Goal: Task Accomplishment & Management: Use online tool/utility

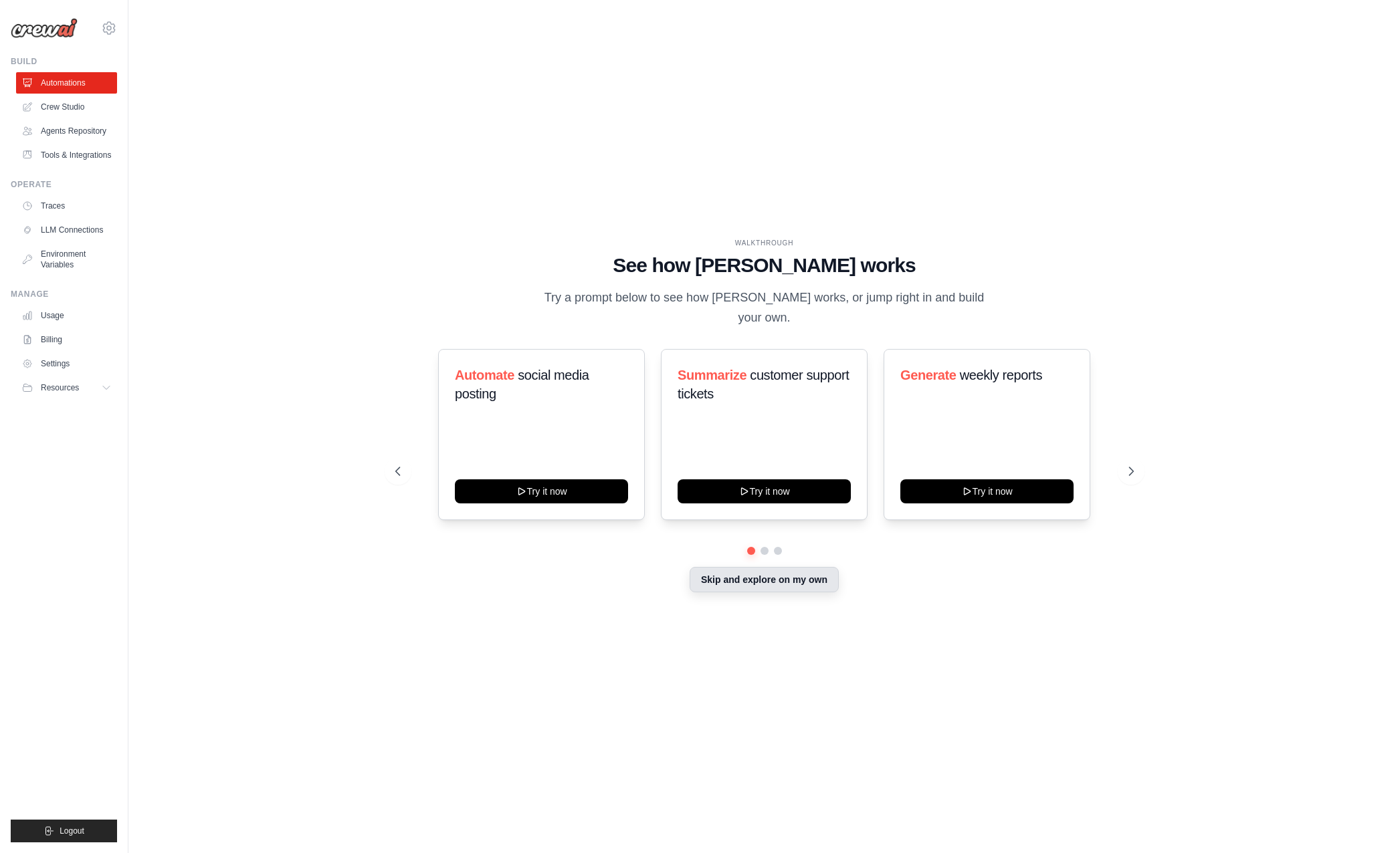
click at [757, 573] on button "Skip and explore on my own" at bounding box center [764, 579] width 149 height 25
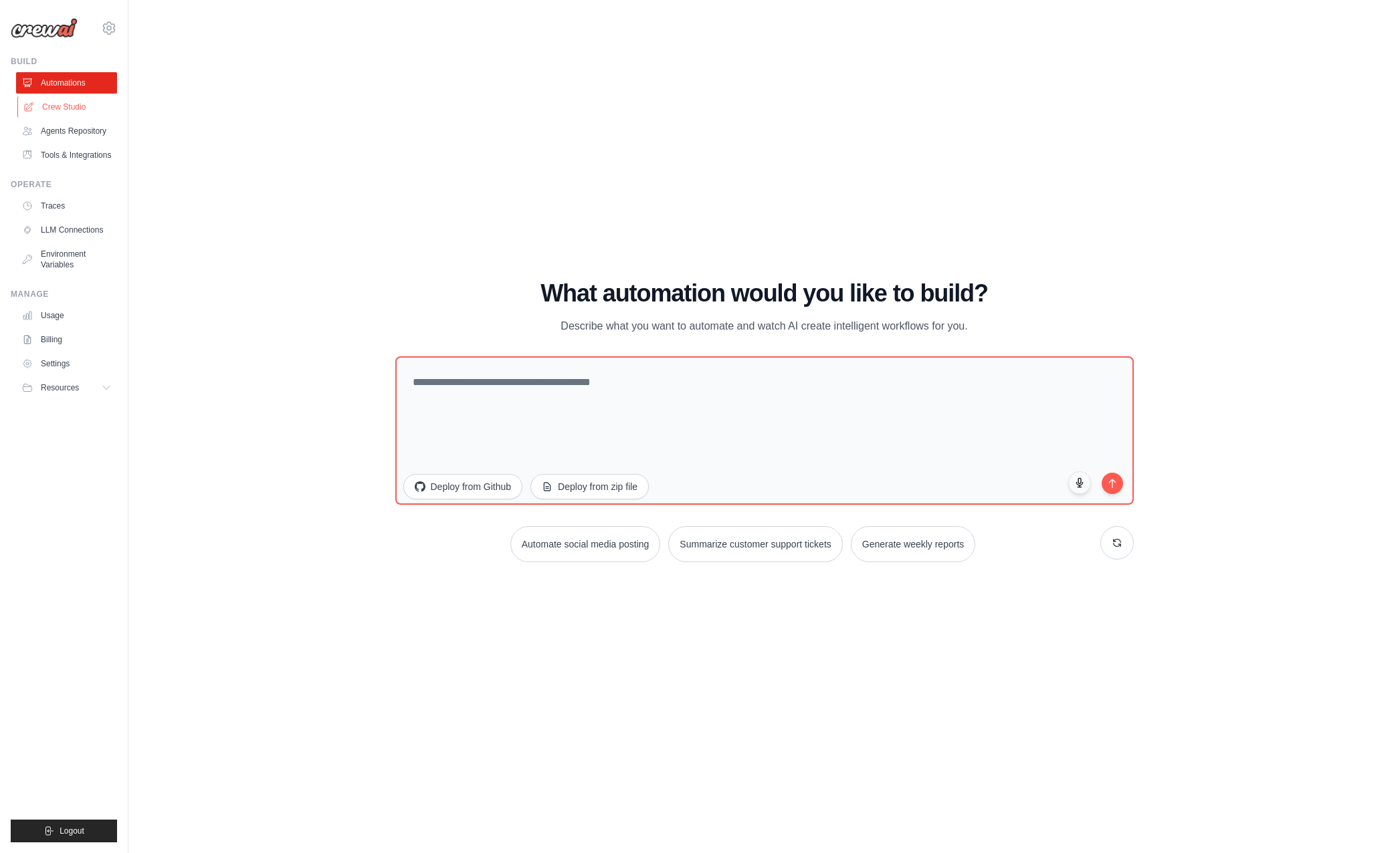
click at [46, 99] on link "Crew Studio" at bounding box center [68, 107] width 101 height 21
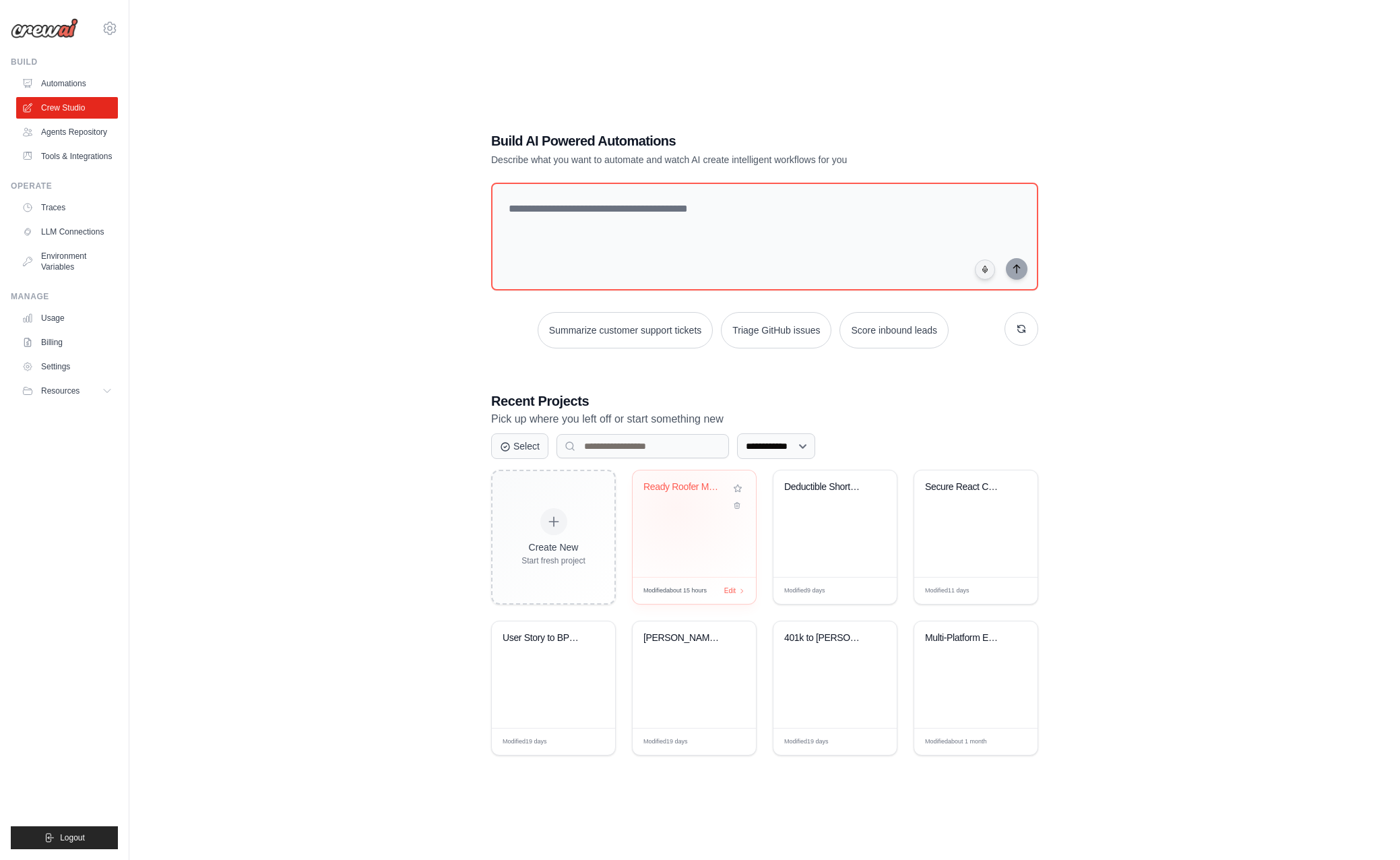
click at [676, 507] on div "Ready Roofer Marketing Playbook [PERSON_NAME]..." at bounding box center [695, 497] width 102 height 31
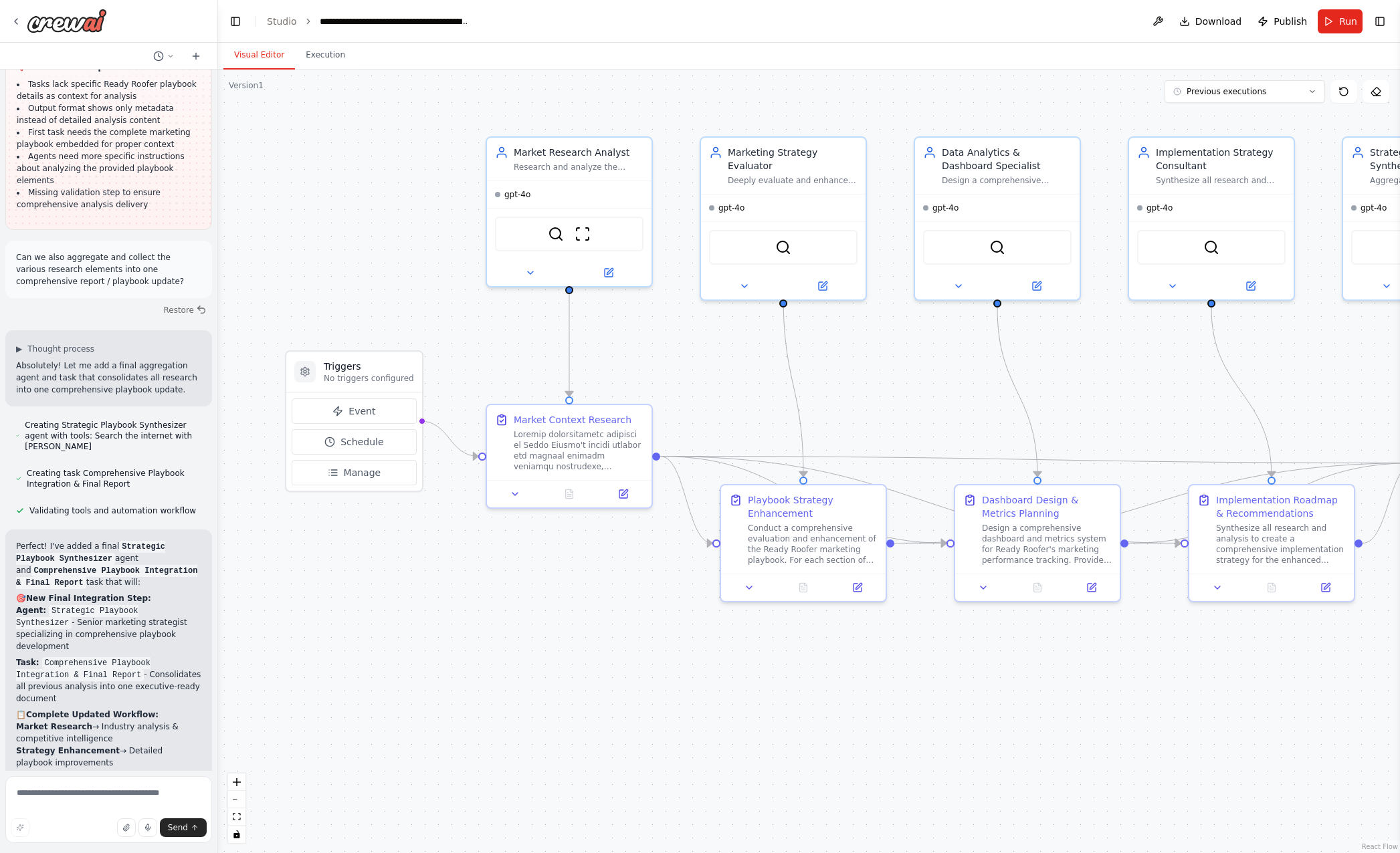
scroll to position [3870, 0]
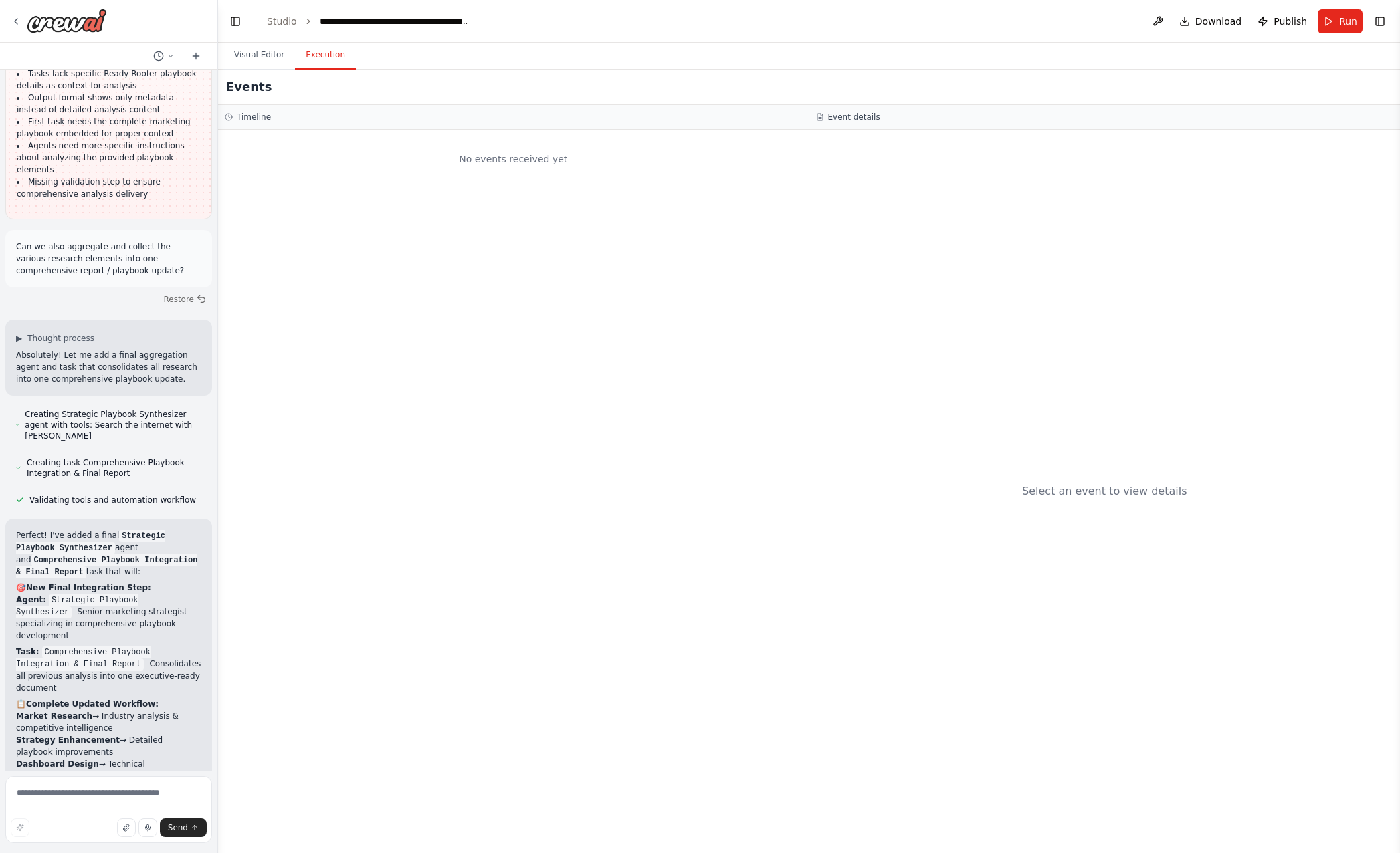
click at [330, 64] on button "Execution" at bounding box center [325, 55] width 61 height 28
click at [272, 48] on button "Visual Editor" at bounding box center [259, 55] width 72 height 28
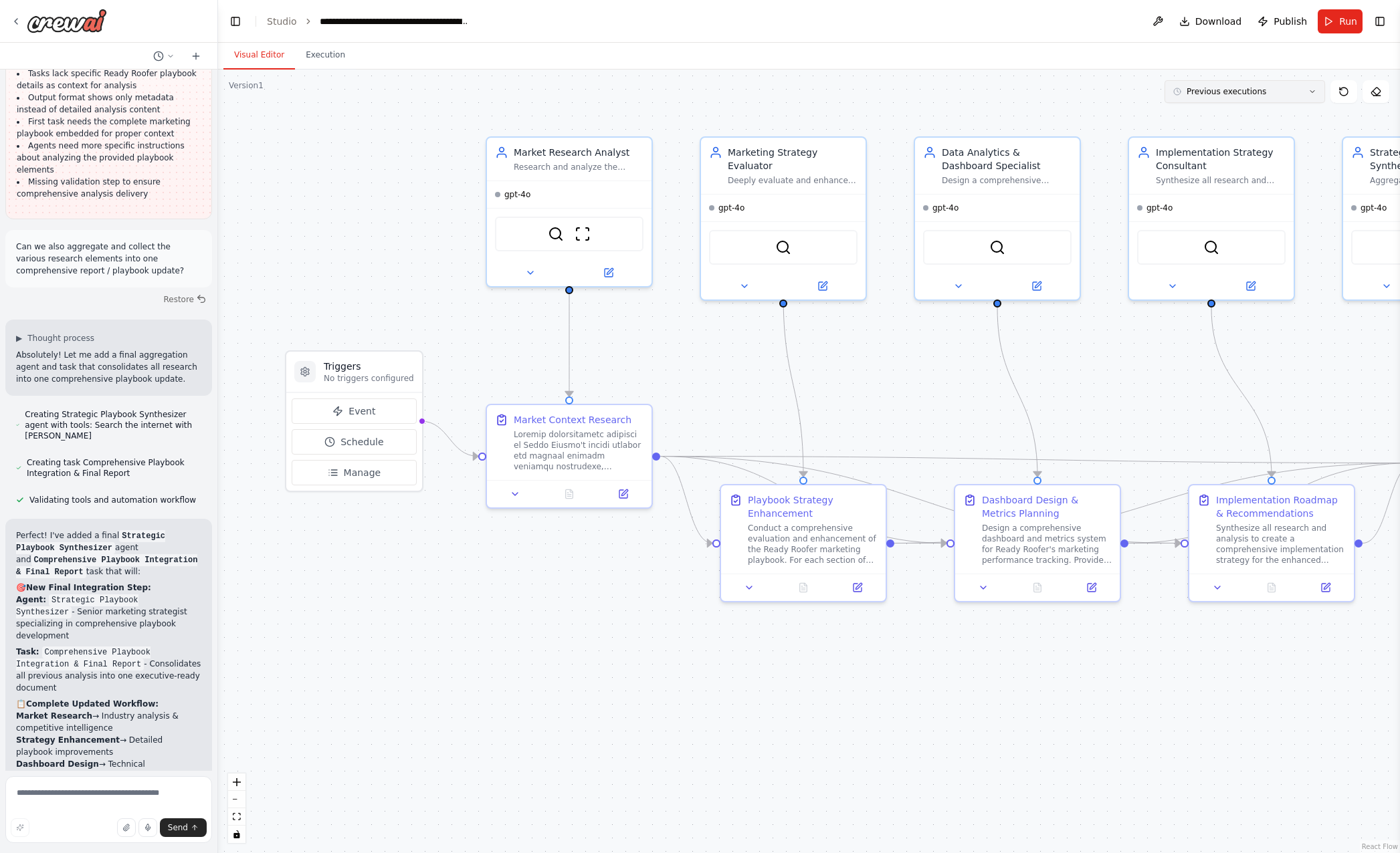
click at [1243, 97] on button "Previous executions" at bounding box center [1245, 91] width 161 height 23
click at [1205, 114] on div "14h ago" at bounding box center [1253, 116] width 134 height 11
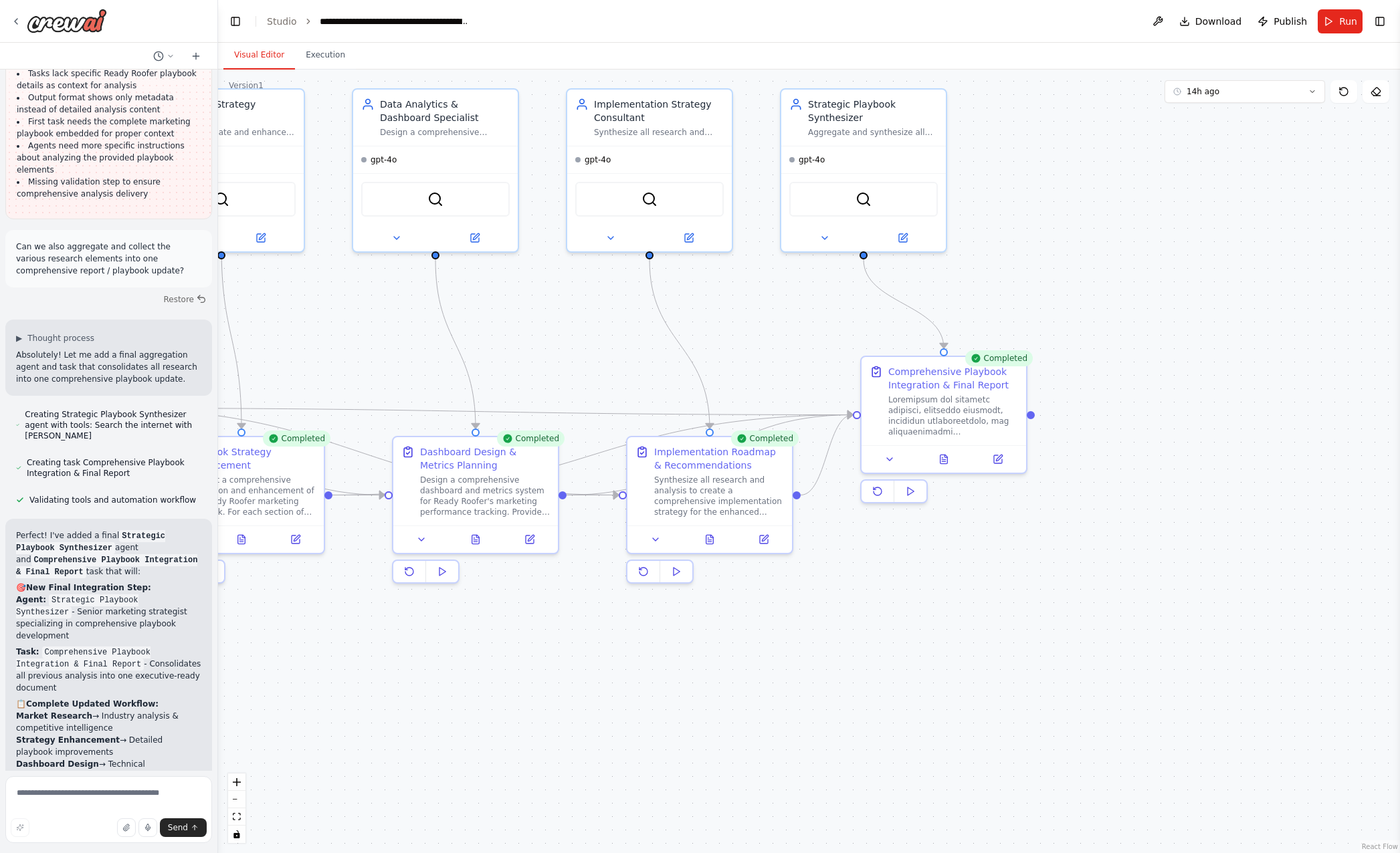
drag, startPoint x: 1069, startPoint y: 733, endPoint x: 604, endPoint y: 689, distance: 467.1
click at [604, 689] on div ".deletable-edge-delete-btn { width: 20px; height: 20px; border: 0px solid #ffff…" at bounding box center [809, 462] width 1182 height 784
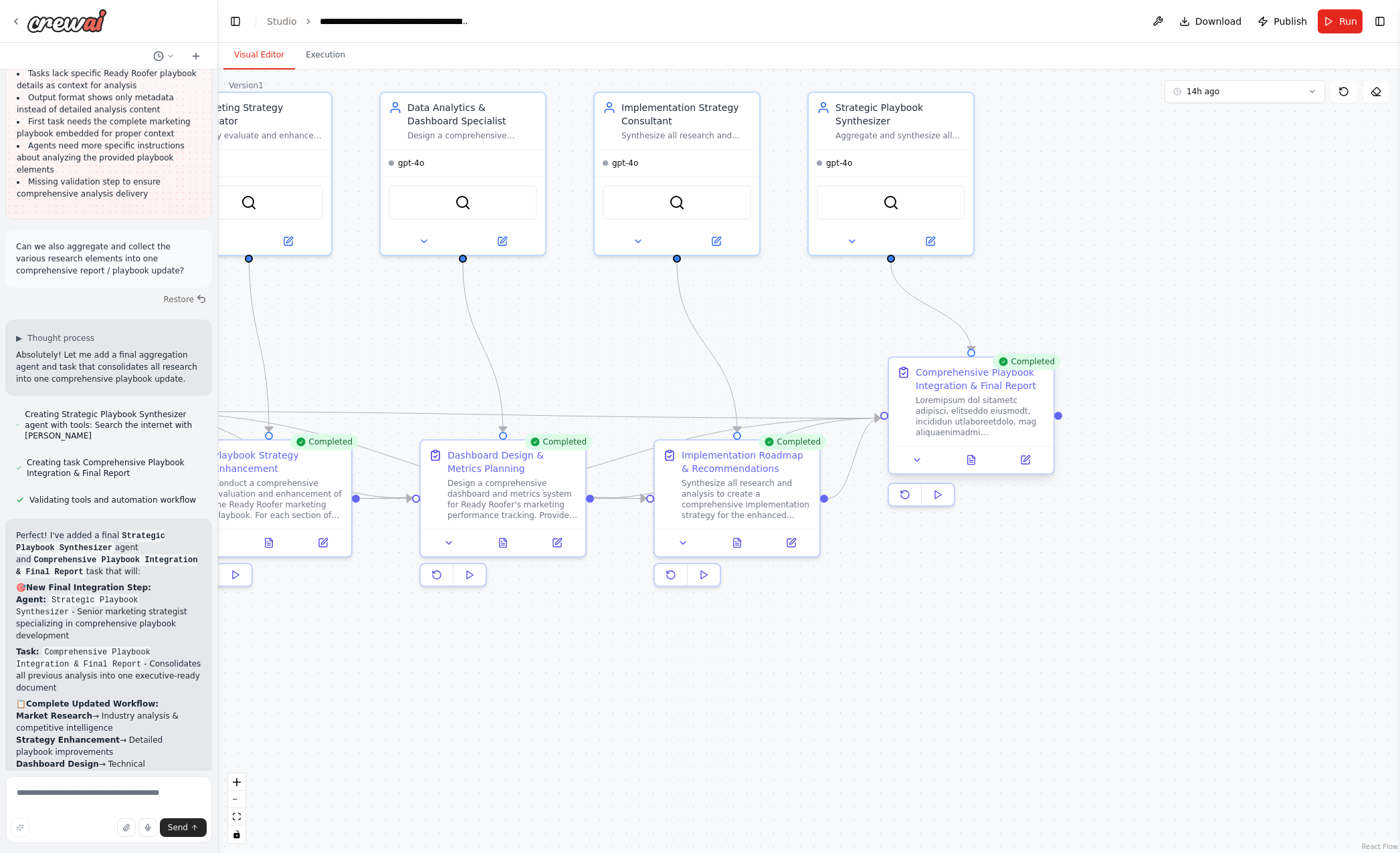
click at [974, 404] on div at bounding box center [981, 417] width 130 height 43
click at [1132, 505] on div ".deletable-edge-delete-btn { width: 20px; height: 20px; border: 0px solid #ffff…" at bounding box center [809, 462] width 1182 height 784
click at [915, 462] on icon at bounding box center [917, 460] width 11 height 11
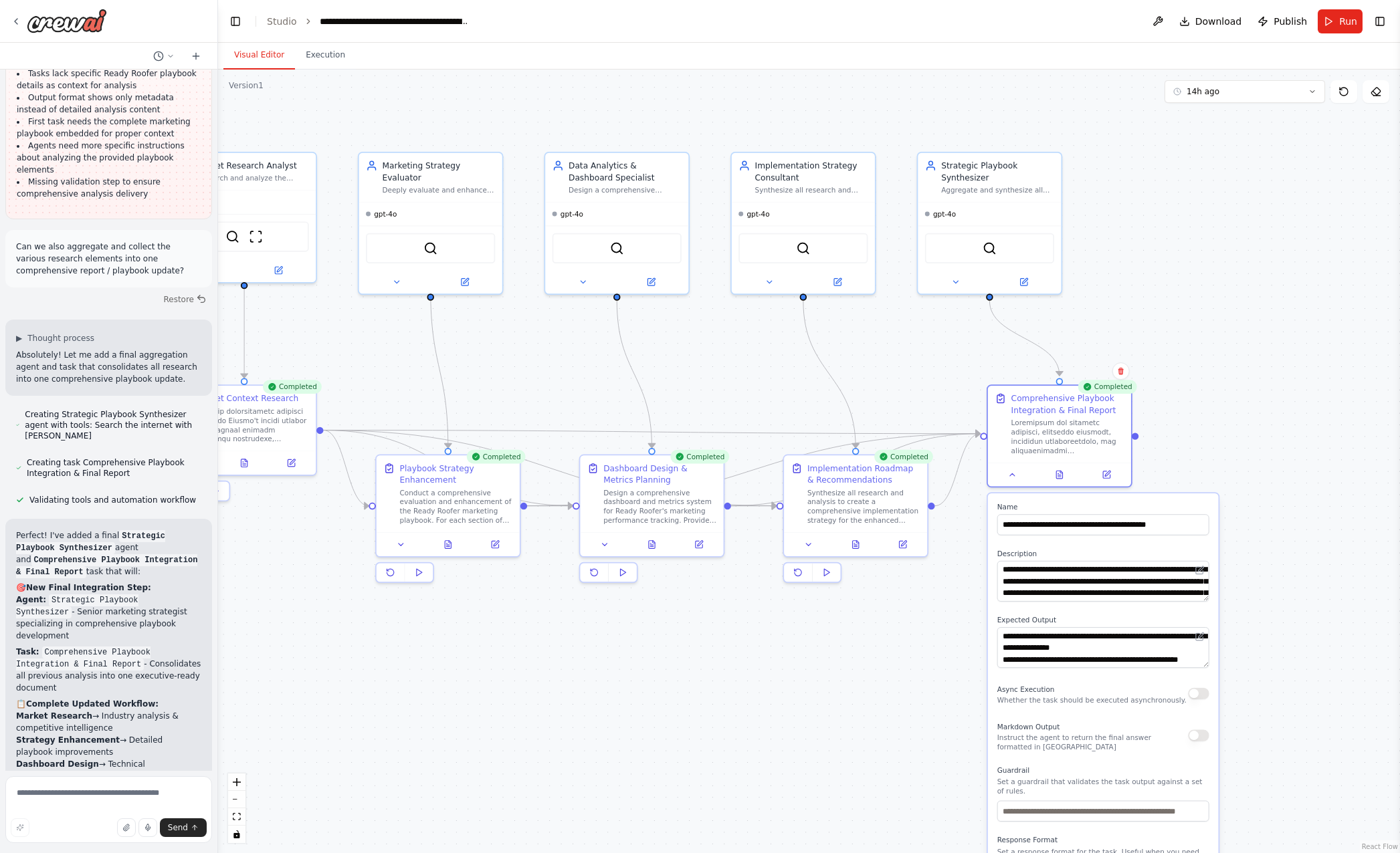
click at [1273, 605] on div ".deletable-edge-delete-btn { width: 20px; height: 20px; border: 0px solid #ffff…" at bounding box center [809, 462] width 1182 height 784
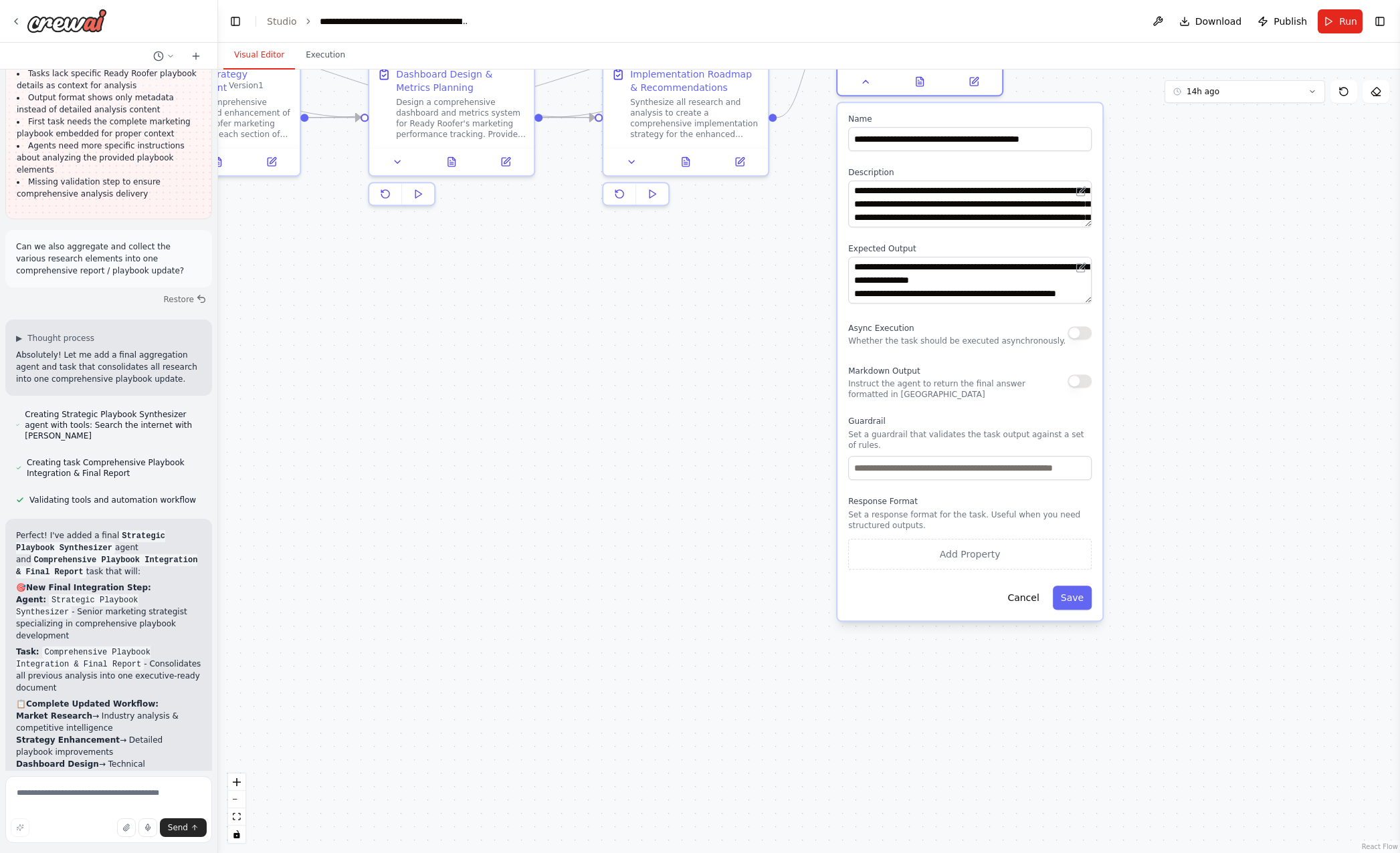
drag, startPoint x: 1264, startPoint y: 752, endPoint x: 1156, endPoint y: 405, distance: 363.4
click at [1156, 405] on div ".deletable-edge-delete-btn { width: 20px; height: 20px; border: 0px solid #ffff…" at bounding box center [809, 462] width 1182 height 784
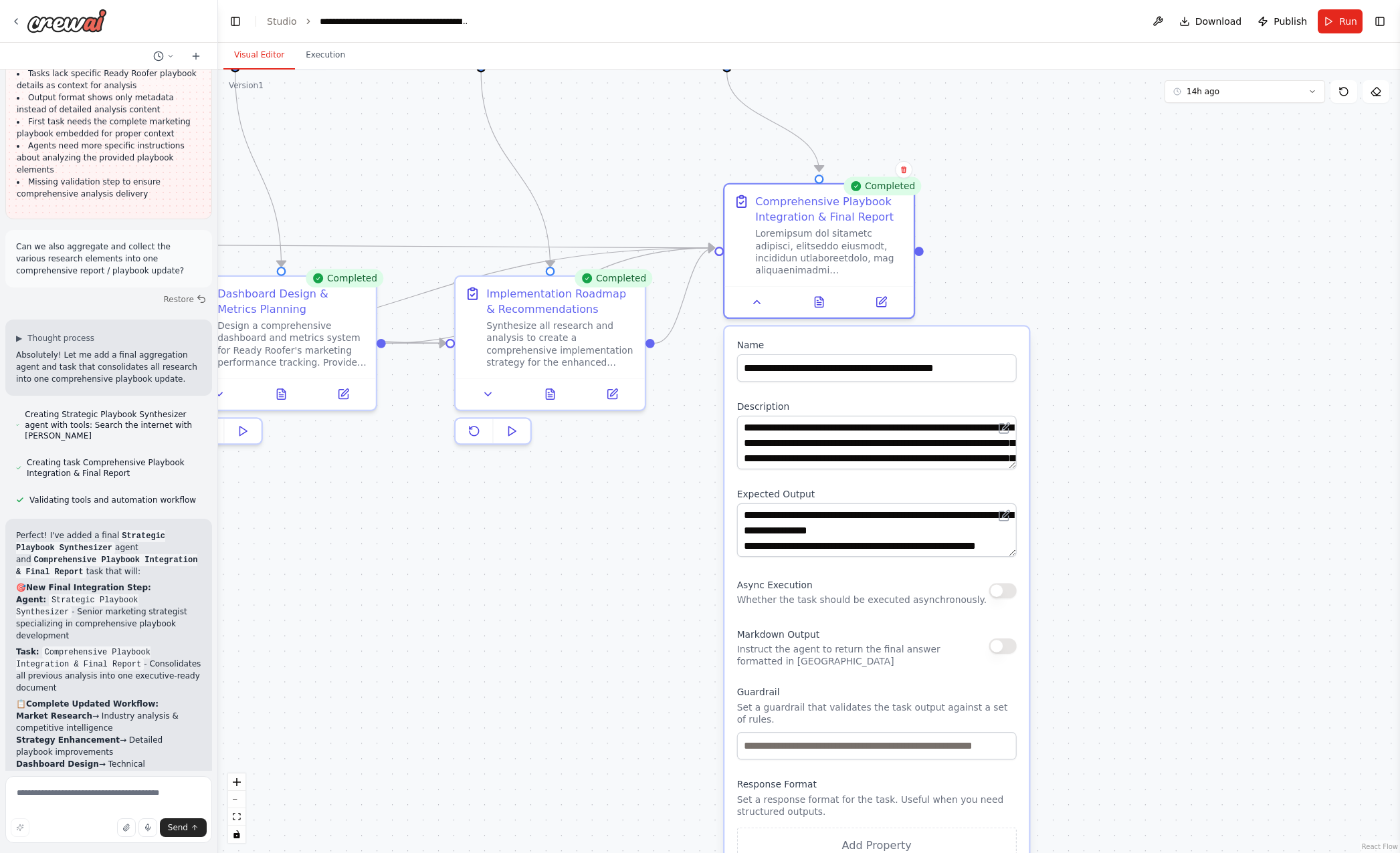
drag, startPoint x: 1189, startPoint y: 271, endPoint x: 1097, endPoint y: 530, distance: 274.9
click at [1098, 534] on div ".deletable-edge-delete-btn { width: 20px; height: 20px; border: 0px solid #ffff…" at bounding box center [809, 462] width 1182 height 784
click at [818, 299] on icon at bounding box center [820, 299] width 8 height 10
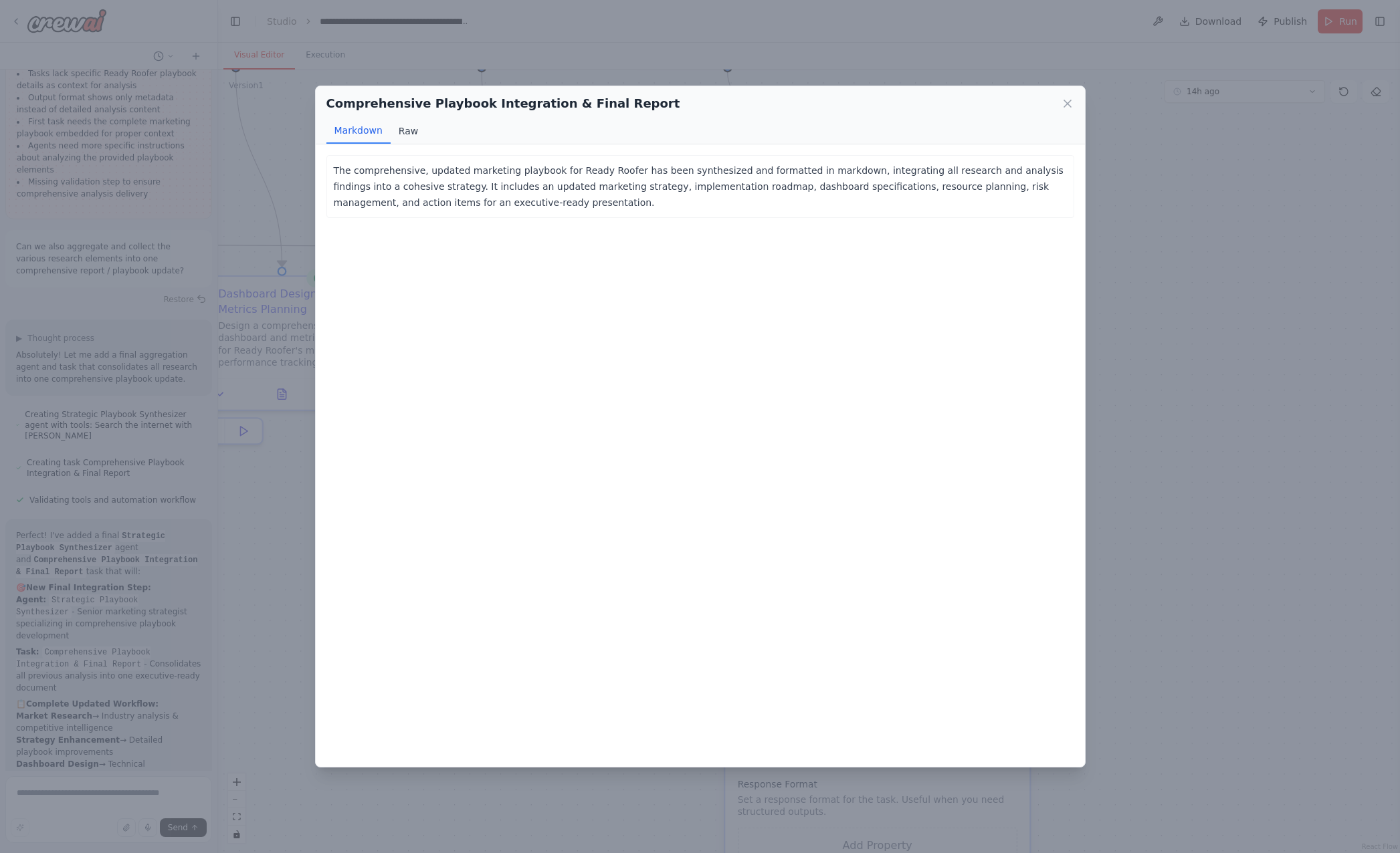
click at [396, 131] on button "Raw" at bounding box center [409, 131] width 36 height 25
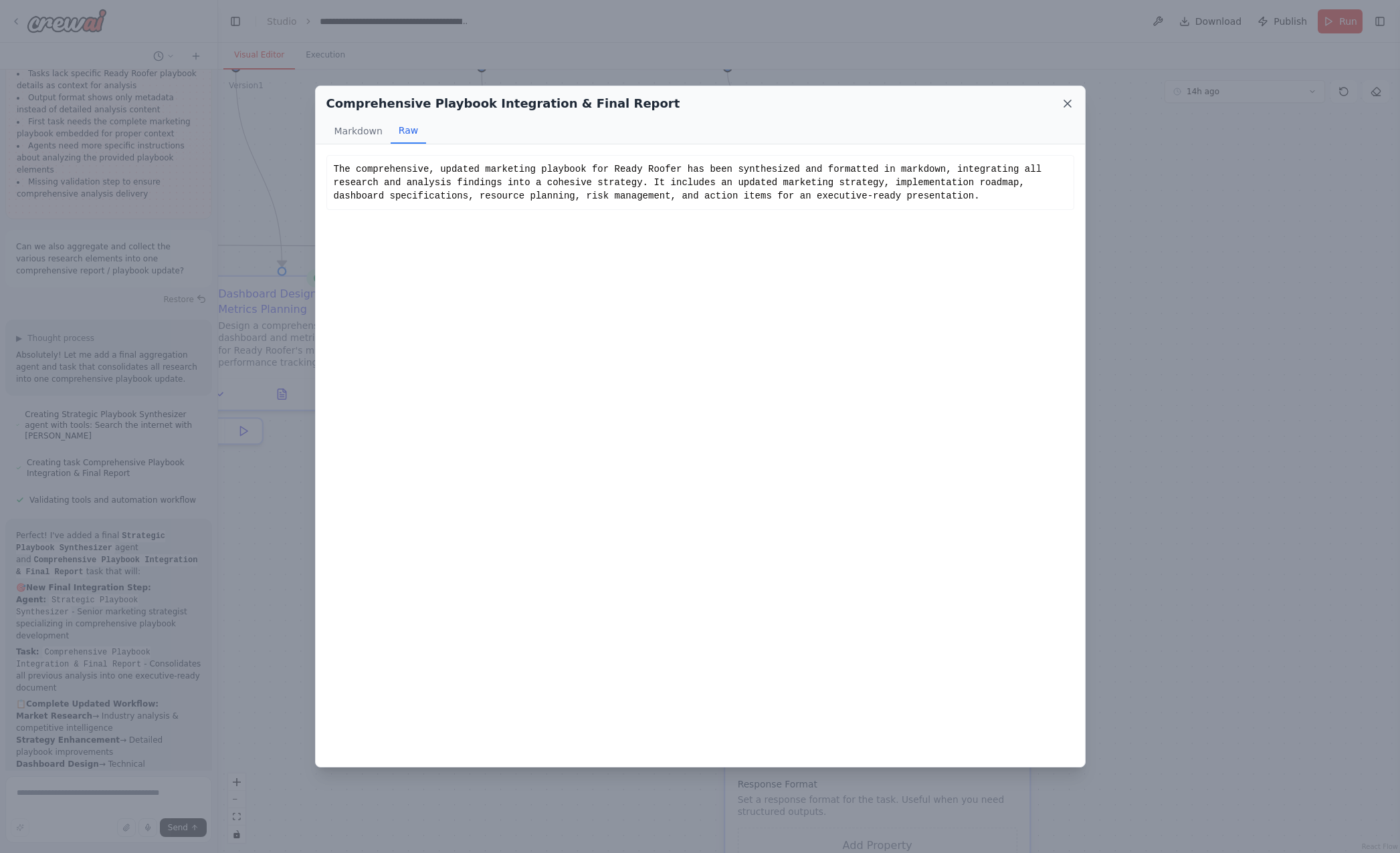
click at [1065, 102] on icon at bounding box center [1067, 104] width 7 height 7
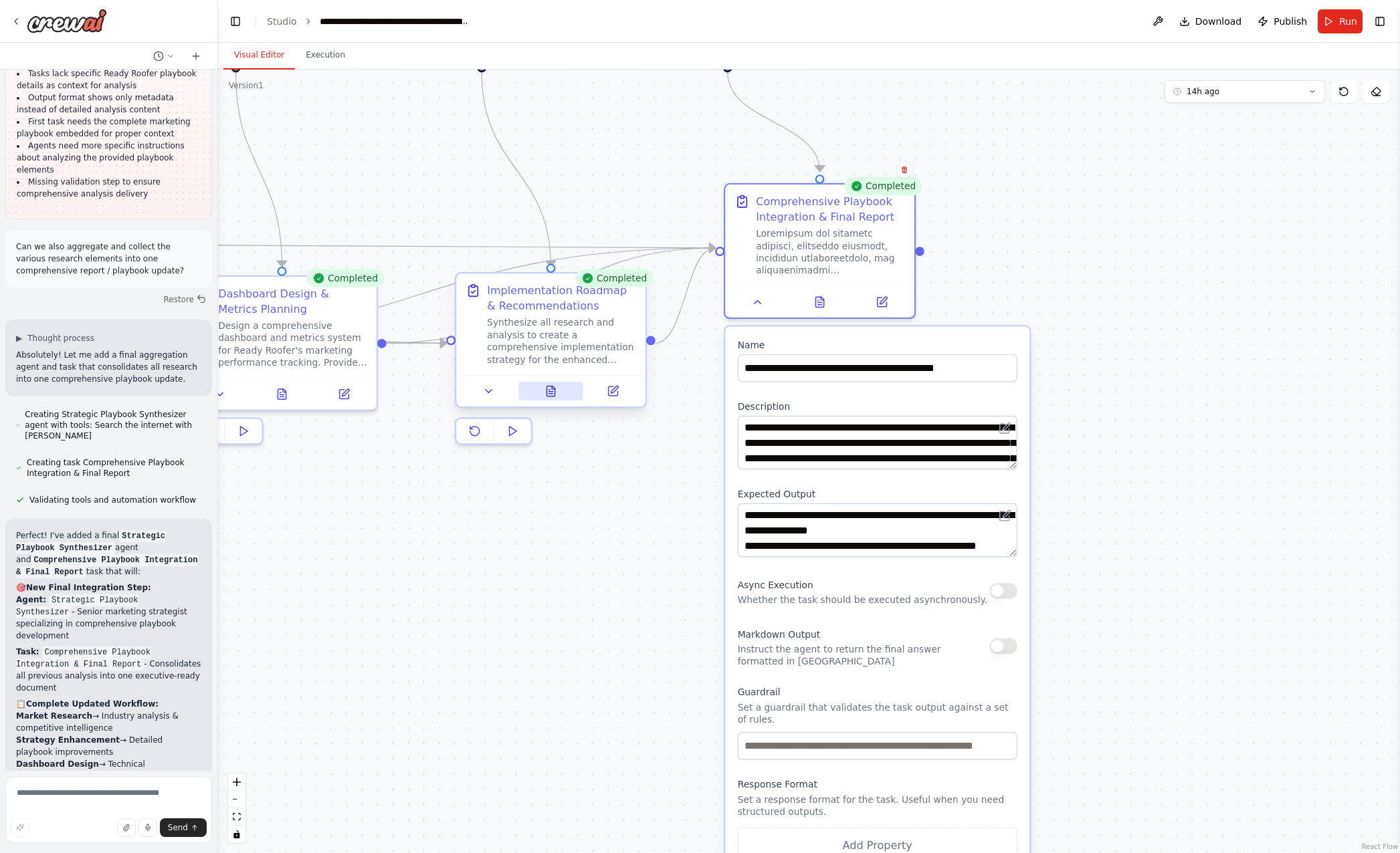
click at [555, 398] on button at bounding box center [551, 391] width 65 height 18
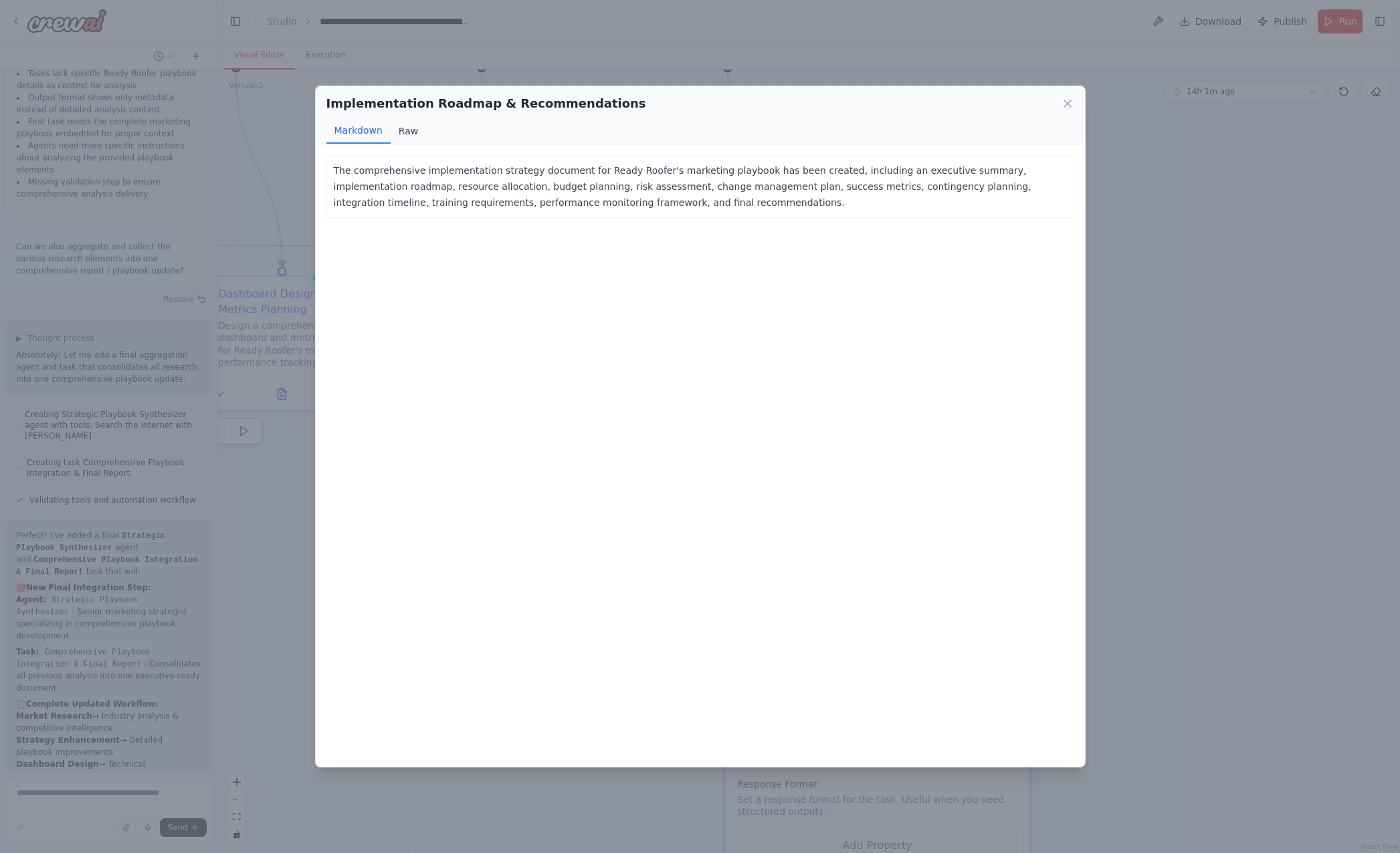
click at [406, 129] on button "Raw" at bounding box center [409, 131] width 36 height 25
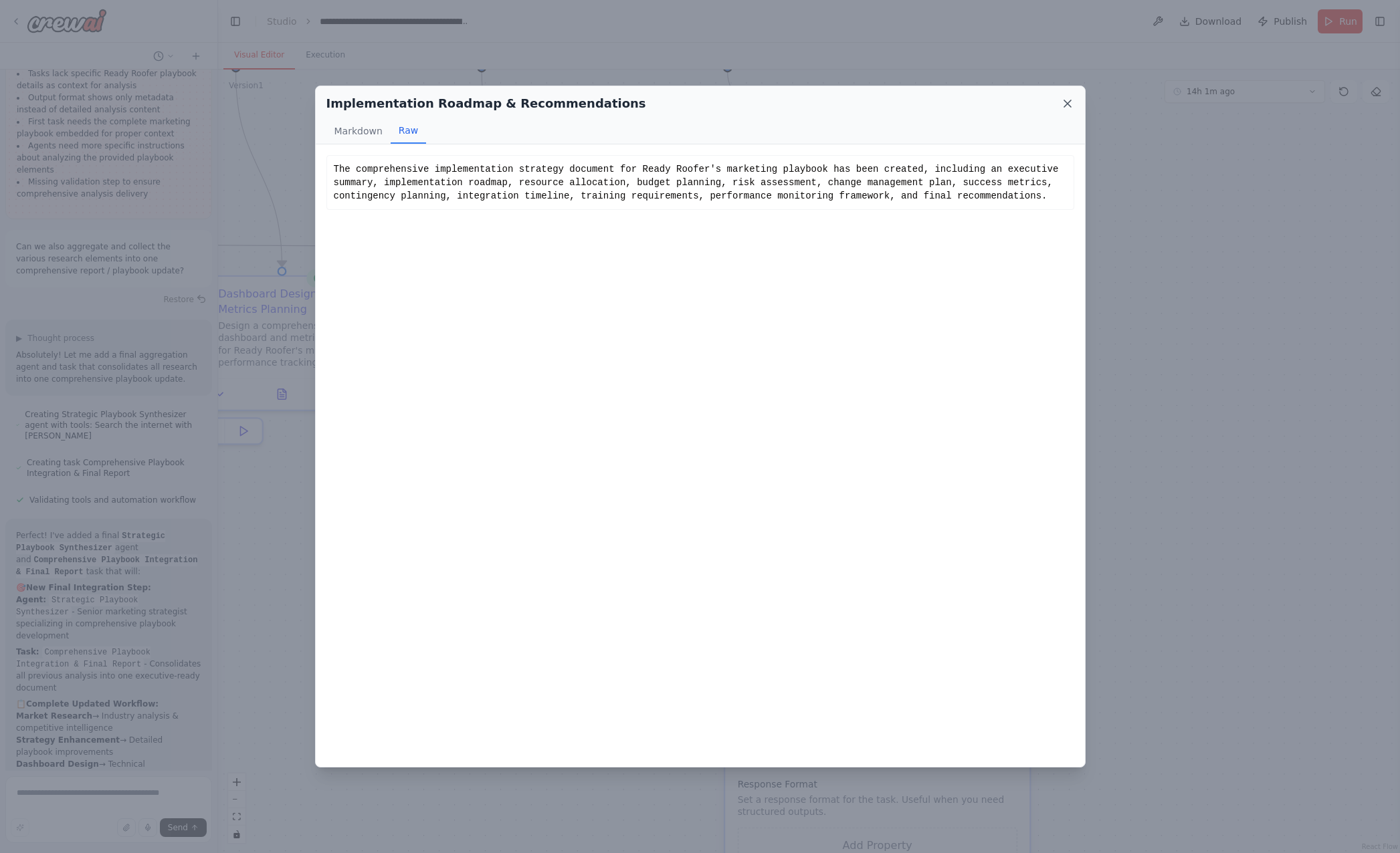
click at [1063, 104] on icon at bounding box center [1067, 104] width 14 height 14
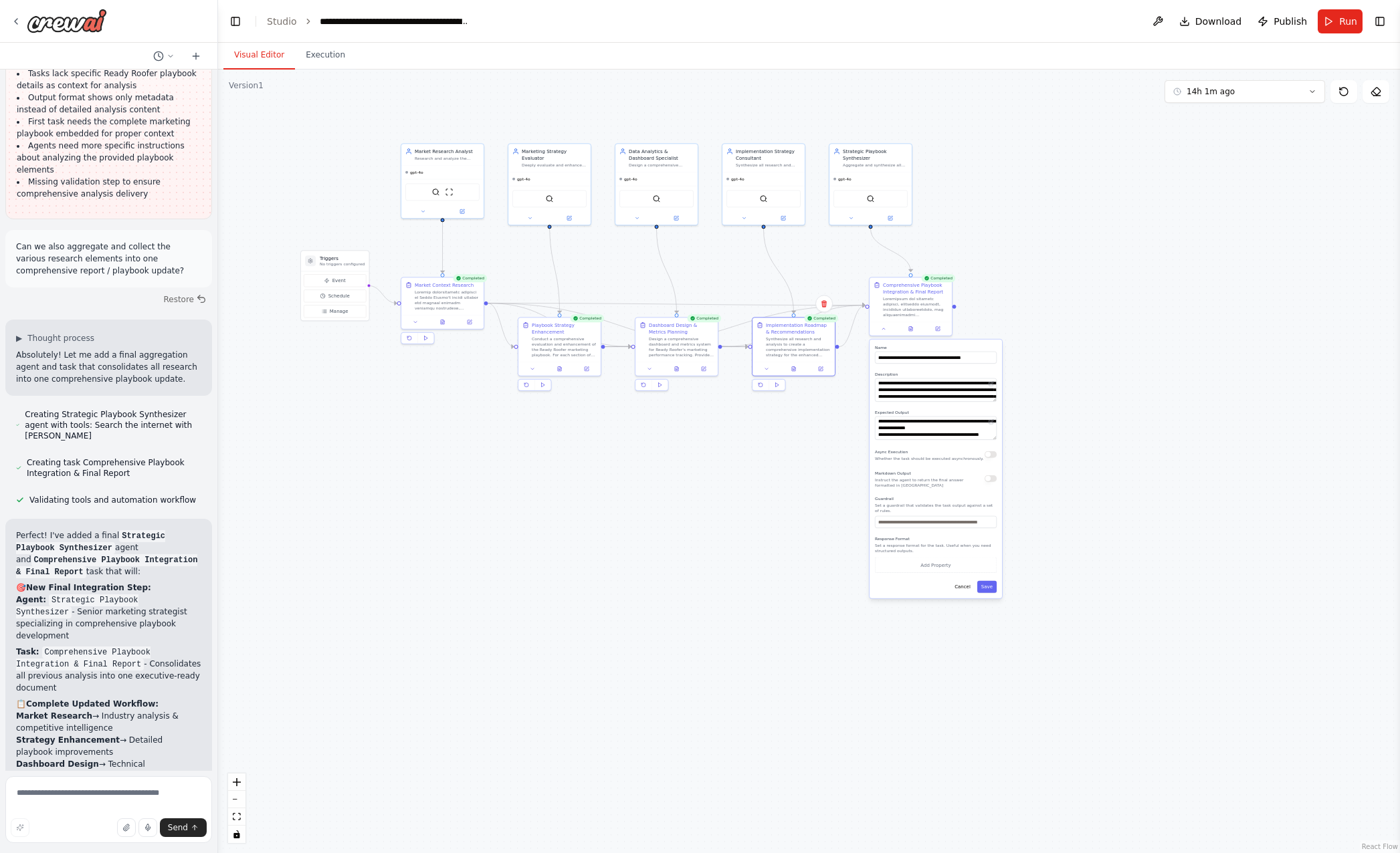
drag, startPoint x: 612, startPoint y: 551, endPoint x: 751, endPoint y: 544, distance: 139.2
click at [751, 544] on div ".deletable-edge-delete-btn { width: 20px; height: 20px; border: 0px solid #ffff…" at bounding box center [809, 462] width 1182 height 784
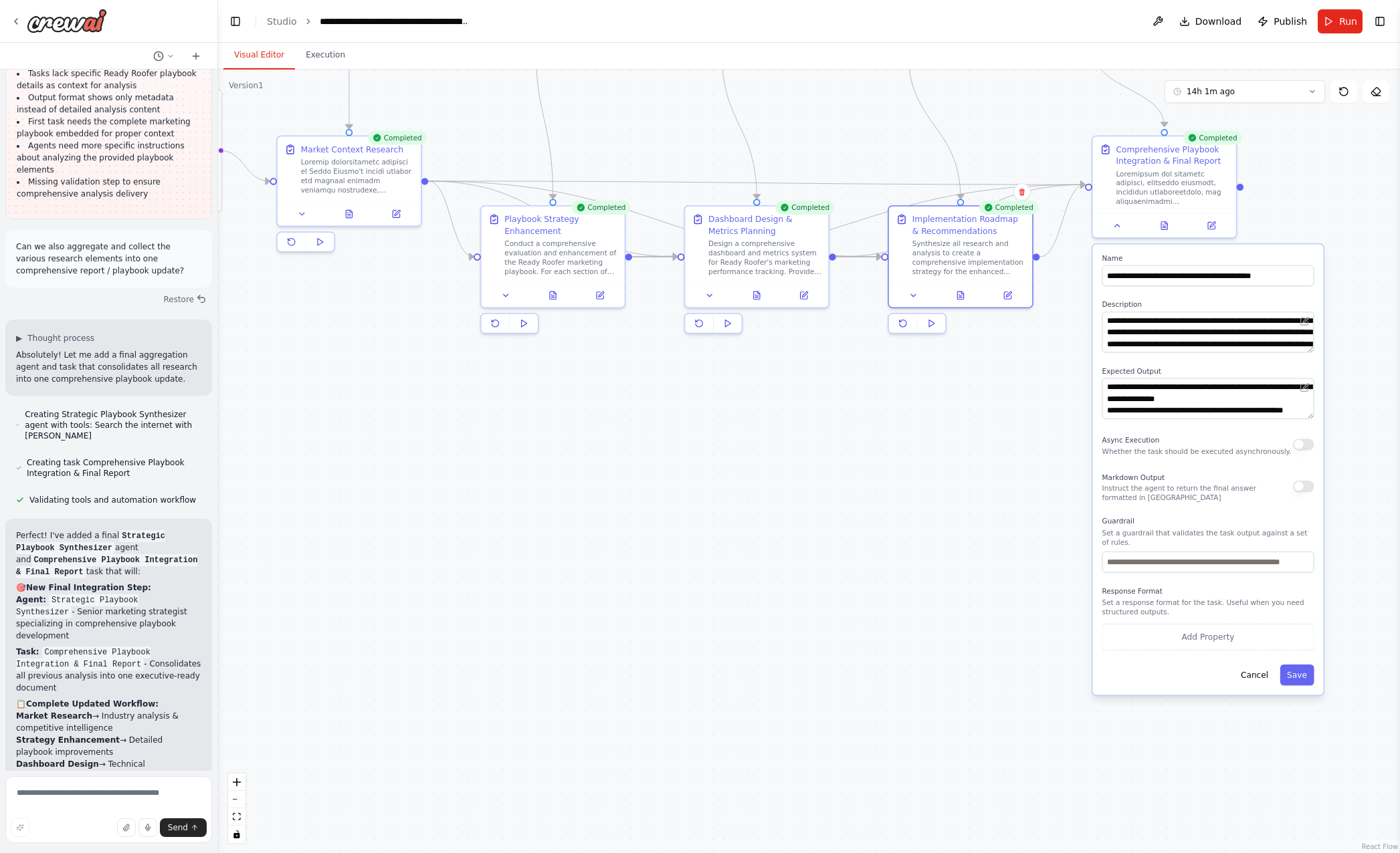
drag, startPoint x: 899, startPoint y: 590, endPoint x: 731, endPoint y: 451, distance: 218.0
click at [731, 451] on div ".deletable-edge-delete-btn { width: 20px; height: 20px; border: 0px solid #ffff…" at bounding box center [809, 462] width 1182 height 784
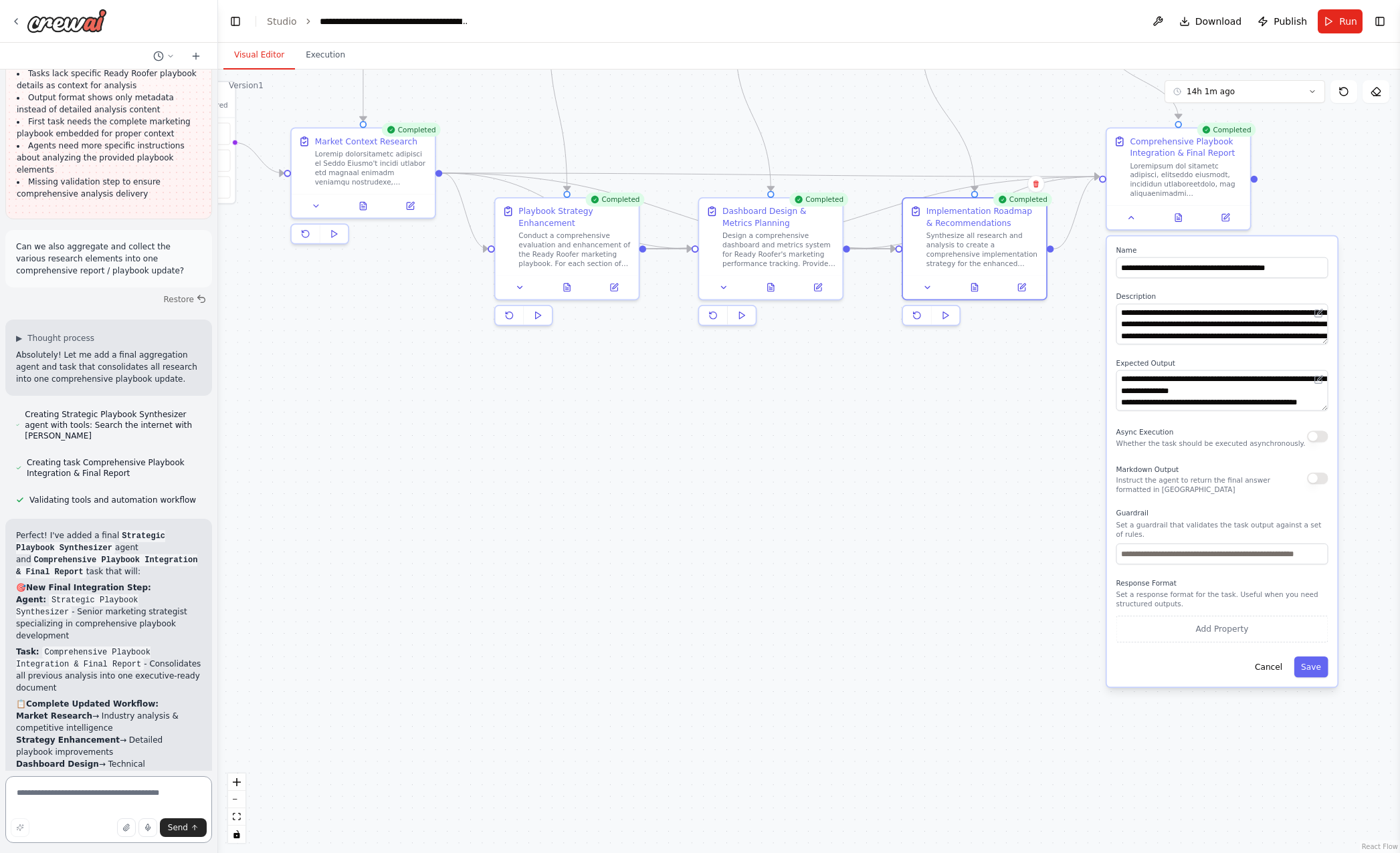
click at [107, 792] on textarea at bounding box center [109, 810] width 207 height 67
type textarea "**********"
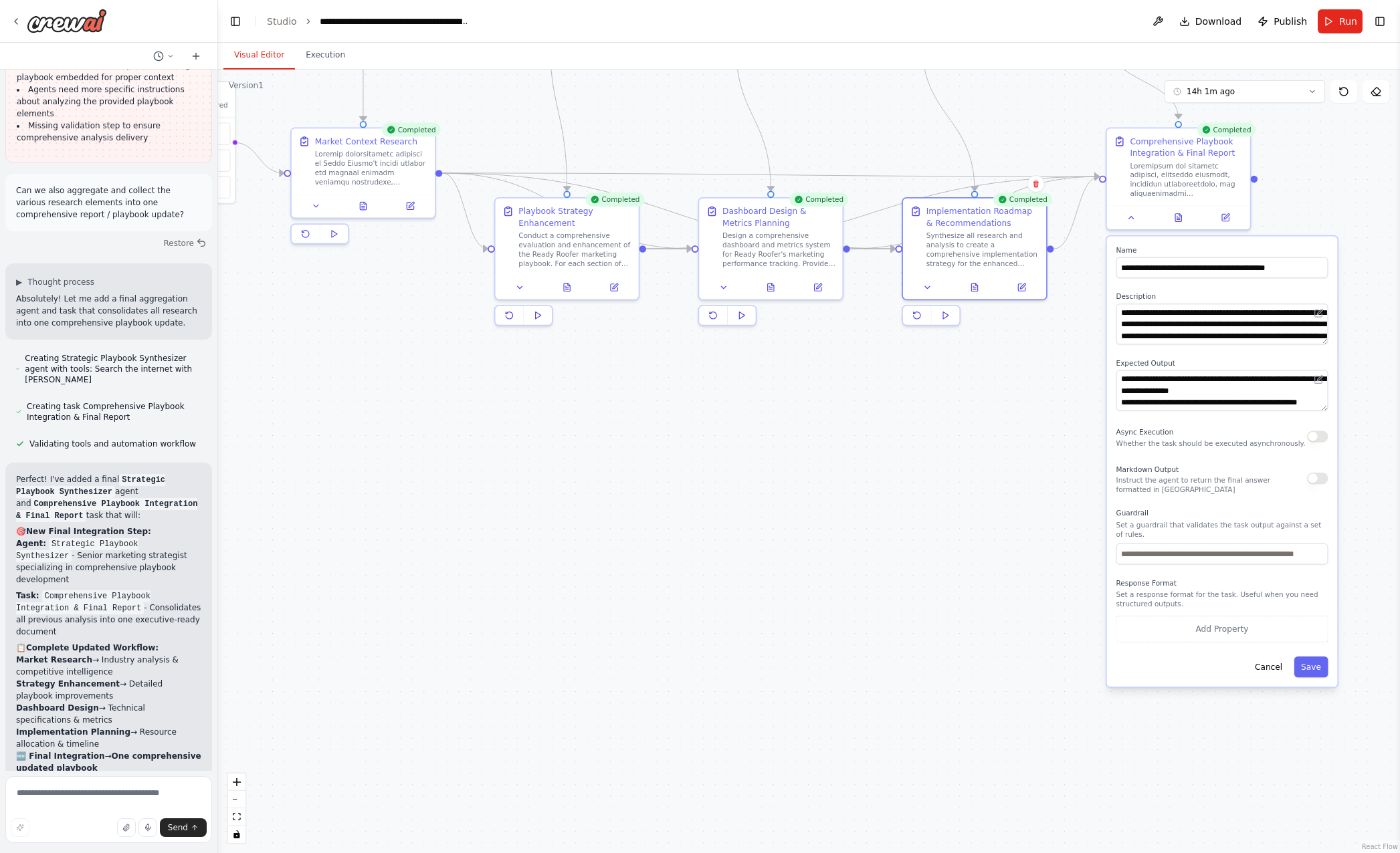
scroll to position [4000, 0]
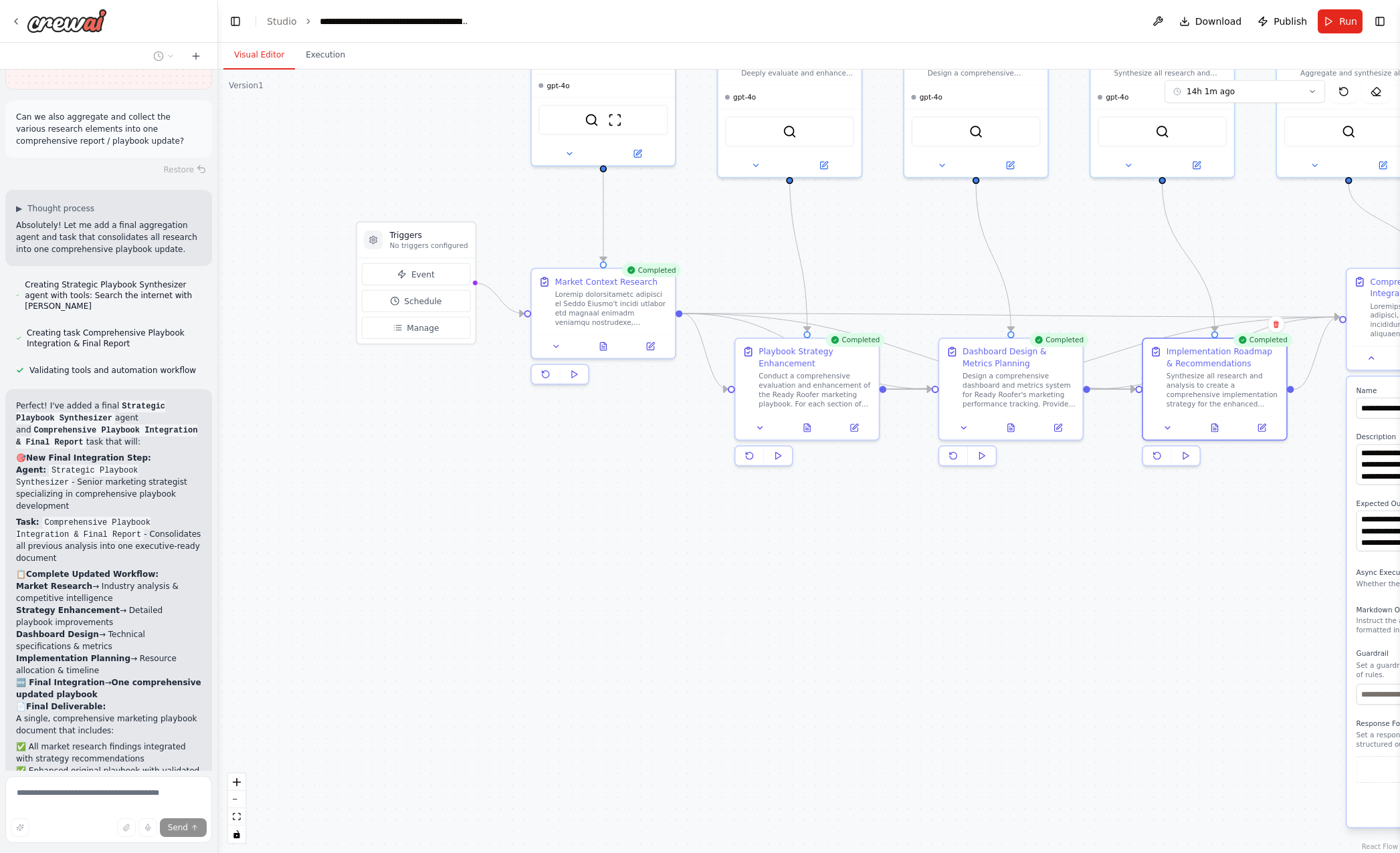
drag, startPoint x: 334, startPoint y: 566, endPoint x: 574, endPoint y: 706, distance: 277.8
click at [574, 706] on div ".deletable-edge-delete-btn { width: 20px; height: 20px; border: 0px solid #ffff…" at bounding box center [809, 462] width 1182 height 784
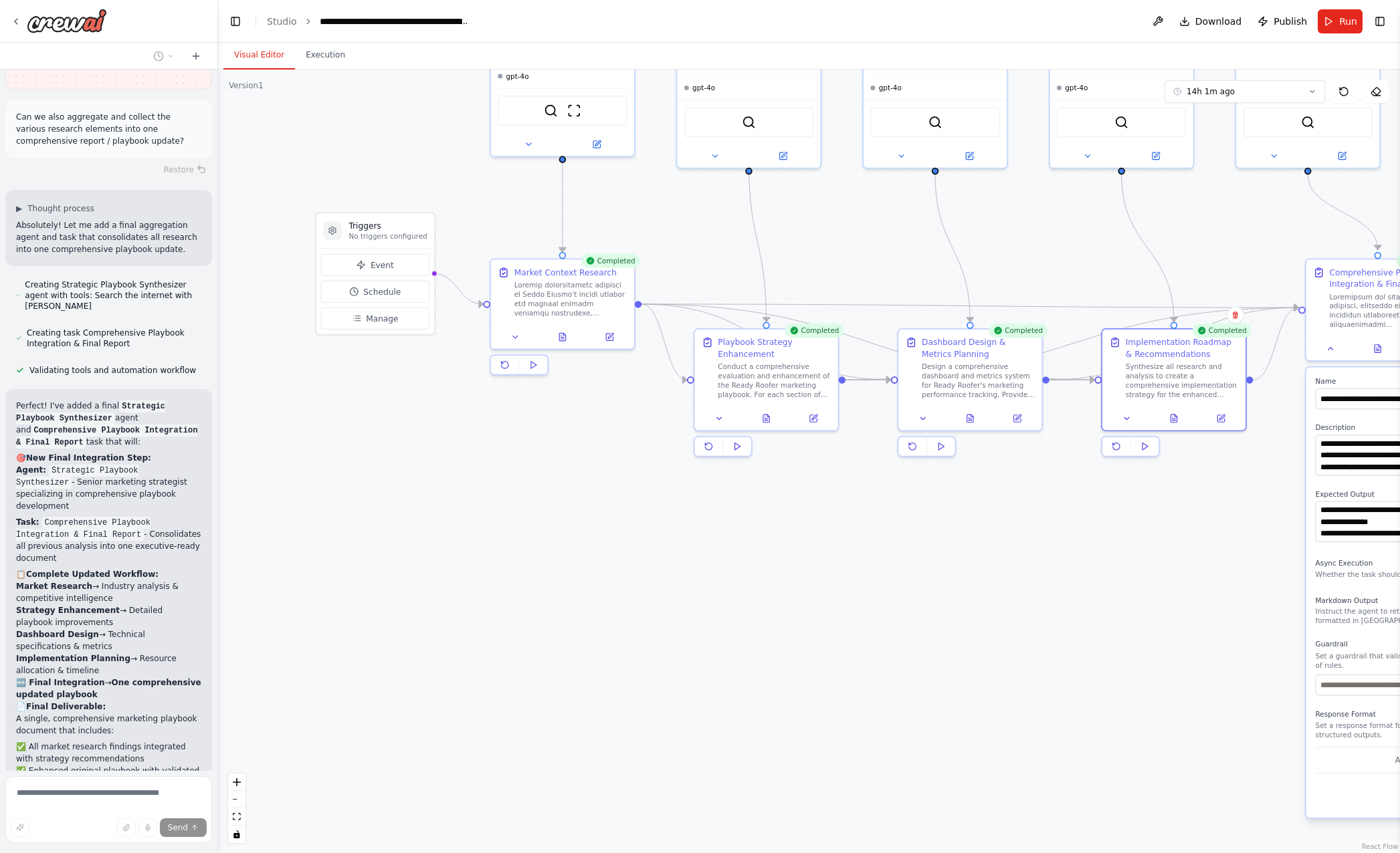
drag, startPoint x: 856, startPoint y: 648, endPoint x: 818, endPoint y: 639, distance: 39.1
click at [818, 639] on div ".deletable-edge-delete-btn { width: 20px; height: 20px; border: 0px solid #ffff…" at bounding box center [809, 462] width 1182 height 784
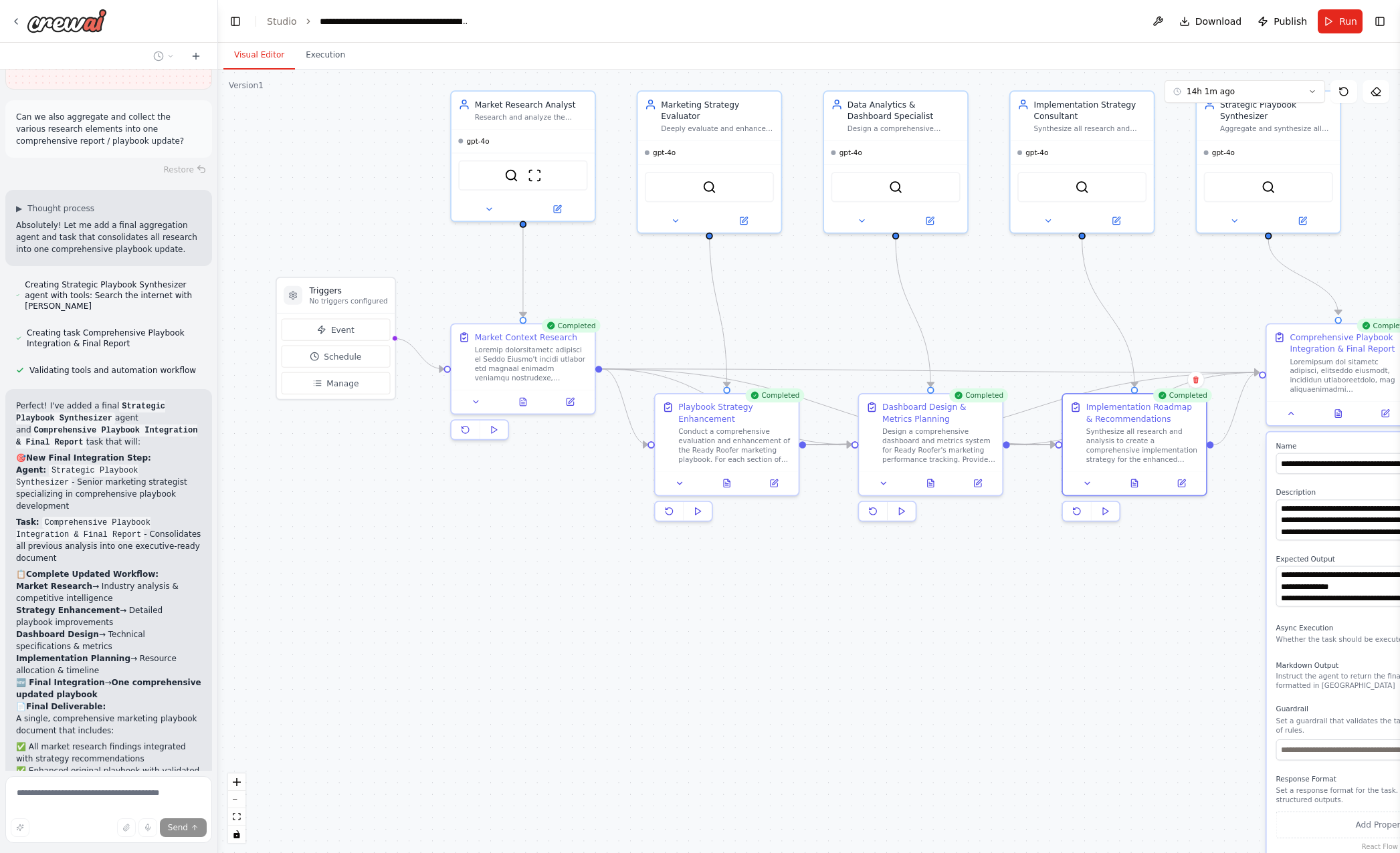
drag, startPoint x: 431, startPoint y: 571, endPoint x: 413, endPoint y: 610, distance: 43.0
click at [413, 609] on div ".deletable-edge-delete-btn { width: 20px; height: 20px; border: 0px solid #ffff…" at bounding box center [809, 462] width 1182 height 784
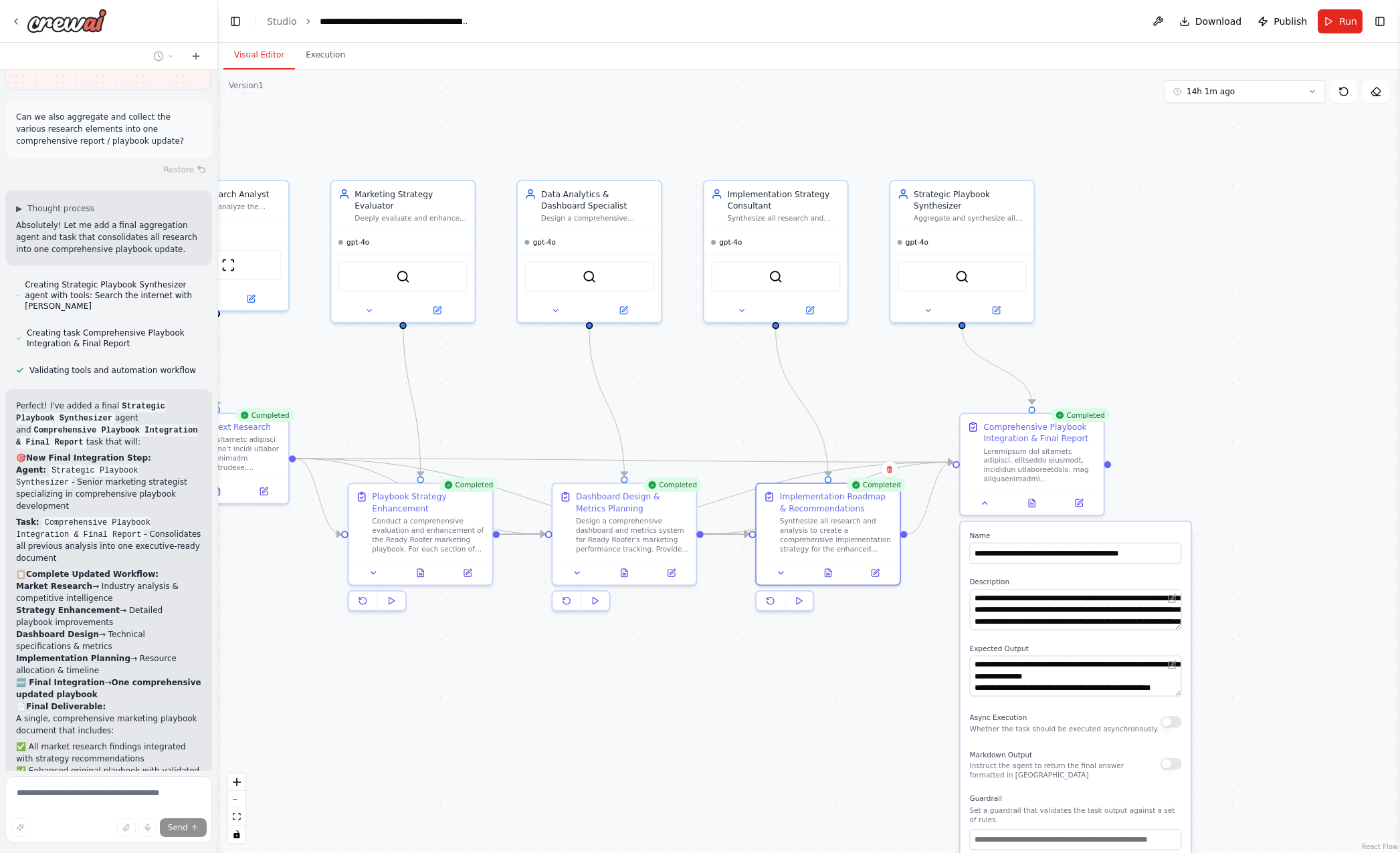
drag, startPoint x: 975, startPoint y: 653, endPoint x: 590, endPoint y: 726, distance: 391.9
click at [594, 728] on div ".deletable-edge-delete-btn { width: 20px; height: 20px; border: 0px solid #ffff…" at bounding box center [809, 462] width 1182 height 784
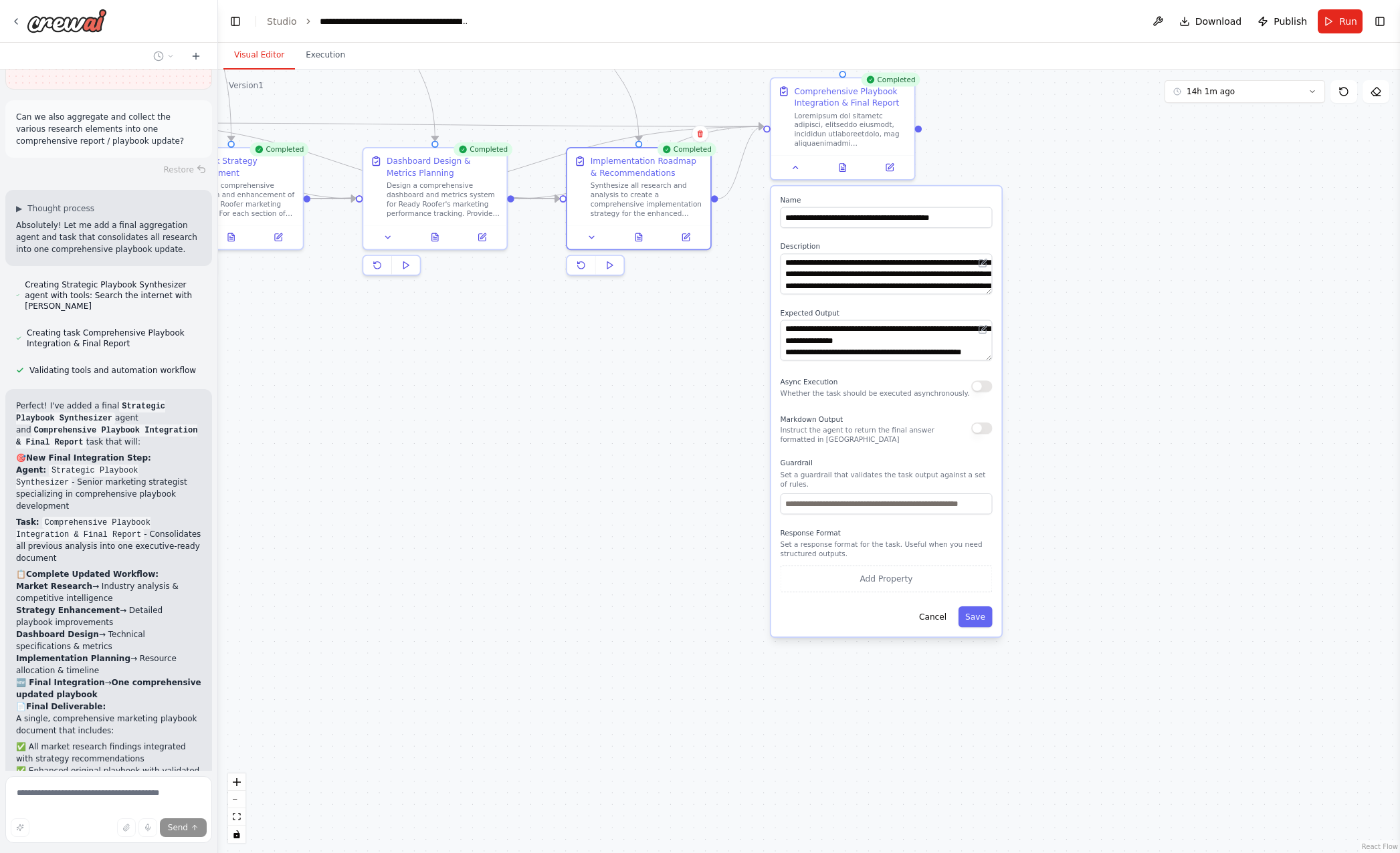
drag, startPoint x: 1236, startPoint y: 471, endPoint x: 1135, endPoint y: 168, distance: 319.4
click at [1137, 137] on div ".deletable-edge-delete-btn { width: 20px; height: 20px; border: 0px solid #ffff…" at bounding box center [809, 462] width 1182 height 784
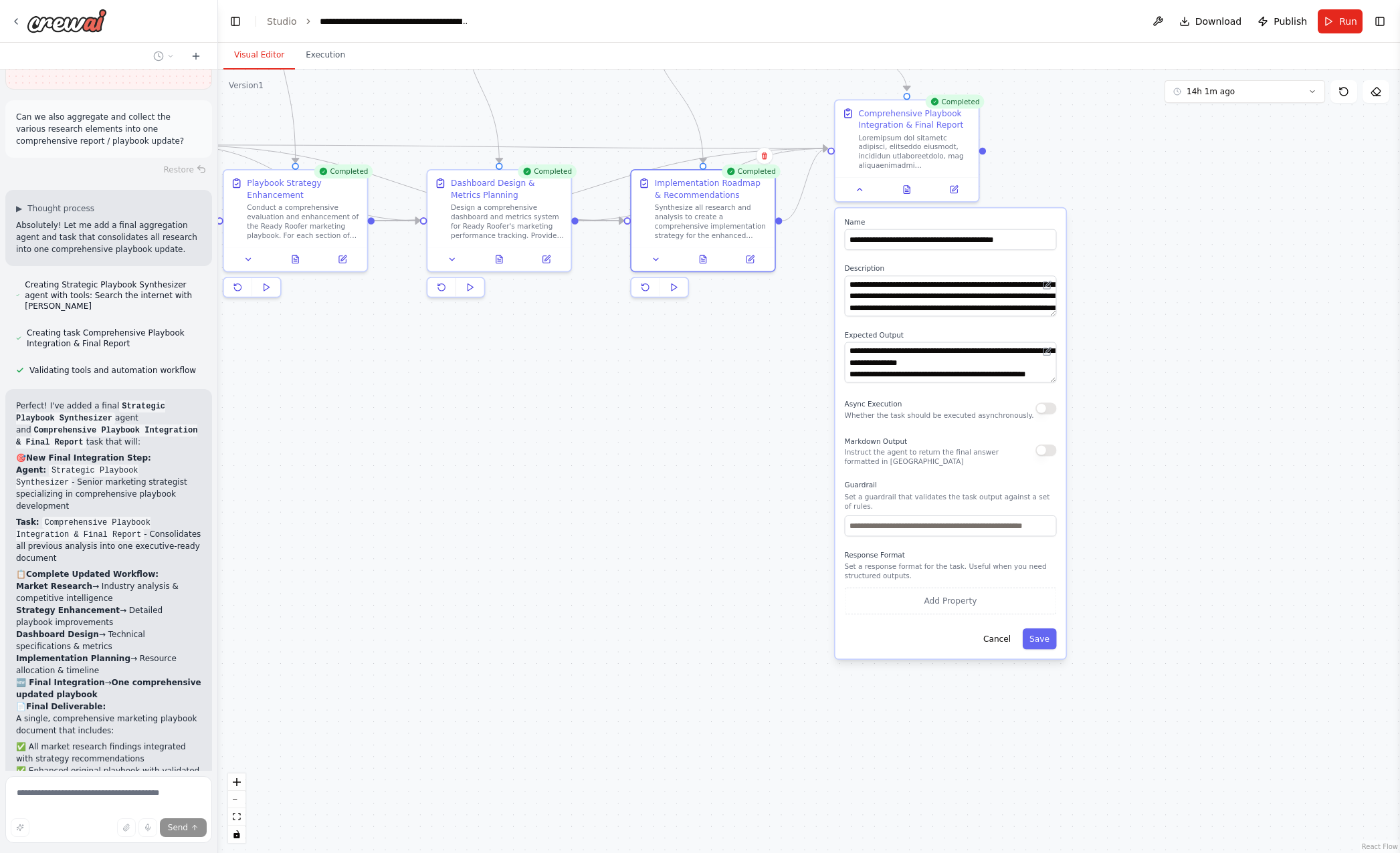
drag, startPoint x: 1214, startPoint y: 323, endPoint x: 1238, endPoint y: 196, distance: 129.2
click at [1264, 354] on div ".deletable-edge-delete-btn { width: 20px; height: 20px; border: 0px solid #ffff…" at bounding box center [809, 462] width 1182 height 784
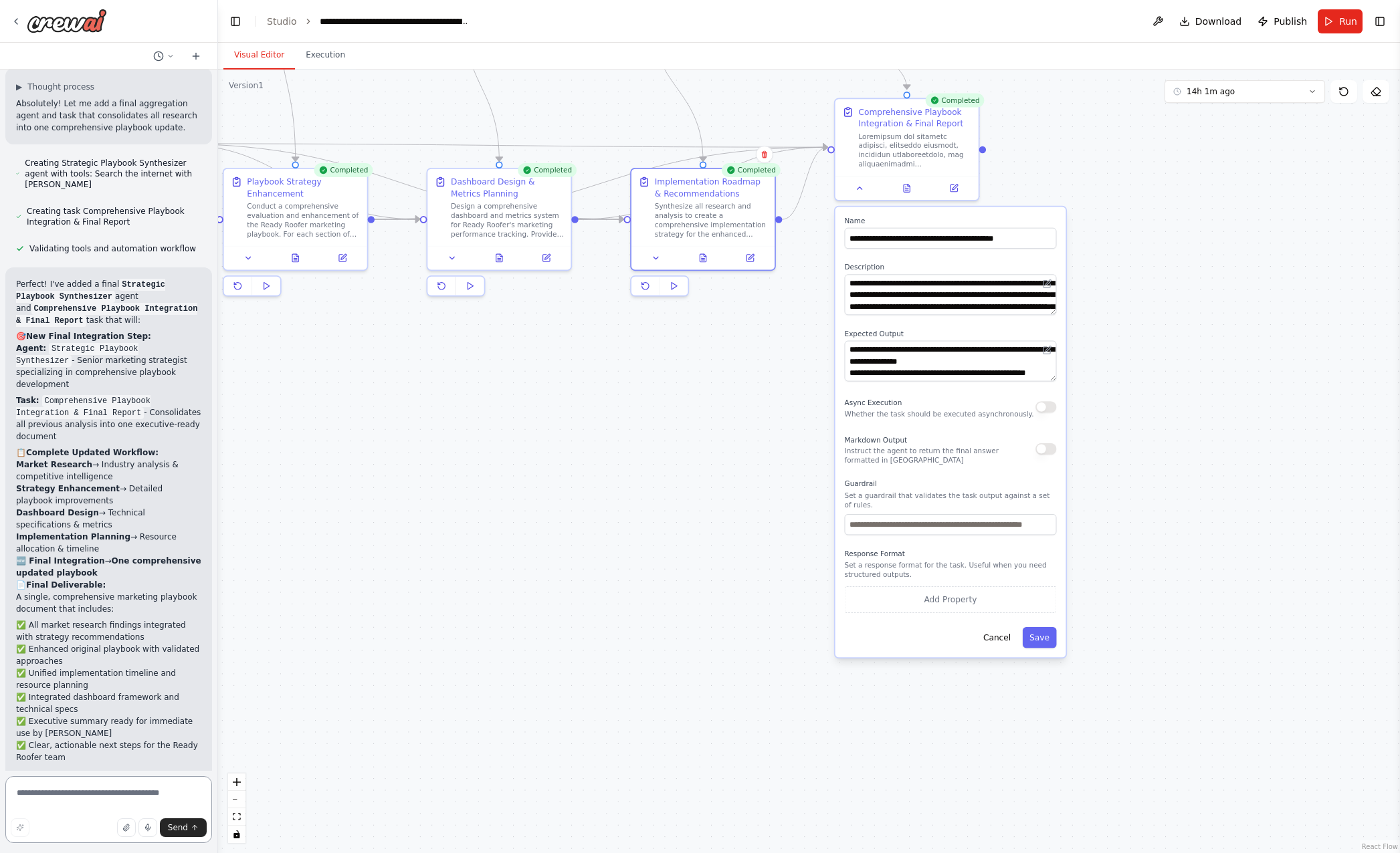
scroll to position [4456, 0]
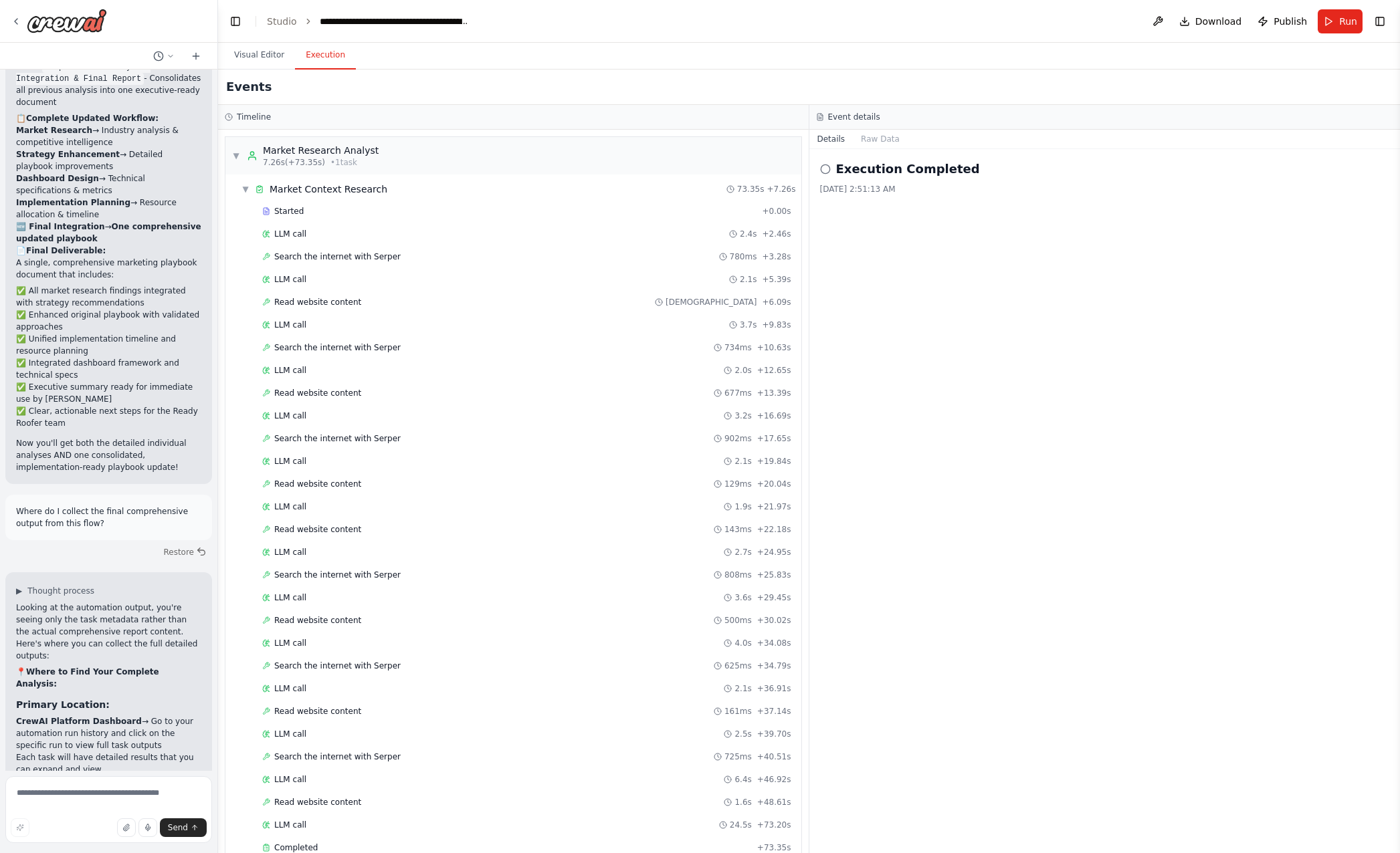
click at [309, 57] on button "Execution" at bounding box center [325, 55] width 61 height 28
click at [231, 155] on div "▼ Market Research Analyst 7.26s (+73.35s) • 1 task" at bounding box center [513, 155] width 576 height 38
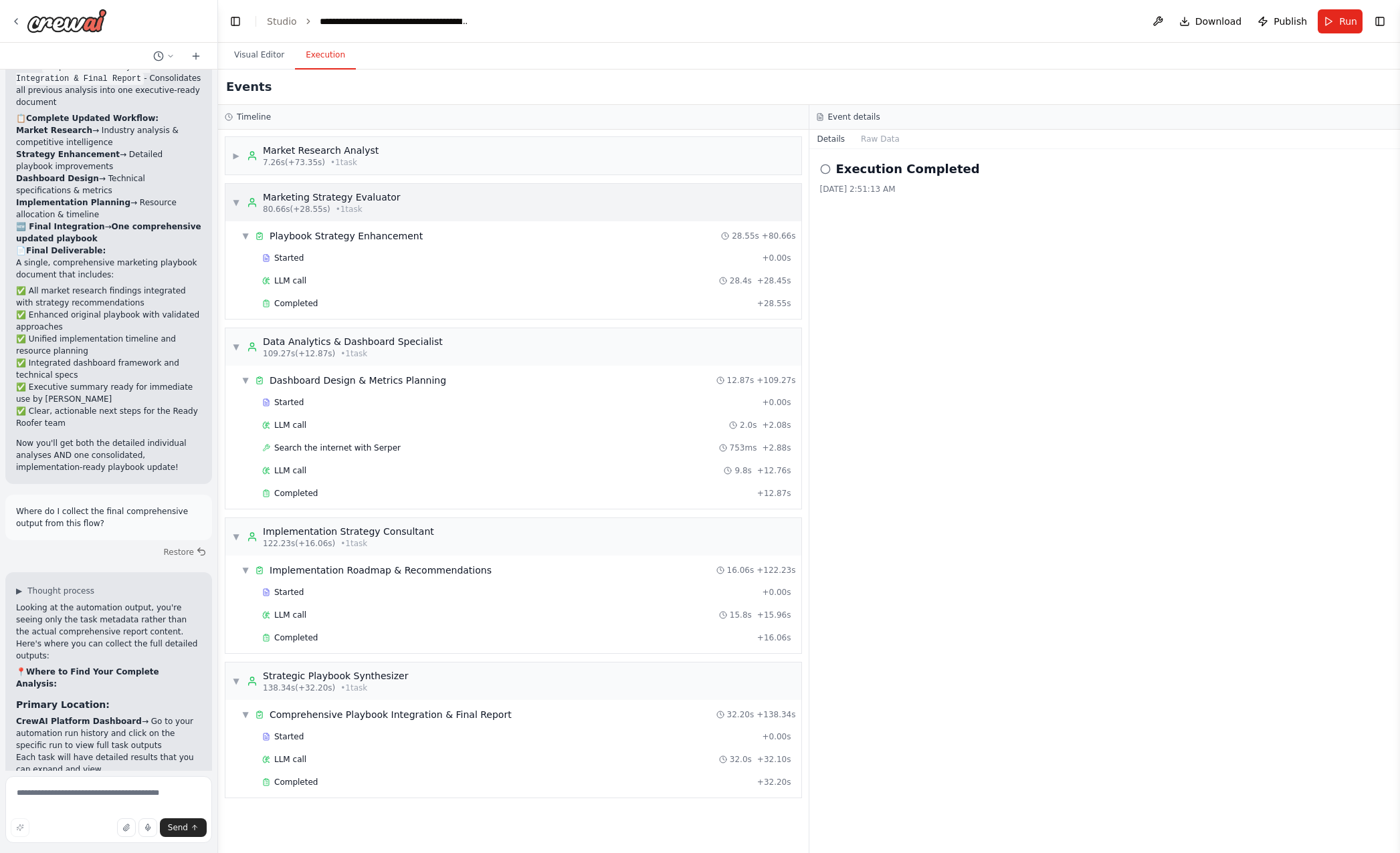
click at [236, 196] on div "▼ Marketing Strategy Evaluator 80.66s (+28.55s) • 1 task" at bounding box center [316, 202] width 168 height 24
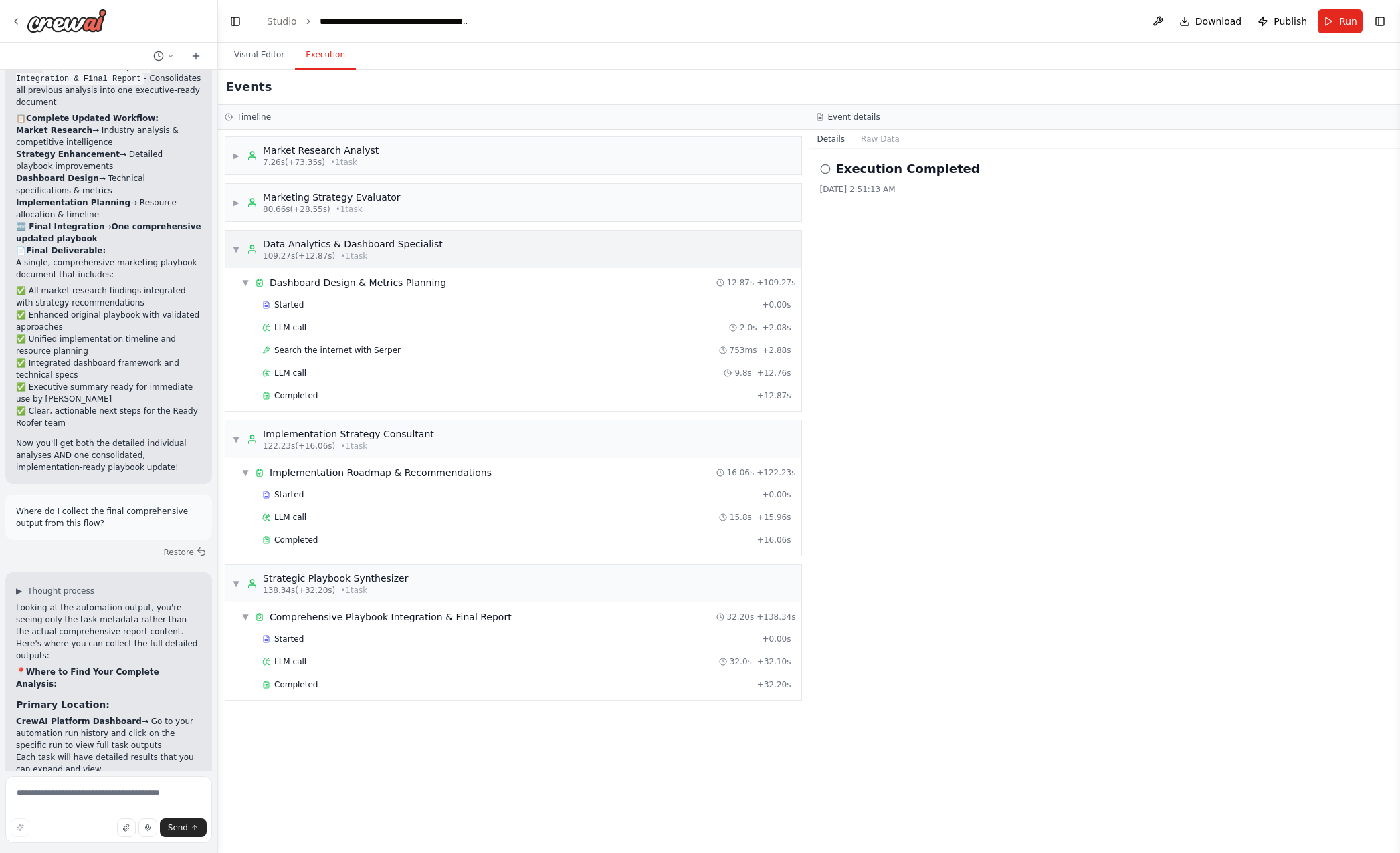
click at [235, 252] on span "▼" at bounding box center [236, 250] width 8 height 11
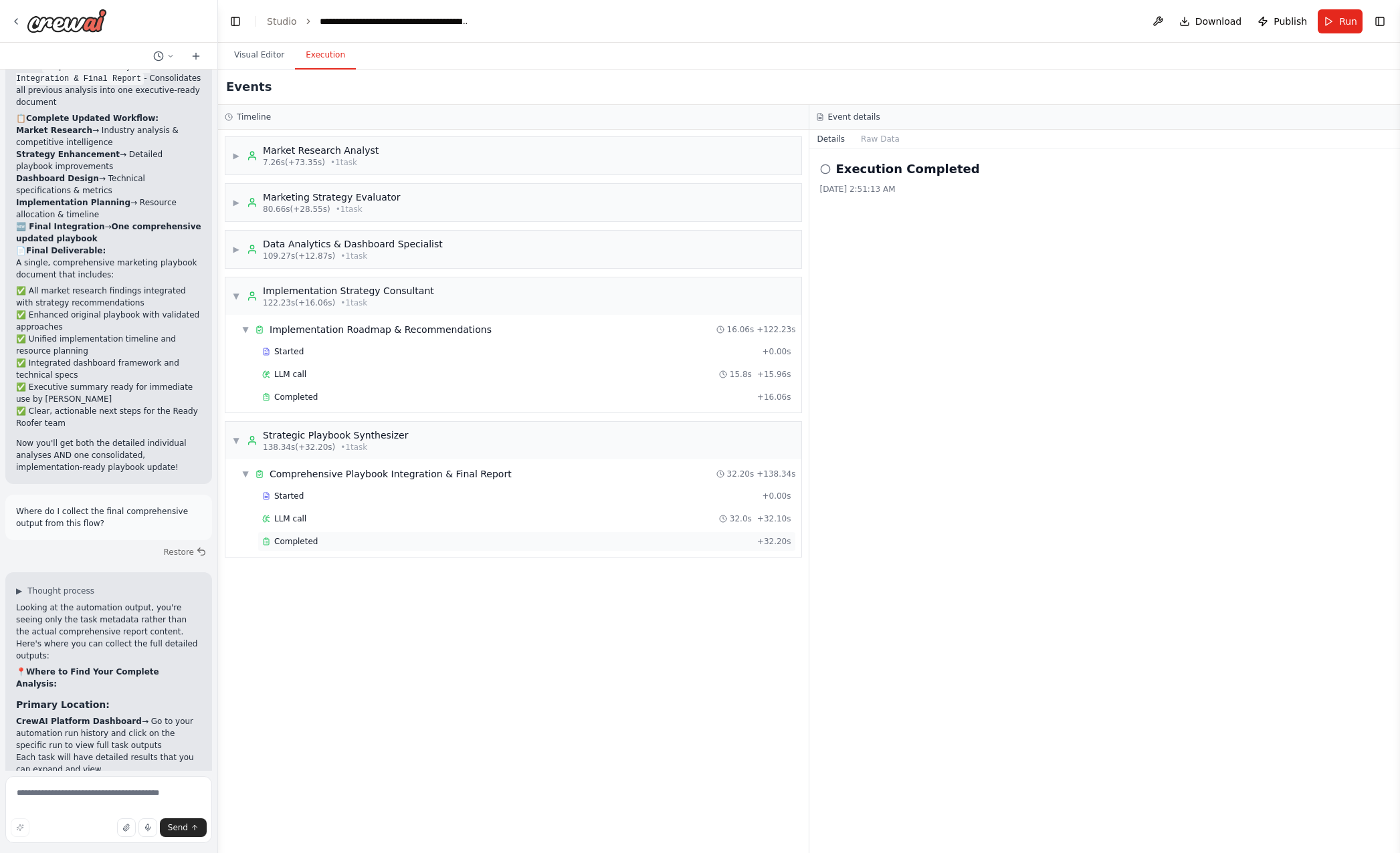
click at [315, 542] on div "Completed" at bounding box center [507, 542] width 490 height 11
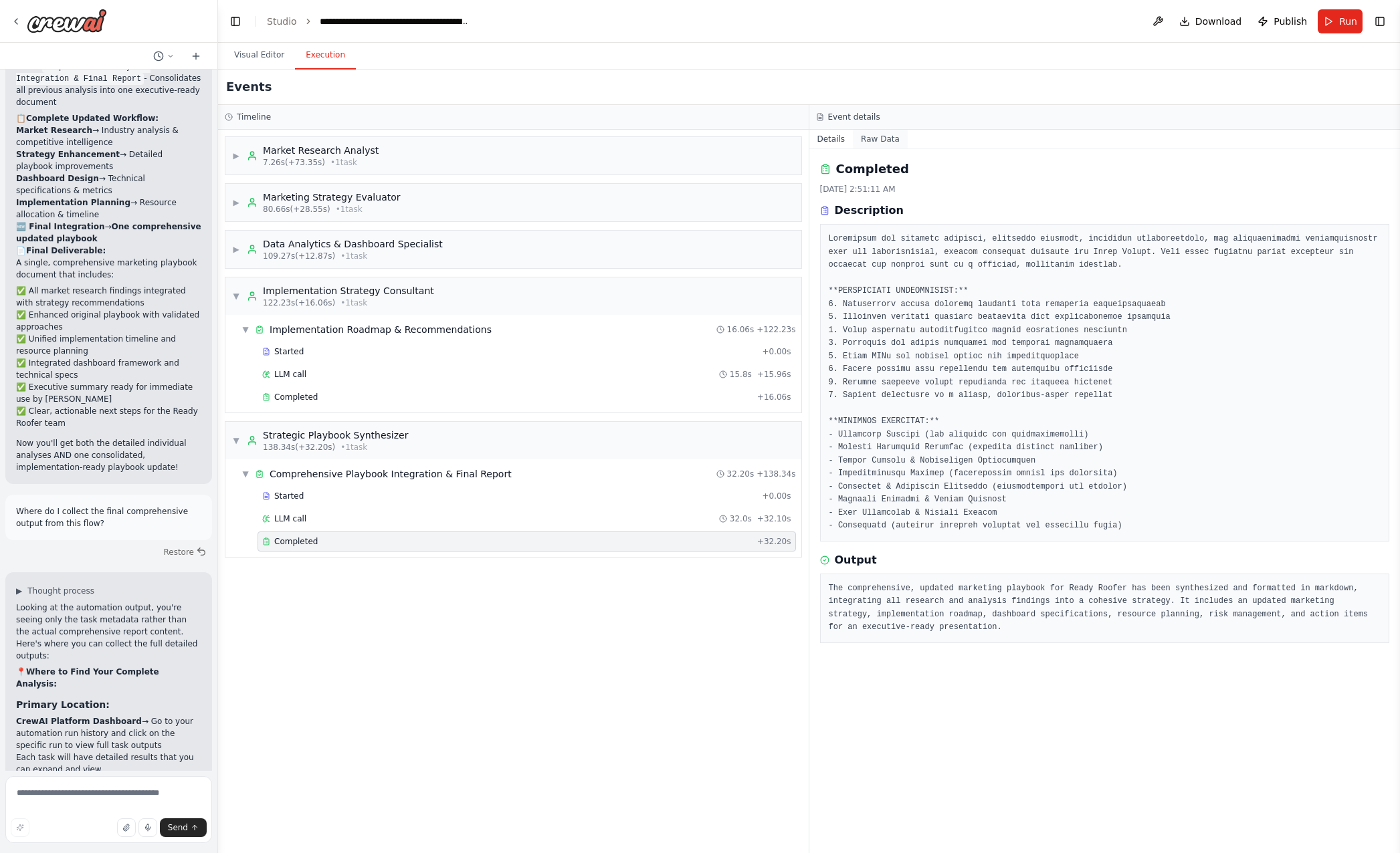
click at [870, 141] on button "Raw Data" at bounding box center [880, 139] width 55 height 18
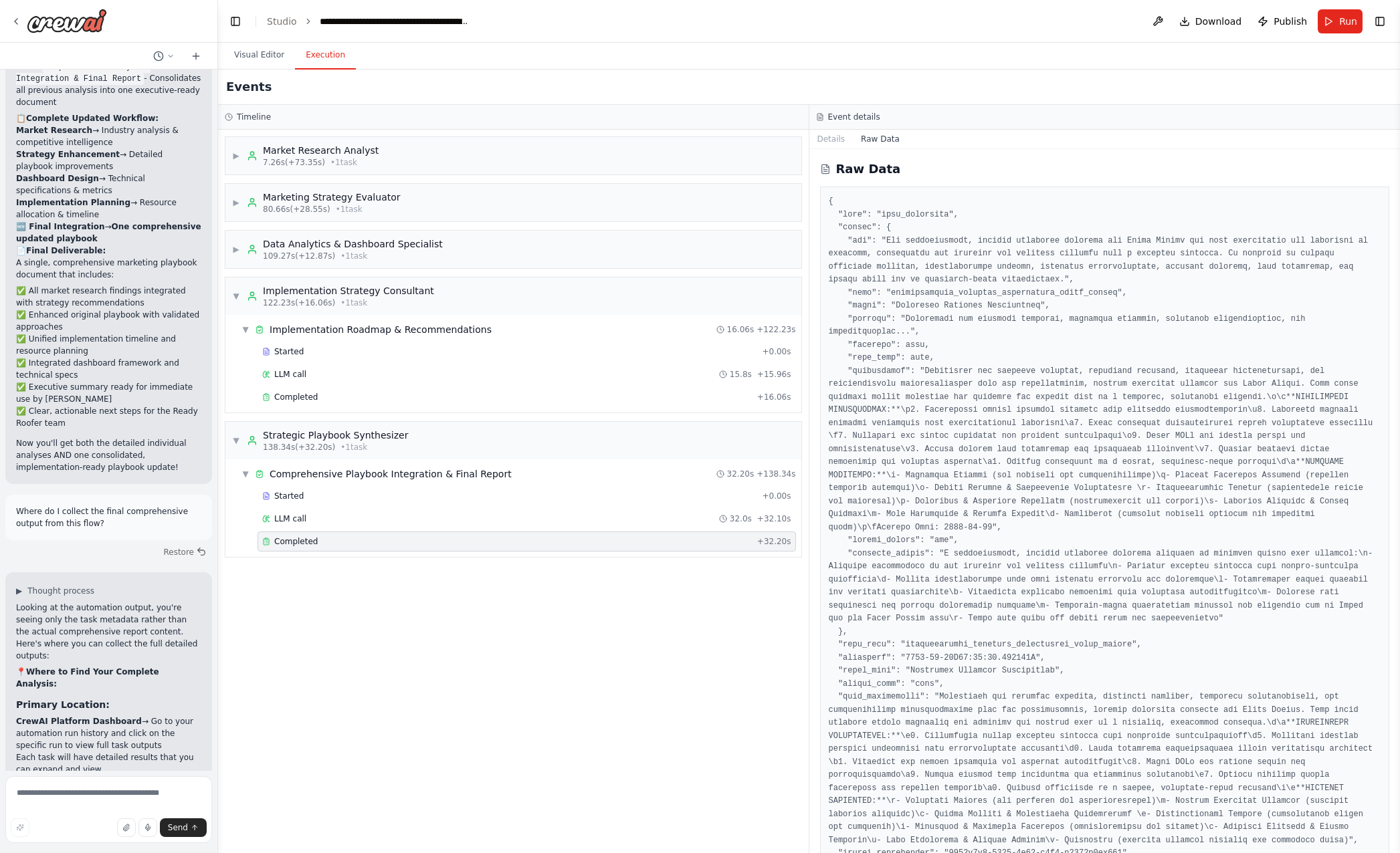
scroll to position [27, 0]
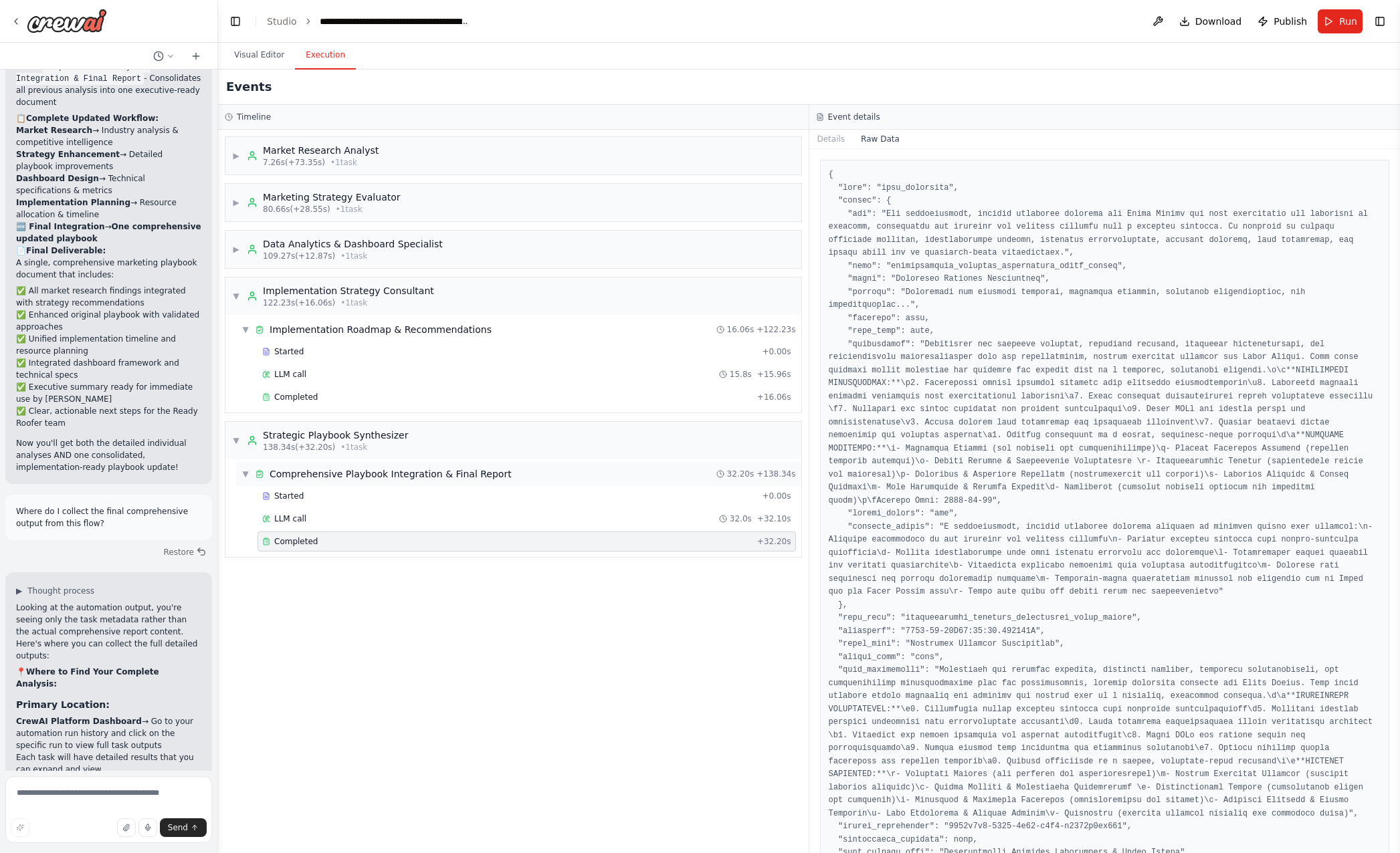
click at [294, 472] on span "Comprehensive Playbook Integration & Final Report" at bounding box center [391, 474] width 242 height 14
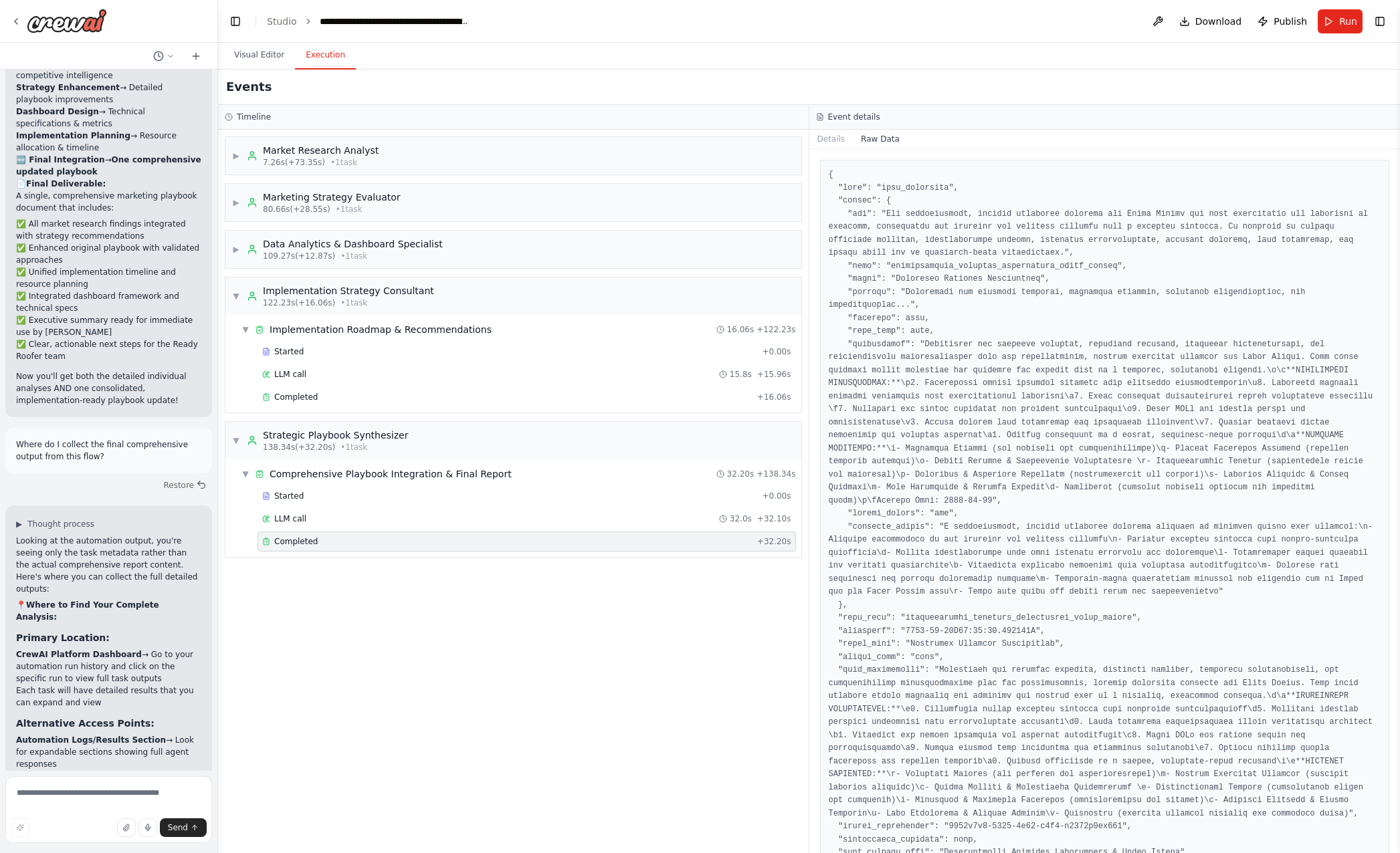
scroll to position [0, 0]
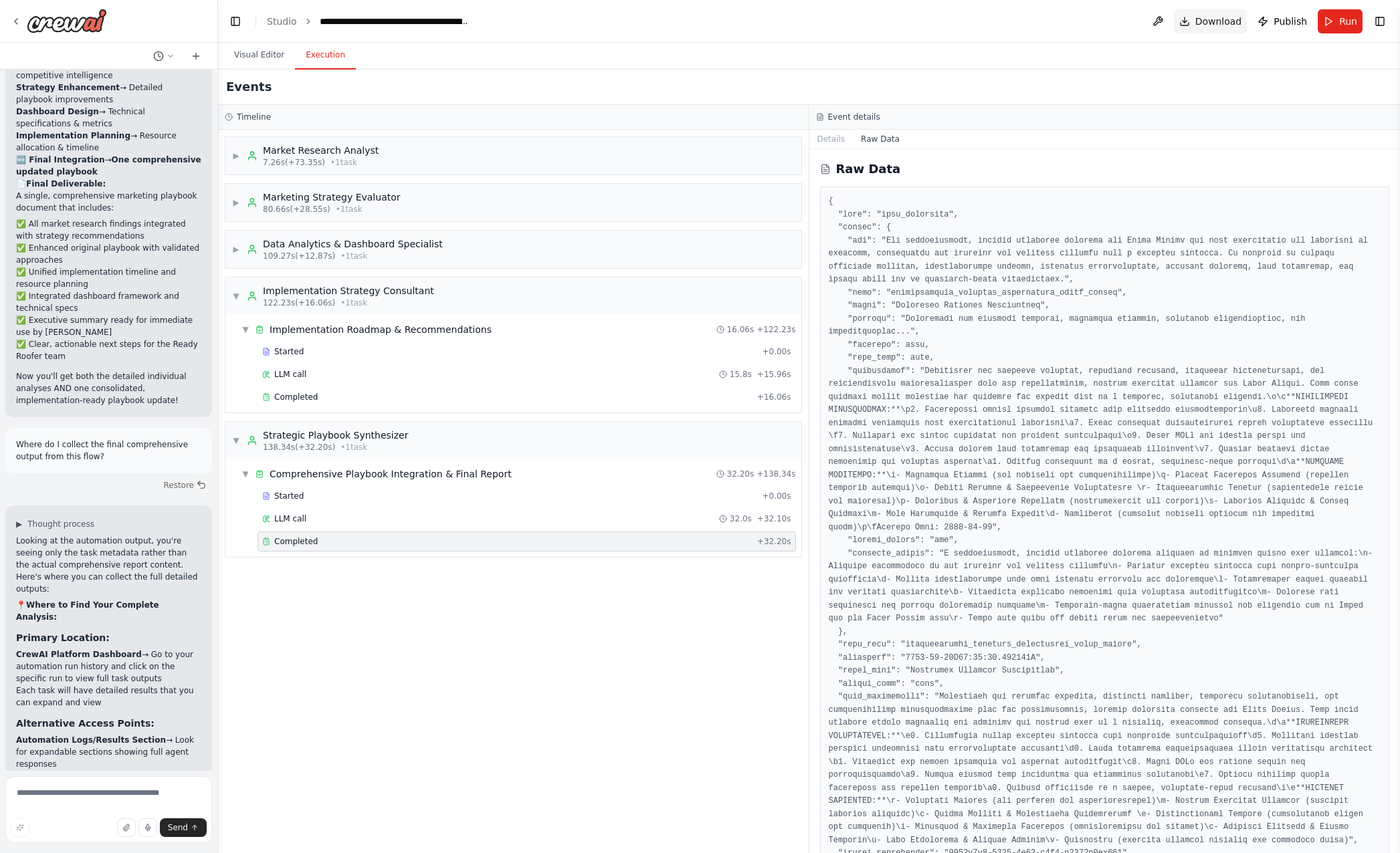
click at [1207, 19] on span "Download" at bounding box center [1219, 22] width 47 height 14
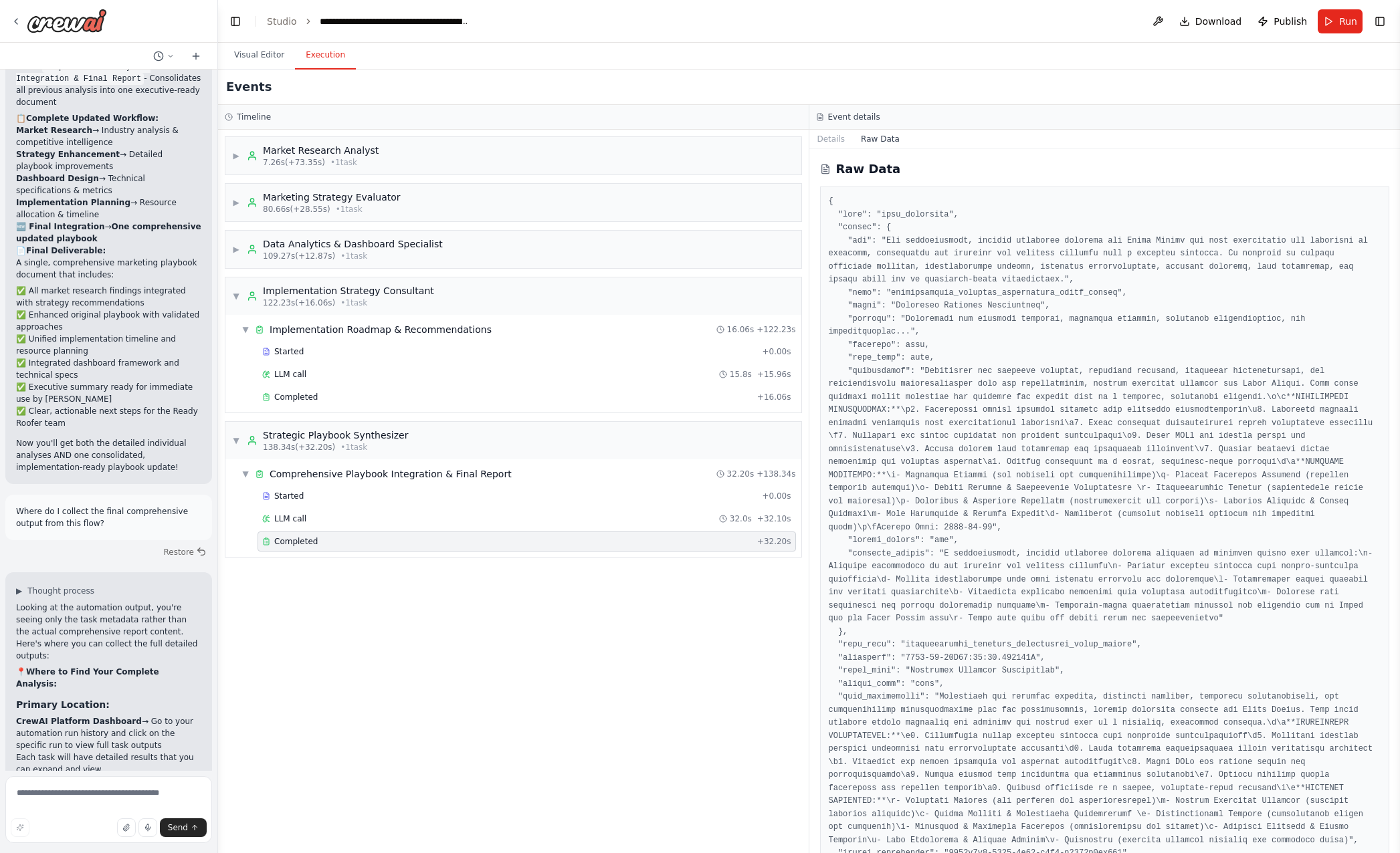
scroll to position [4523, 0]
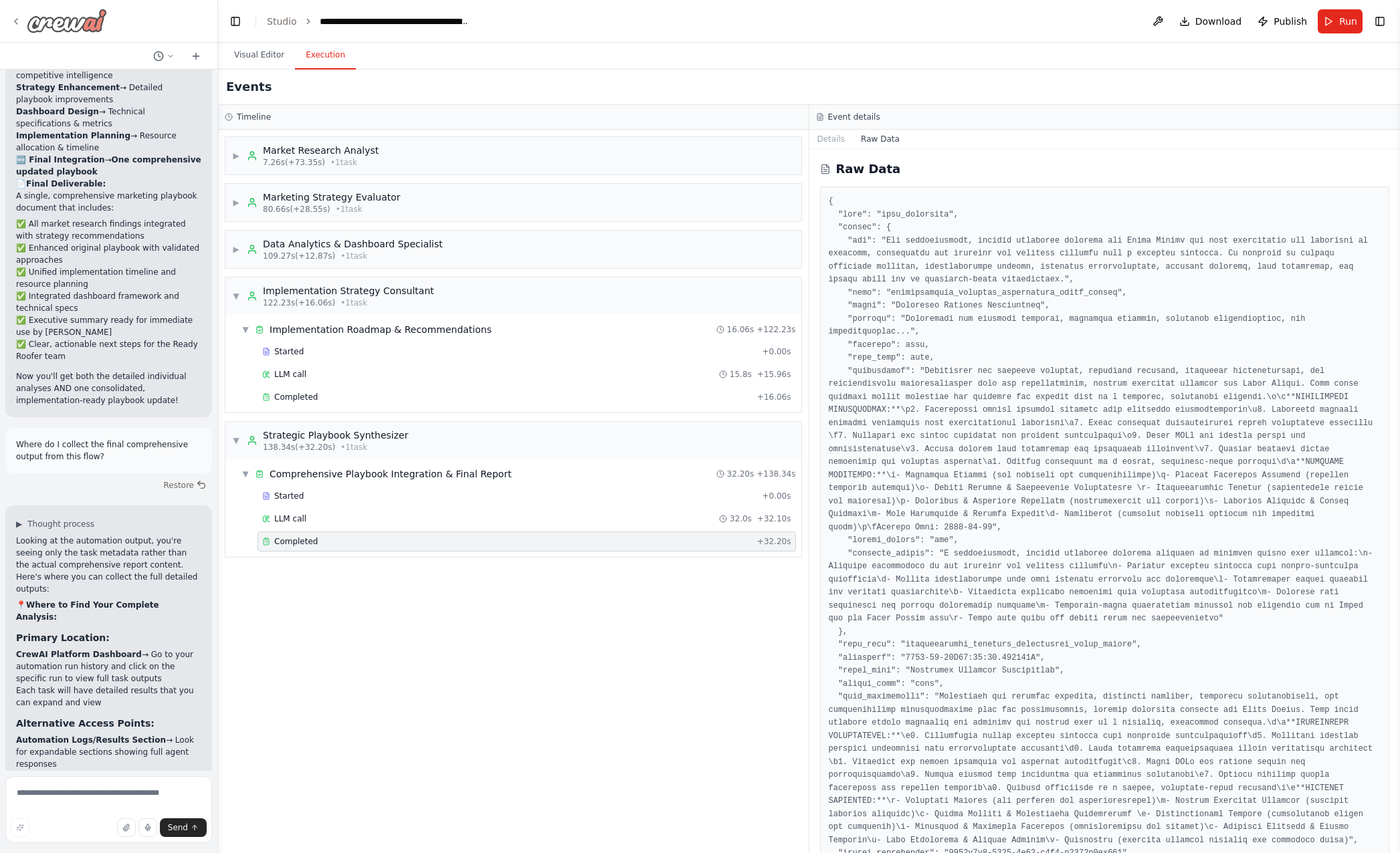
click at [11, 26] on icon at bounding box center [16, 21] width 11 height 11
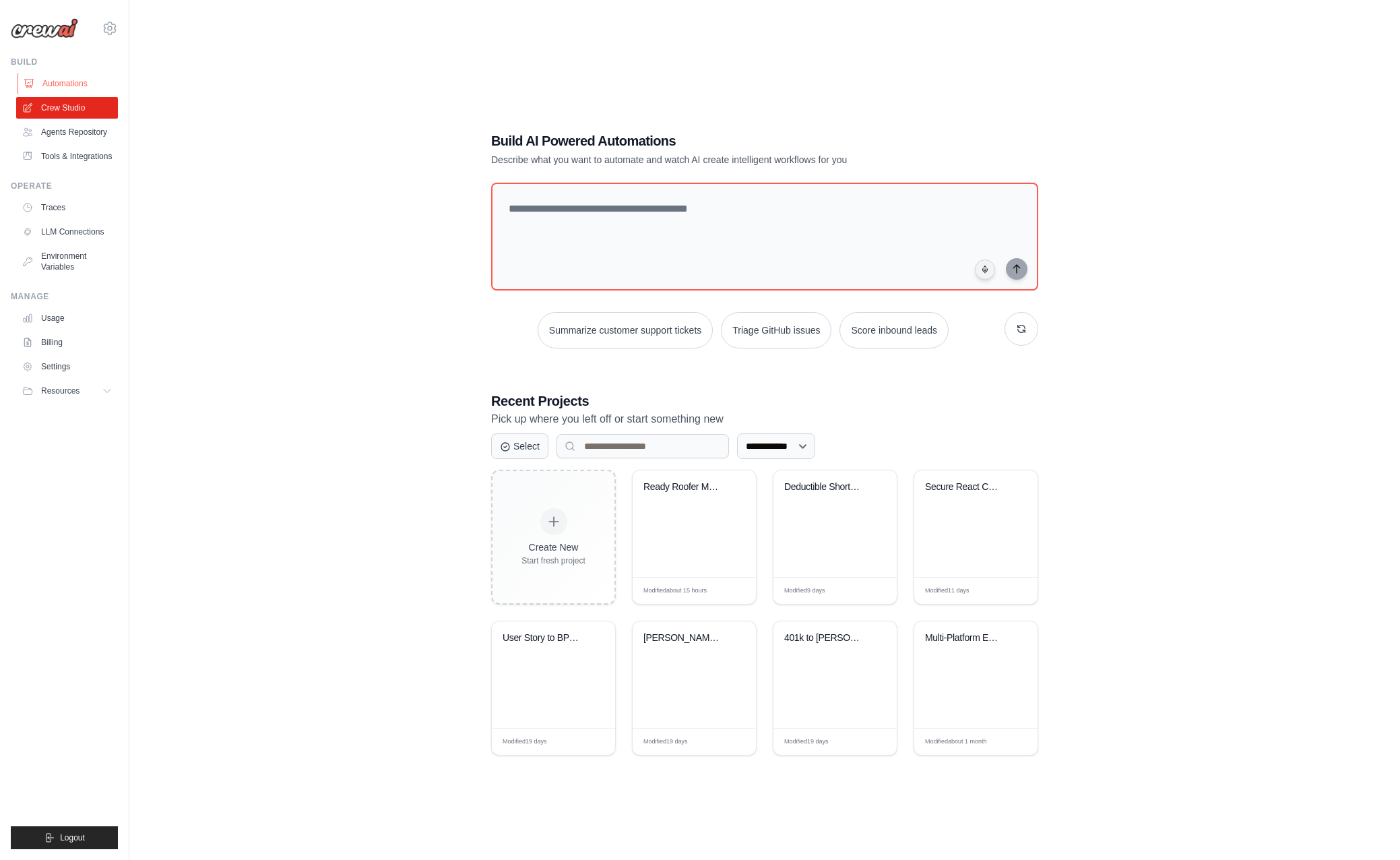
click at [64, 86] on link "Automations" at bounding box center [68, 83] width 102 height 21
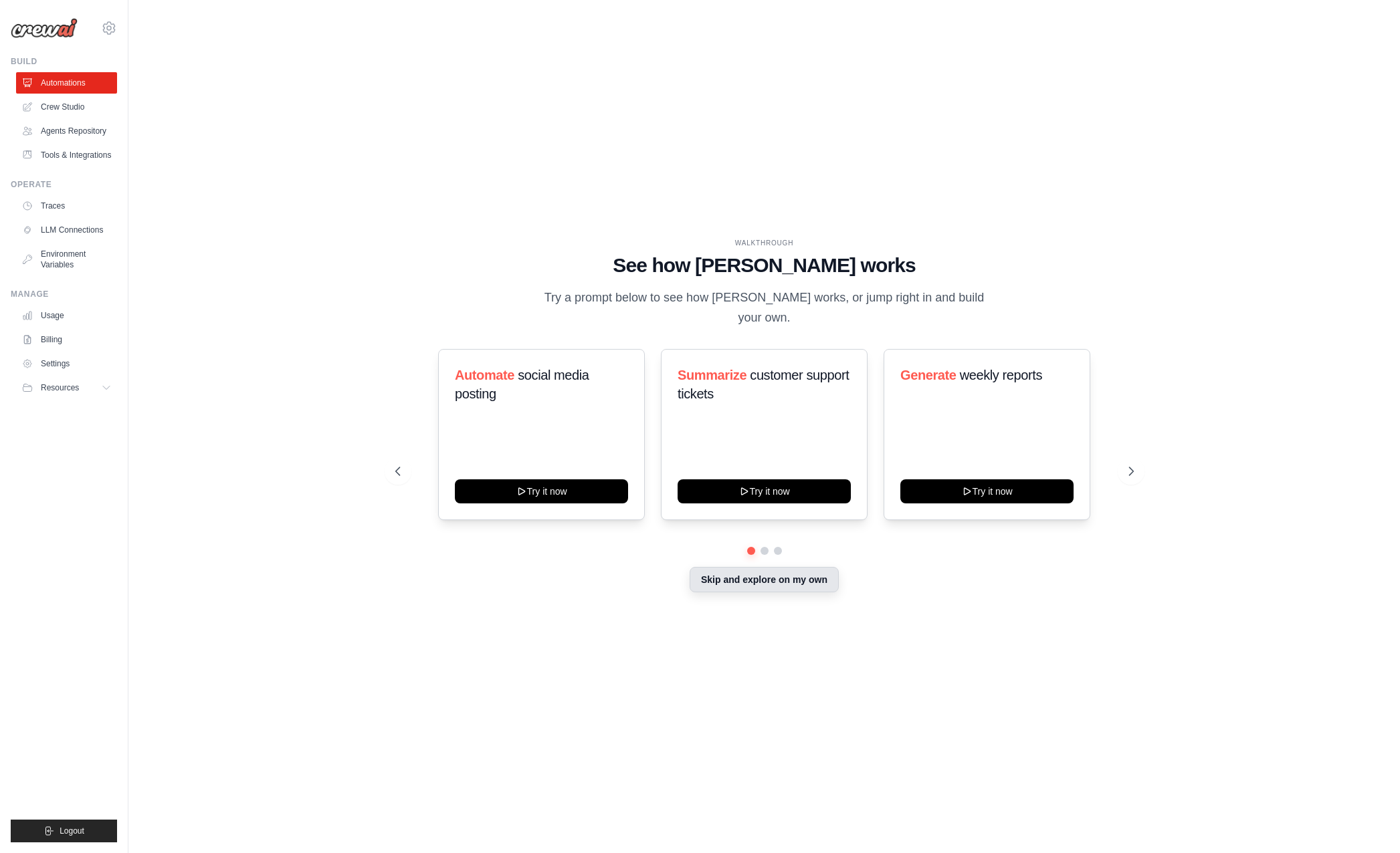
click at [790, 567] on button "Skip and explore on my own" at bounding box center [764, 579] width 149 height 25
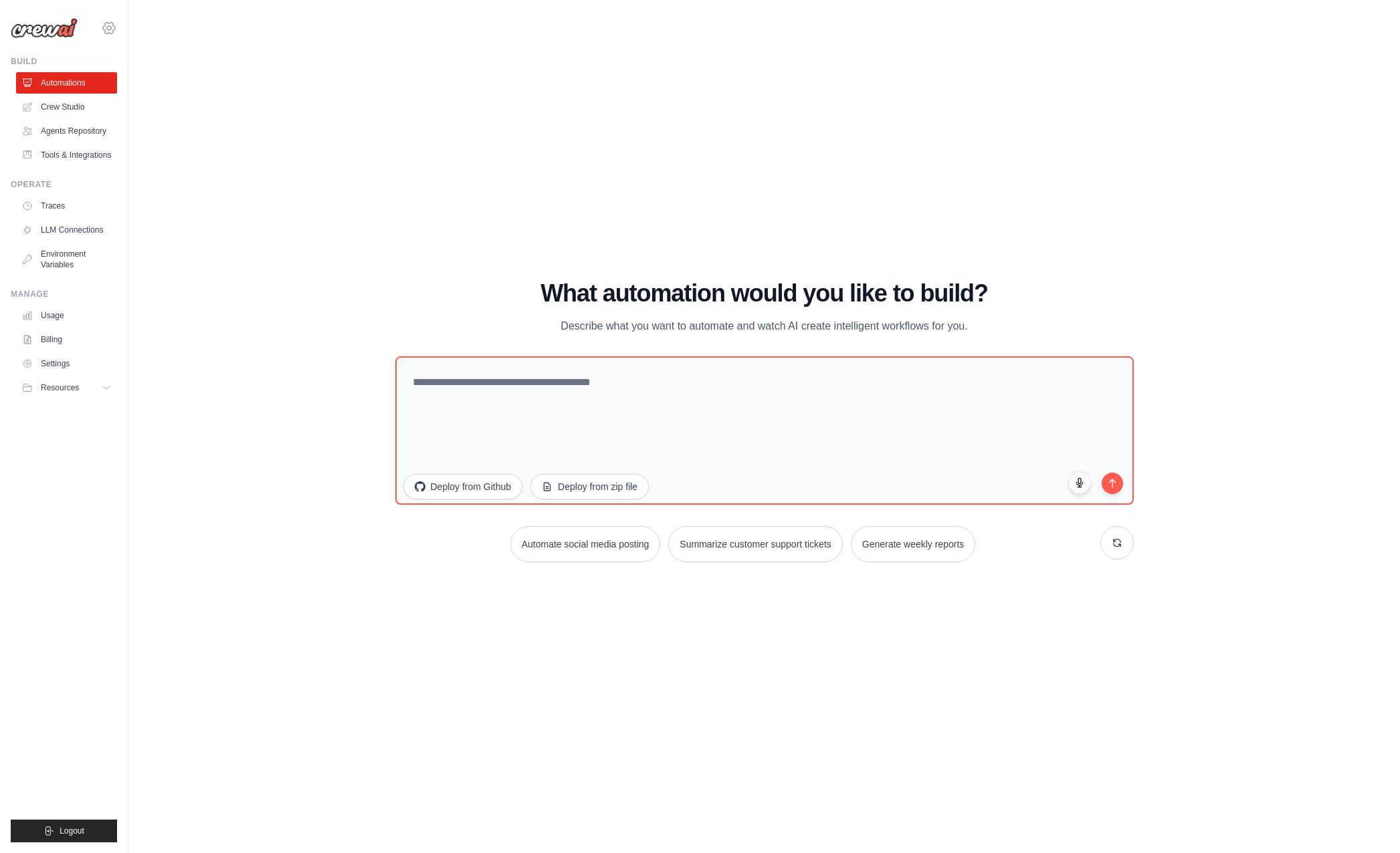
click at [106, 29] on icon at bounding box center [109, 27] width 16 height 16
click at [90, 150] on link "Tools & Integrations" at bounding box center [68, 155] width 101 height 21
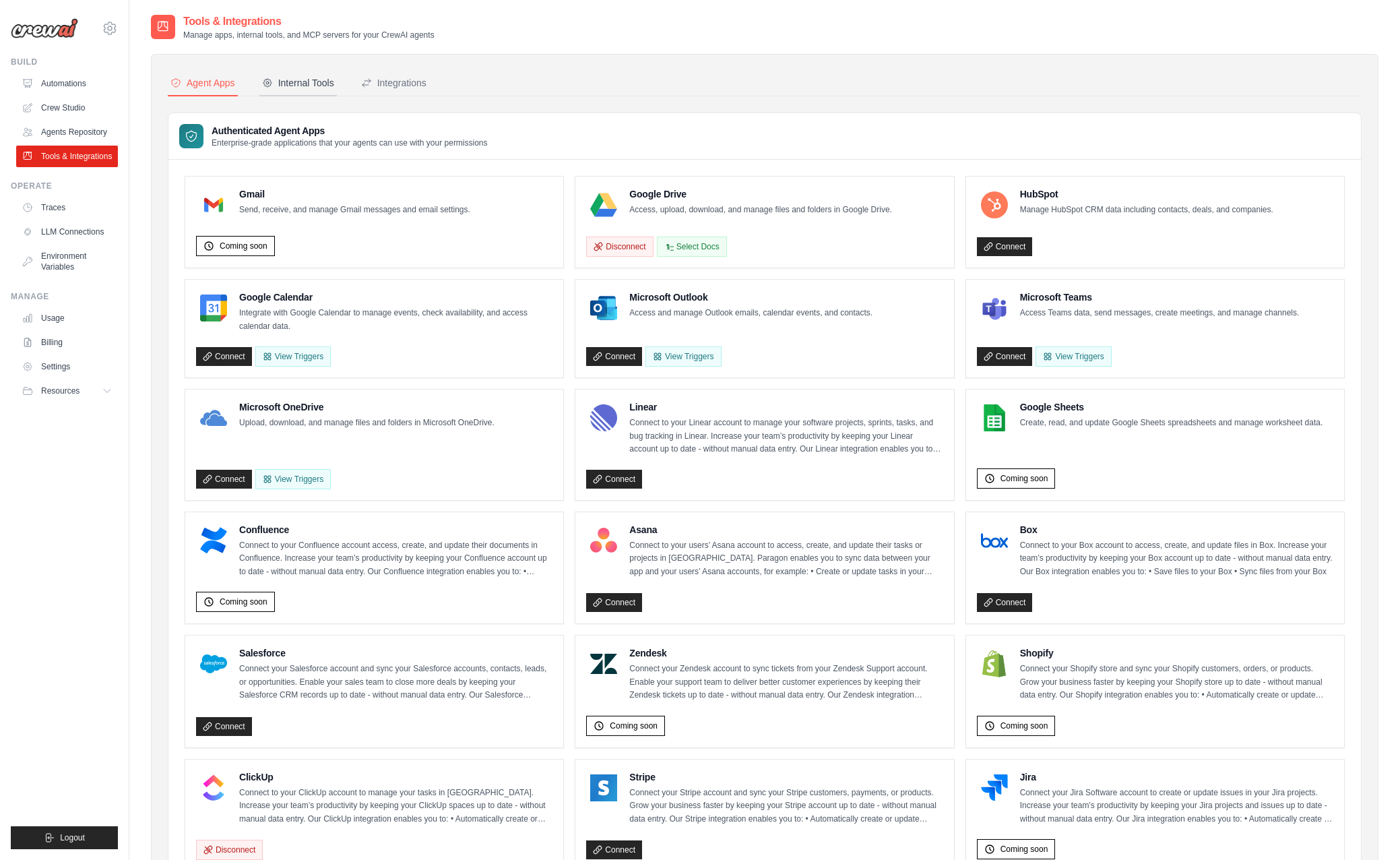
click at [326, 86] on div "Internal Tools" at bounding box center [298, 83] width 72 height 14
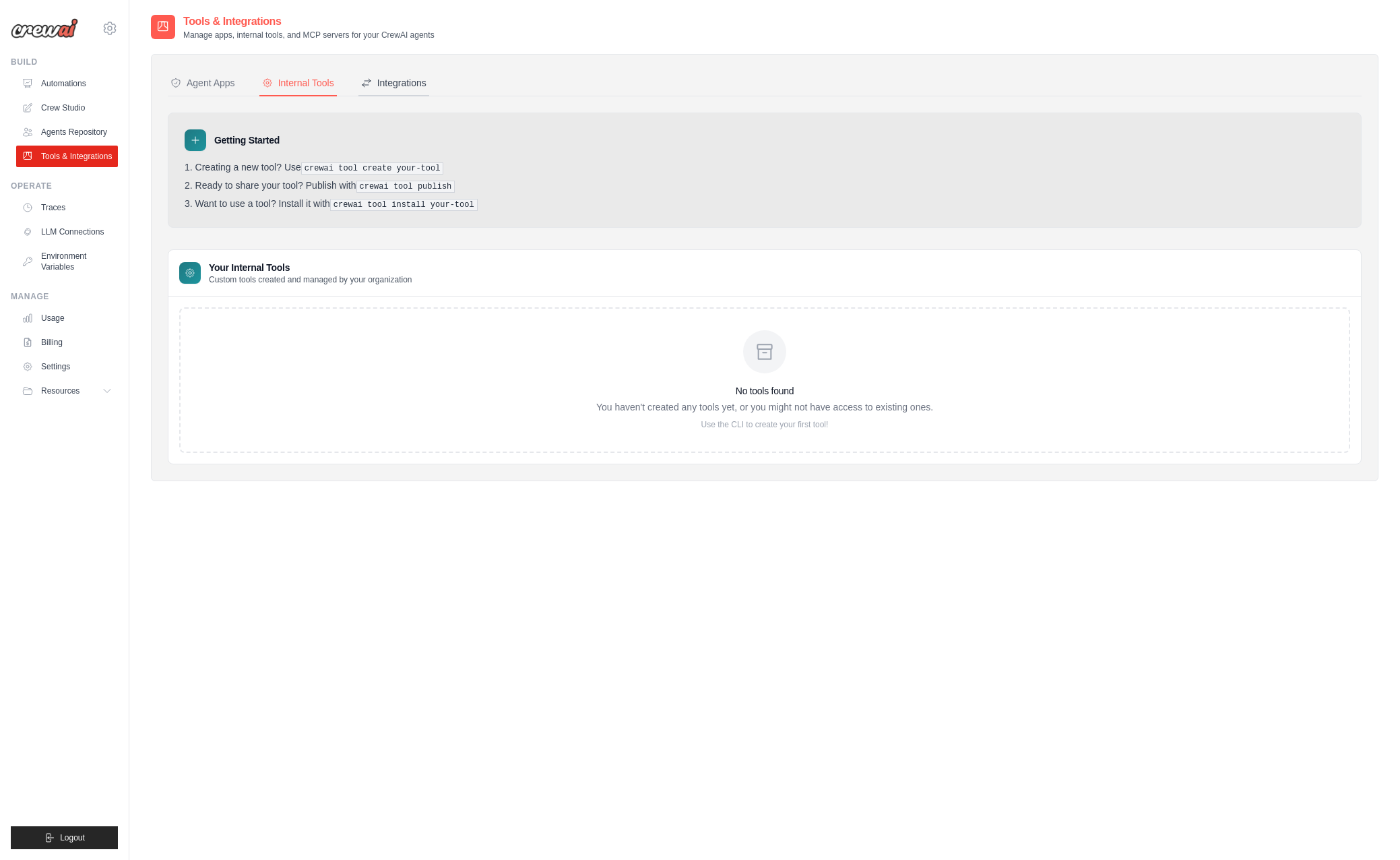
click at [398, 86] on div "Integrations" at bounding box center [394, 83] width 65 height 14
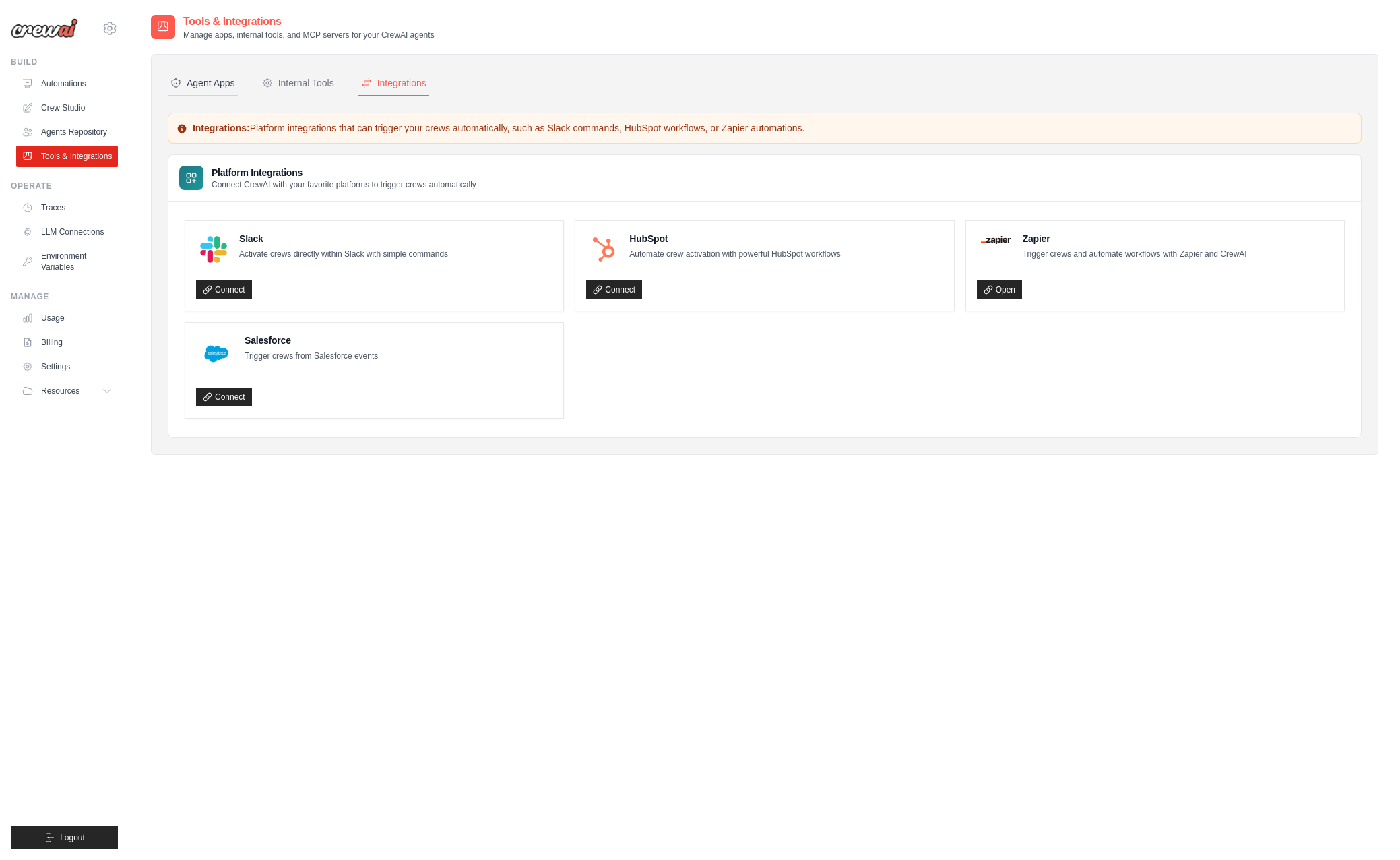
click at [209, 75] on button "Agent Apps" at bounding box center [203, 83] width 70 height 26
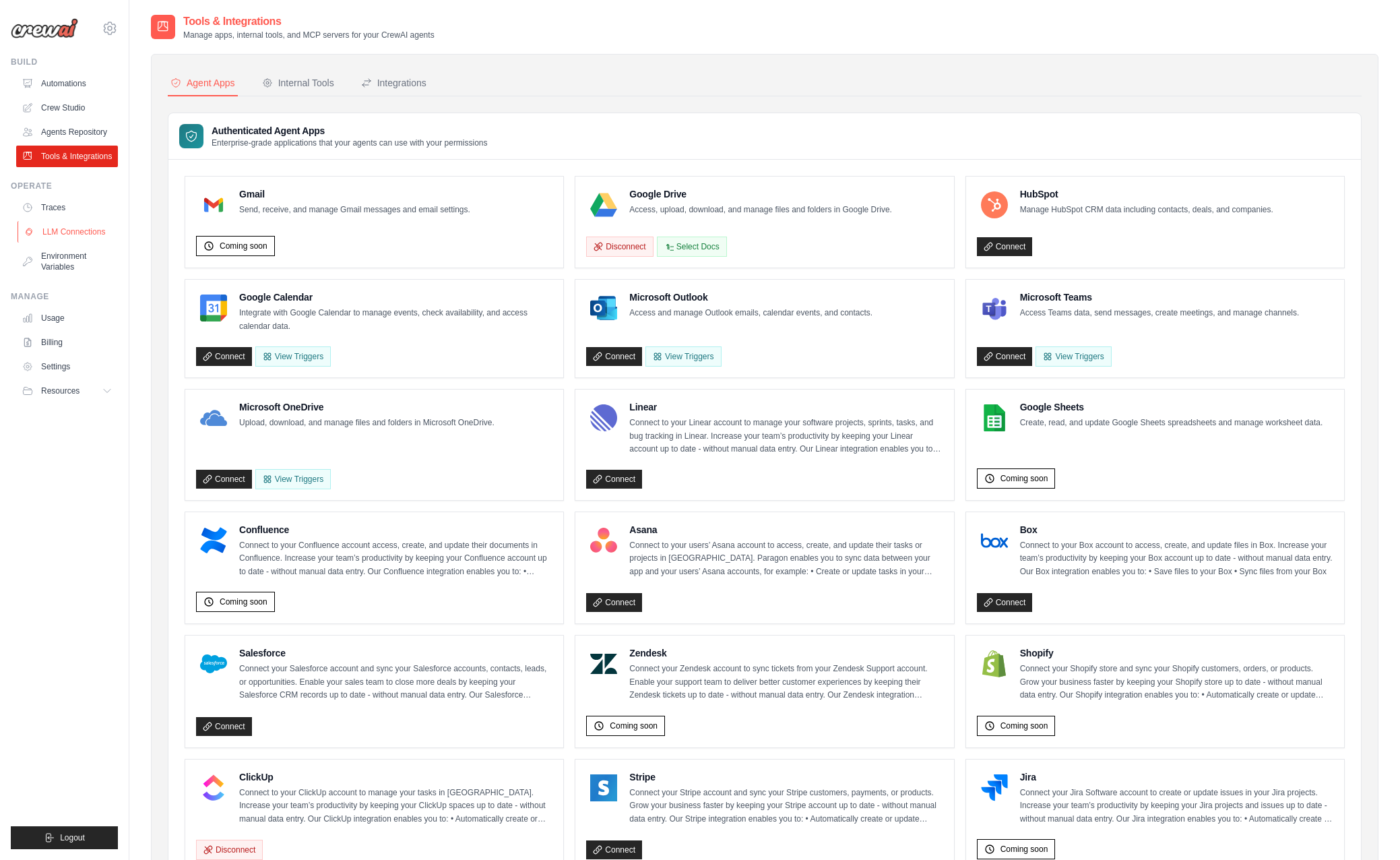
click at [77, 234] on link "LLM Connections" at bounding box center [68, 232] width 102 height 21
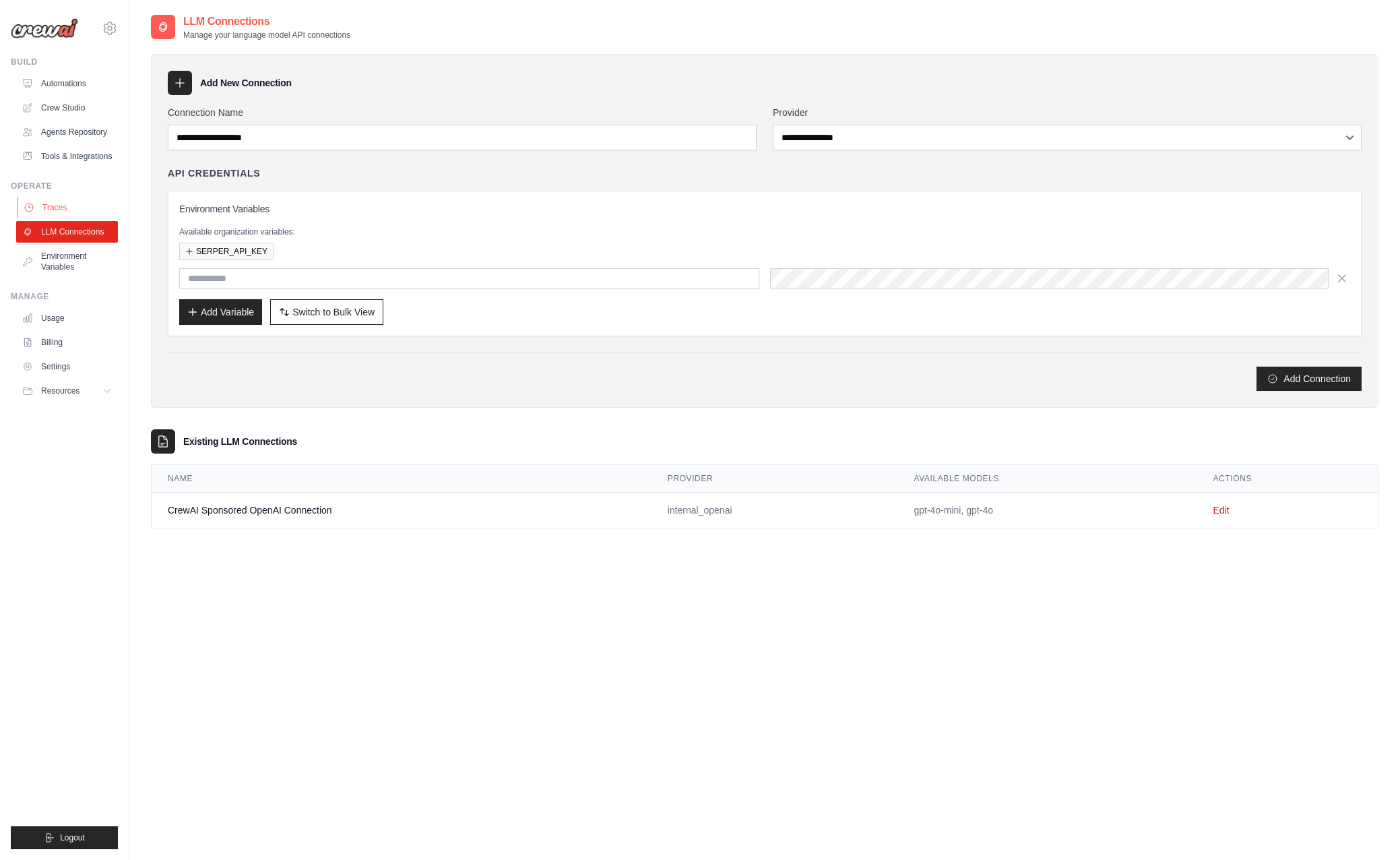
click at [65, 200] on link "Traces" at bounding box center [68, 207] width 102 height 21
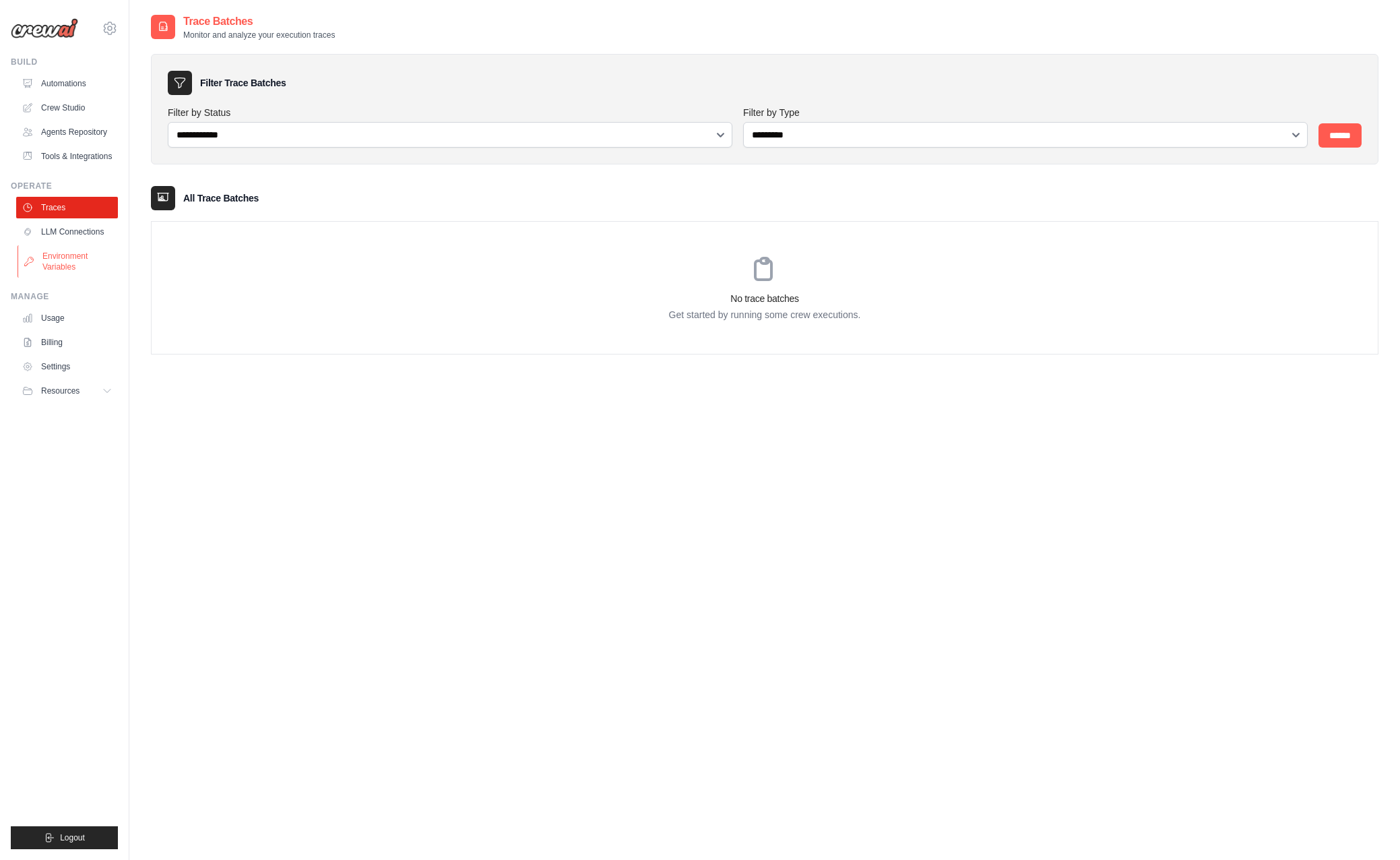
click at [83, 259] on link "Environment Variables" at bounding box center [68, 261] width 102 height 32
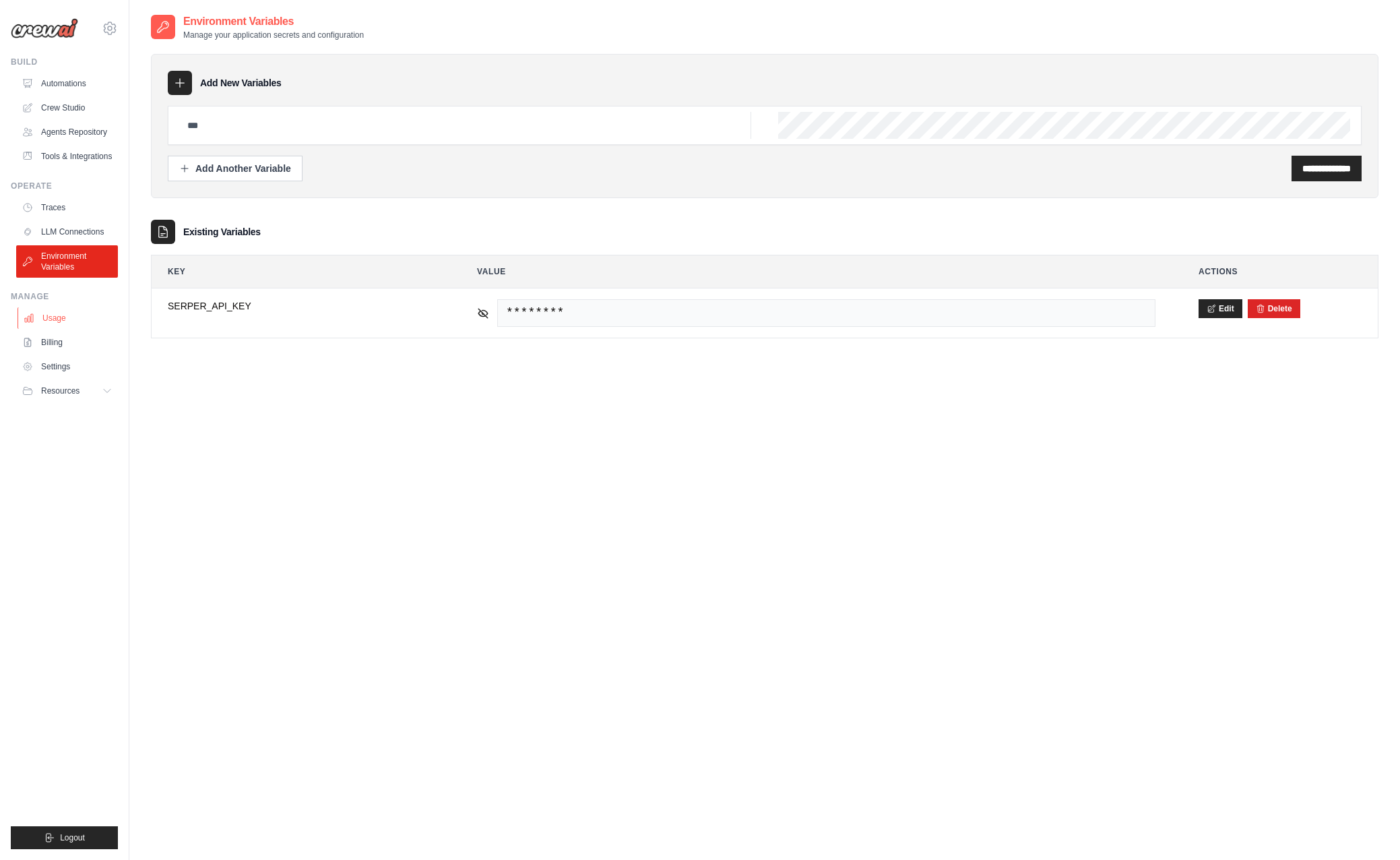
click at [64, 315] on link "Usage" at bounding box center [68, 318] width 102 height 21
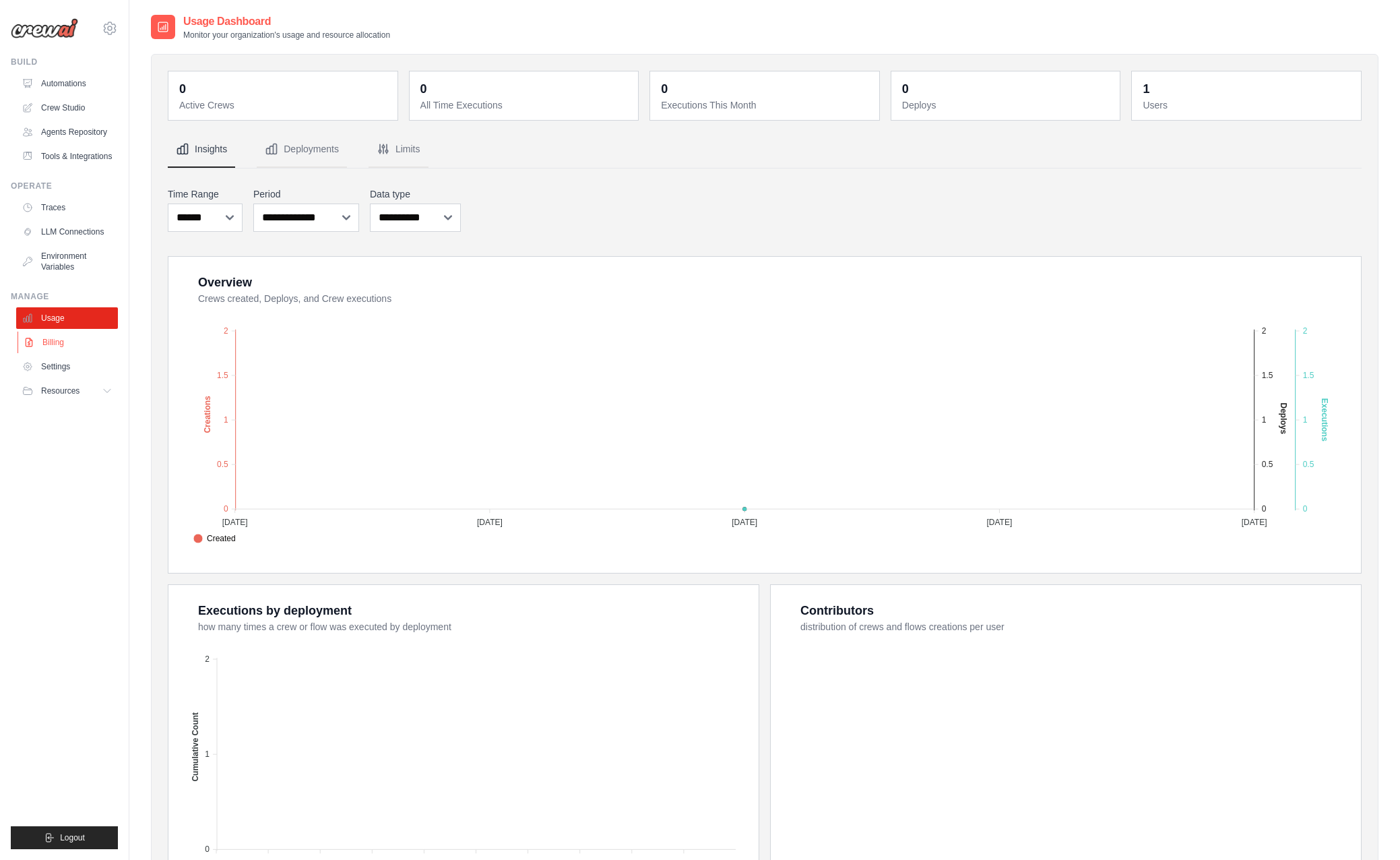
click at [73, 345] on link "Billing" at bounding box center [68, 342] width 102 height 21
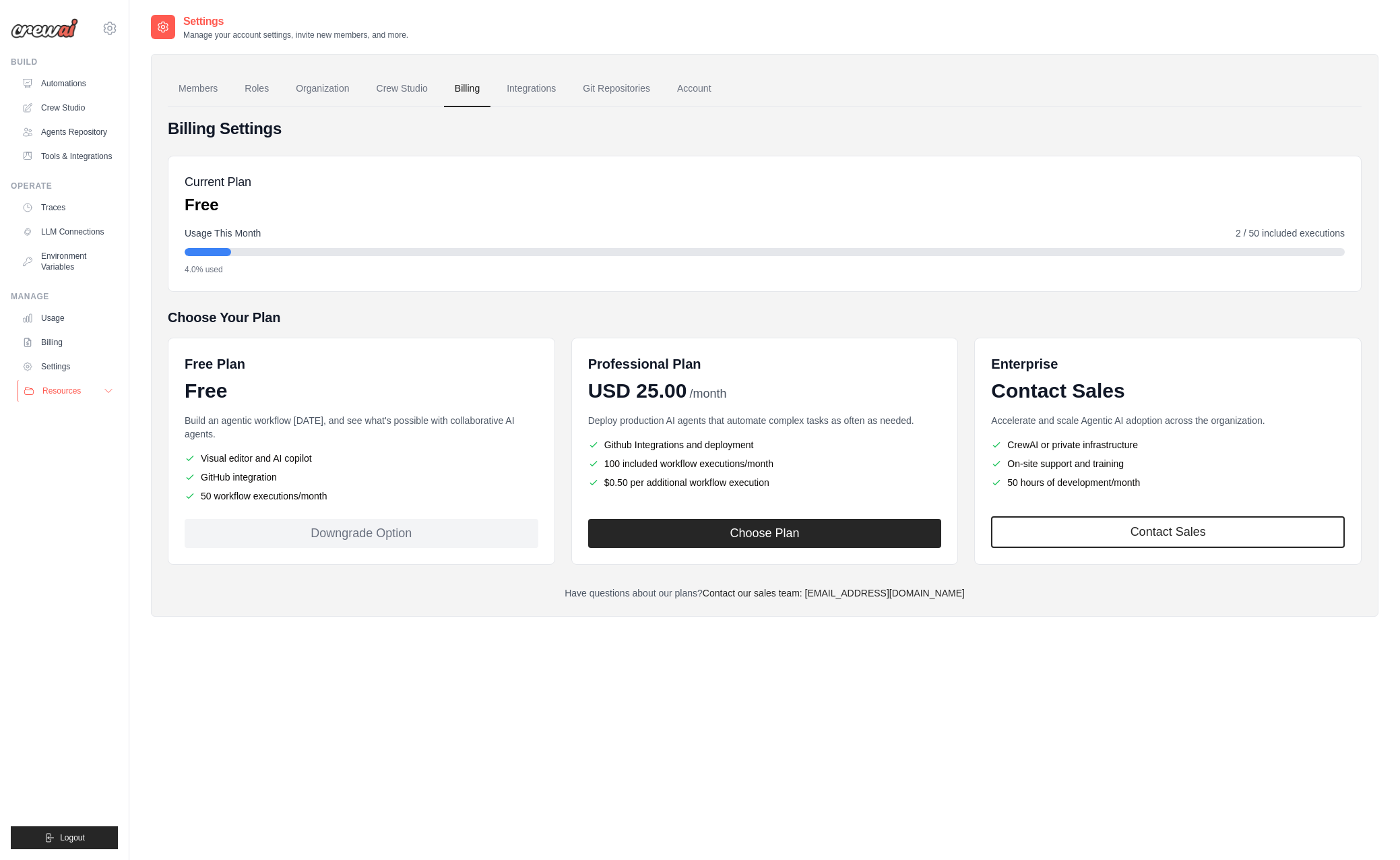
click at [53, 392] on span "Resources" at bounding box center [62, 391] width 39 height 11
click at [59, 88] on link "Automations" at bounding box center [68, 83] width 102 height 21
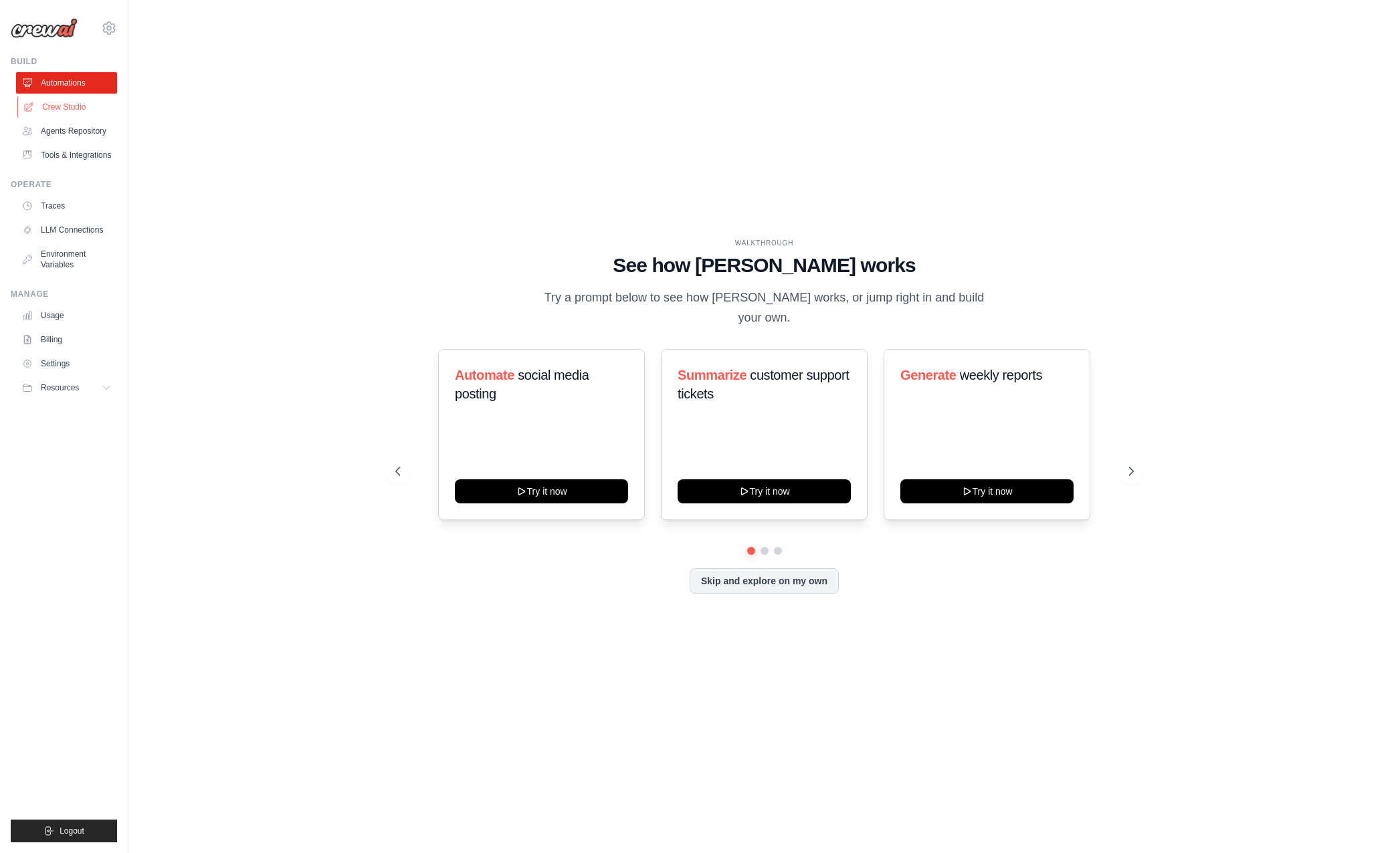
click at [81, 110] on link "Crew Studio" at bounding box center [68, 107] width 101 height 21
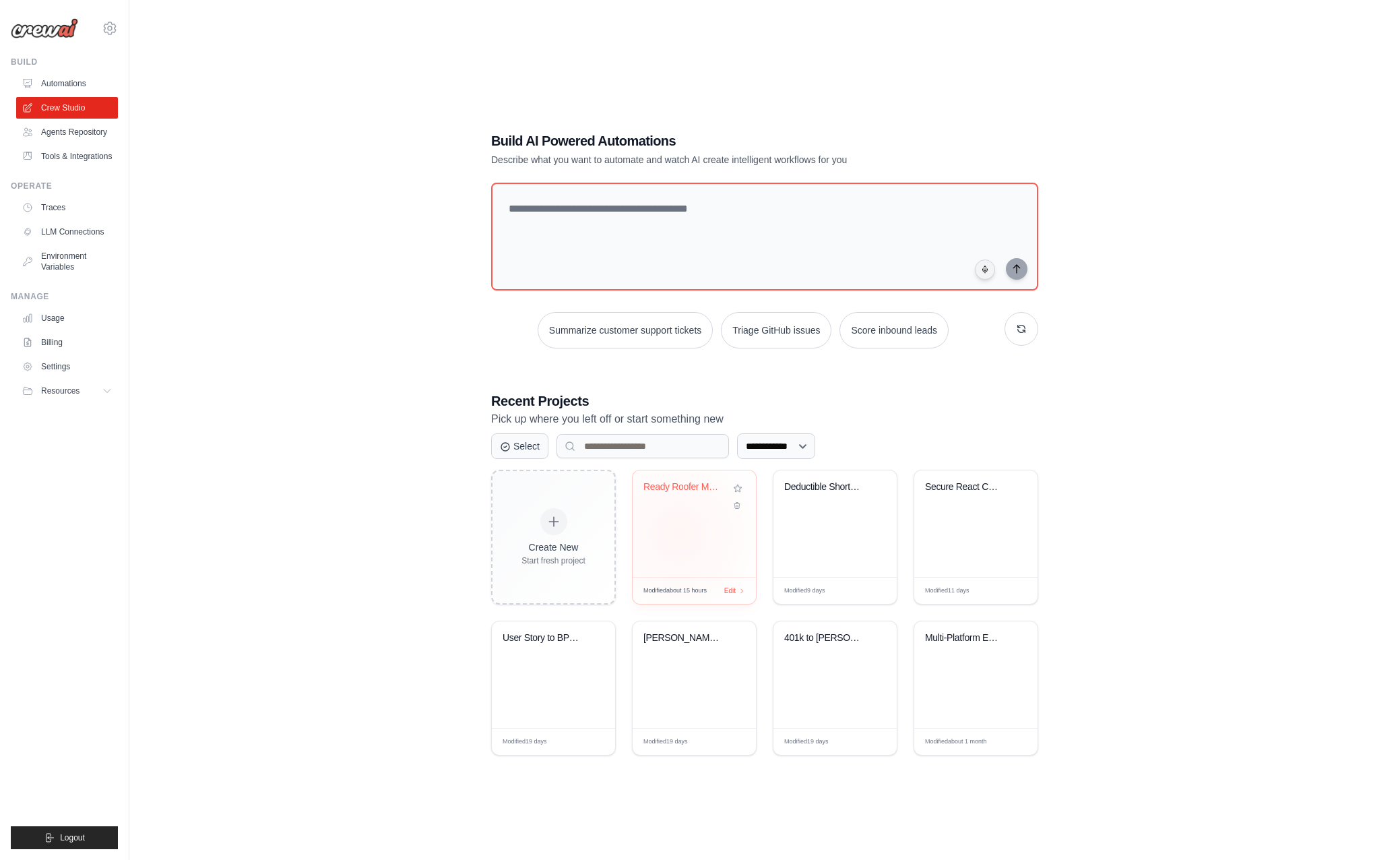
click at [678, 534] on div "Ready Roofer Marketing Playbook [PERSON_NAME]..." at bounding box center [694, 523] width 123 height 106
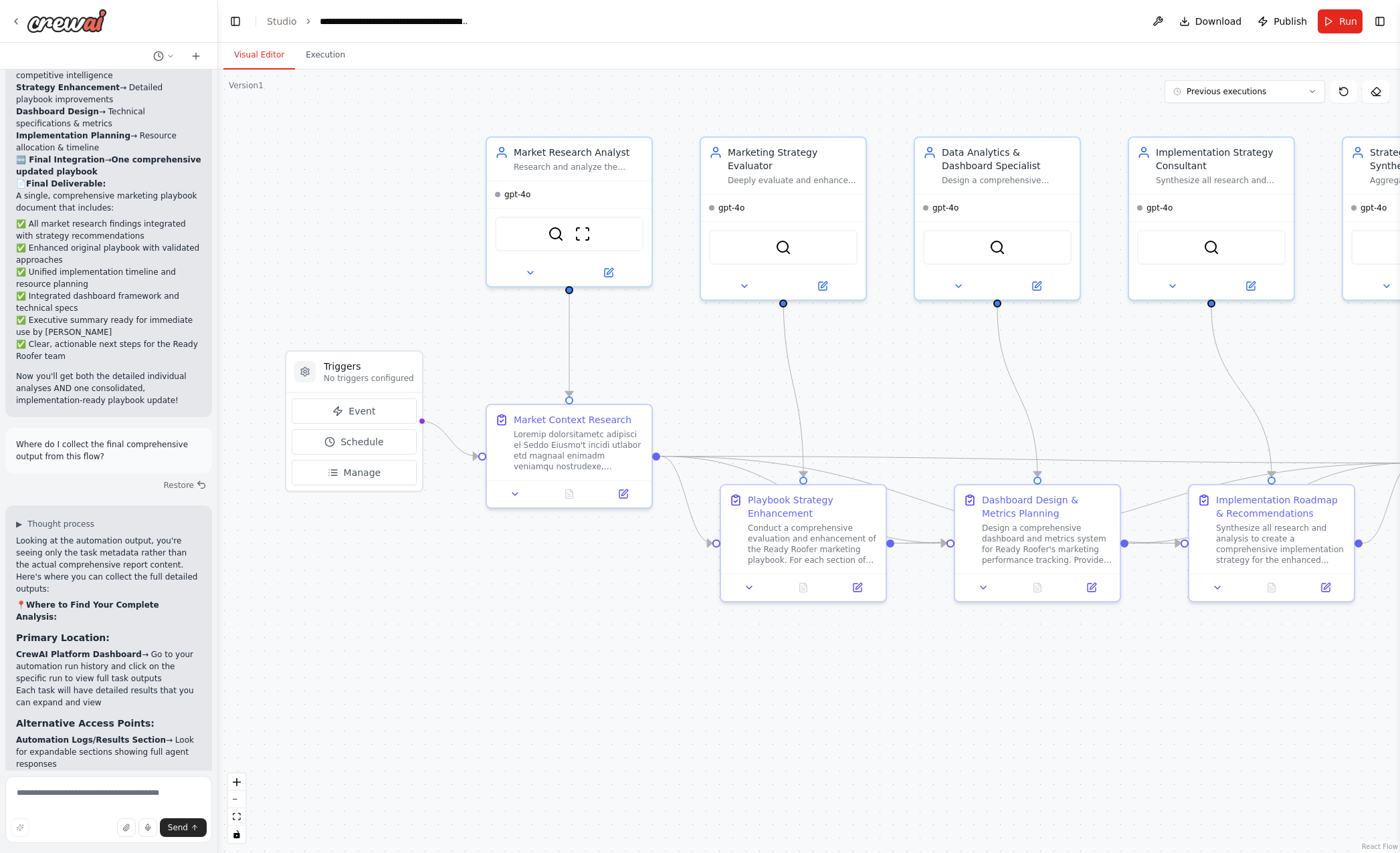
scroll to position [4523, 0]
click at [318, 64] on button "Execution" at bounding box center [325, 55] width 61 height 28
click at [253, 53] on button "Visual Editor" at bounding box center [259, 55] width 72 height 28
click at [1239, 89] on span "Previous executions" at bounding box center [1226, 92] width 79 height 11
click at [1219, 138] on div "15h 10m ago" at bounding box center [1253, 139] width 134 height 11
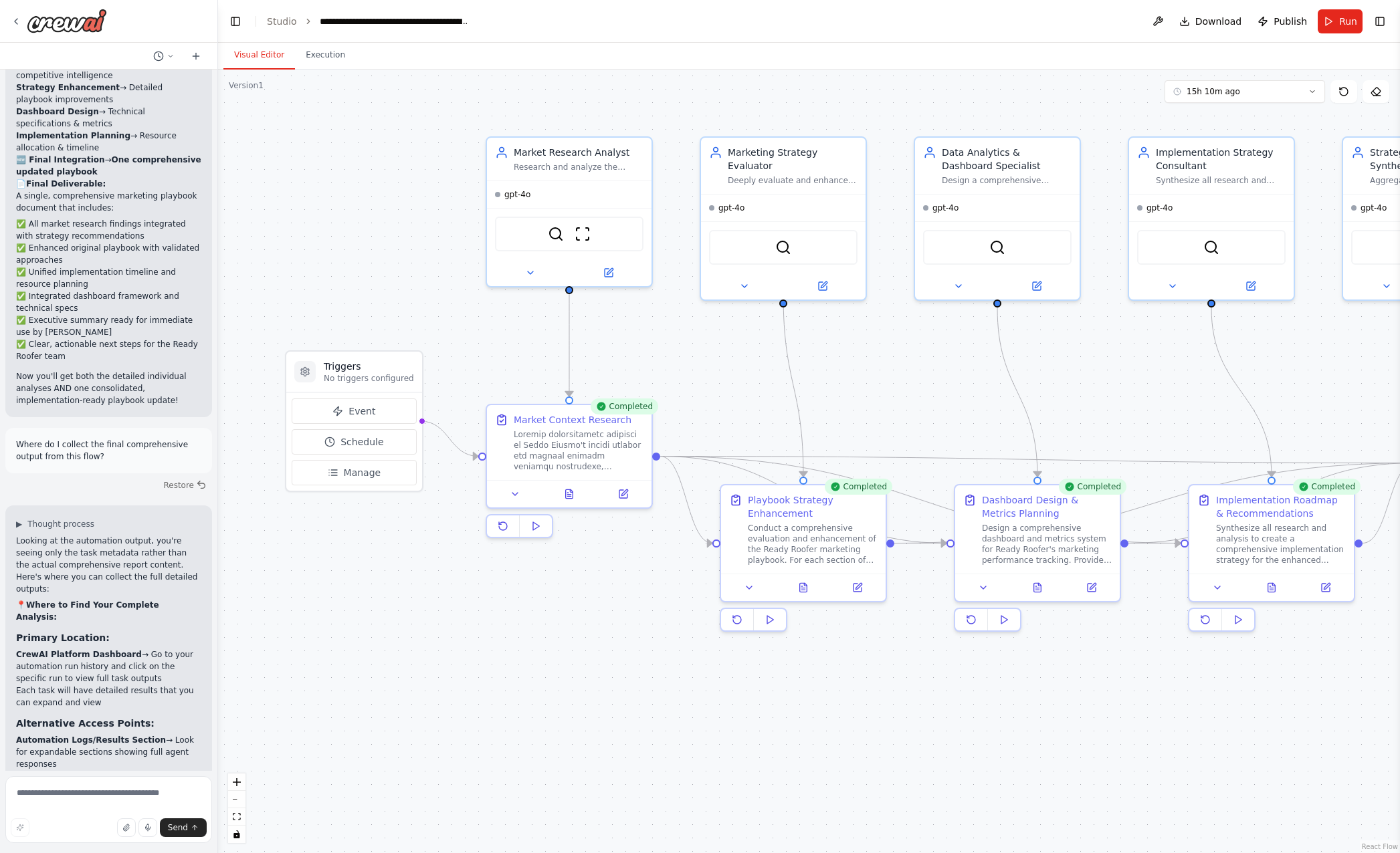
click at [322, 70] on div ".deletable-edge-delete-btn { width: 20px; height: 20px; border: 0px solid #ffff…" at bounding box center [809, 462] width 1182 height 784
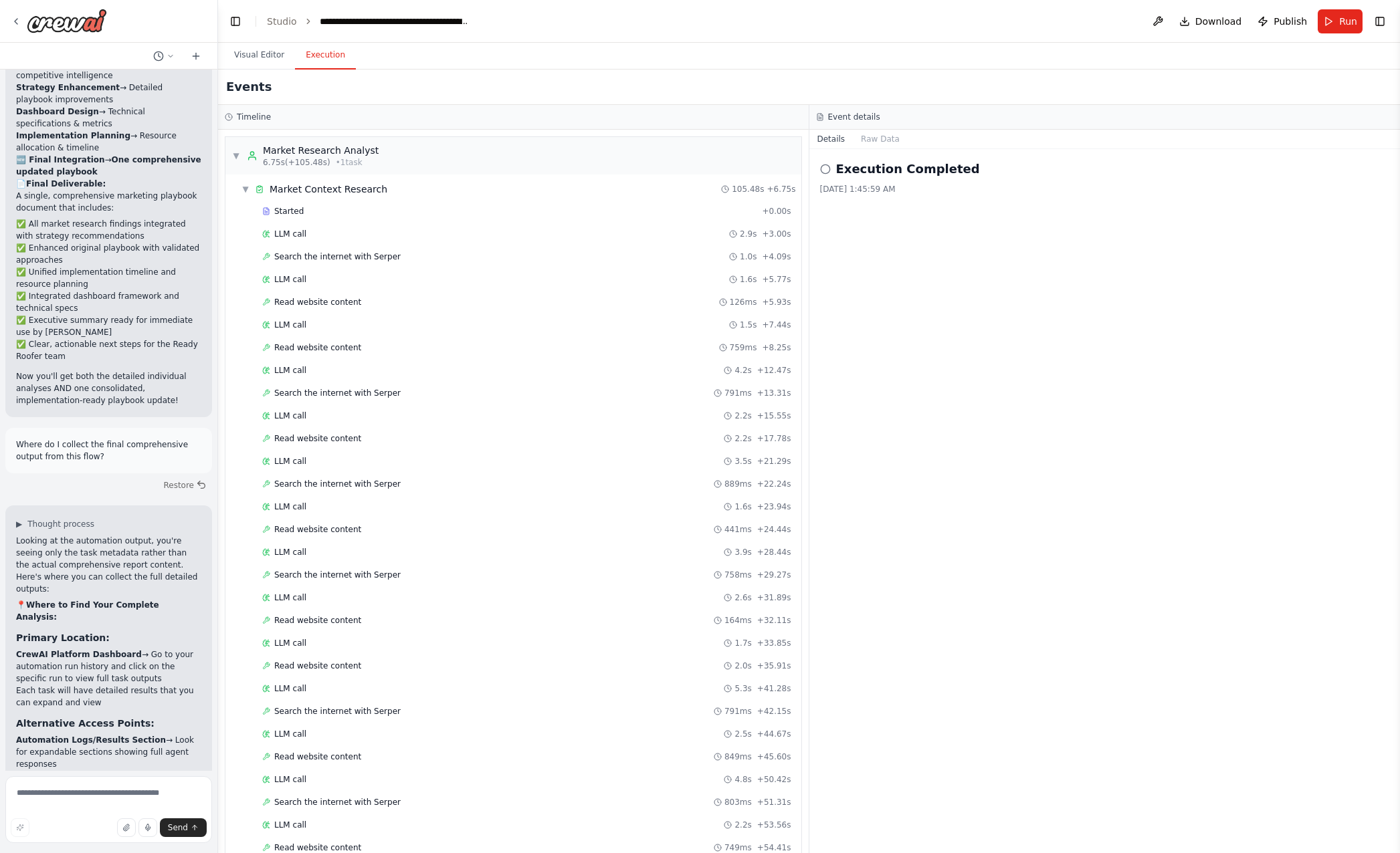
click at [321, 56] on button "Execution" at bounding box center [325, 55] width 61 height 28
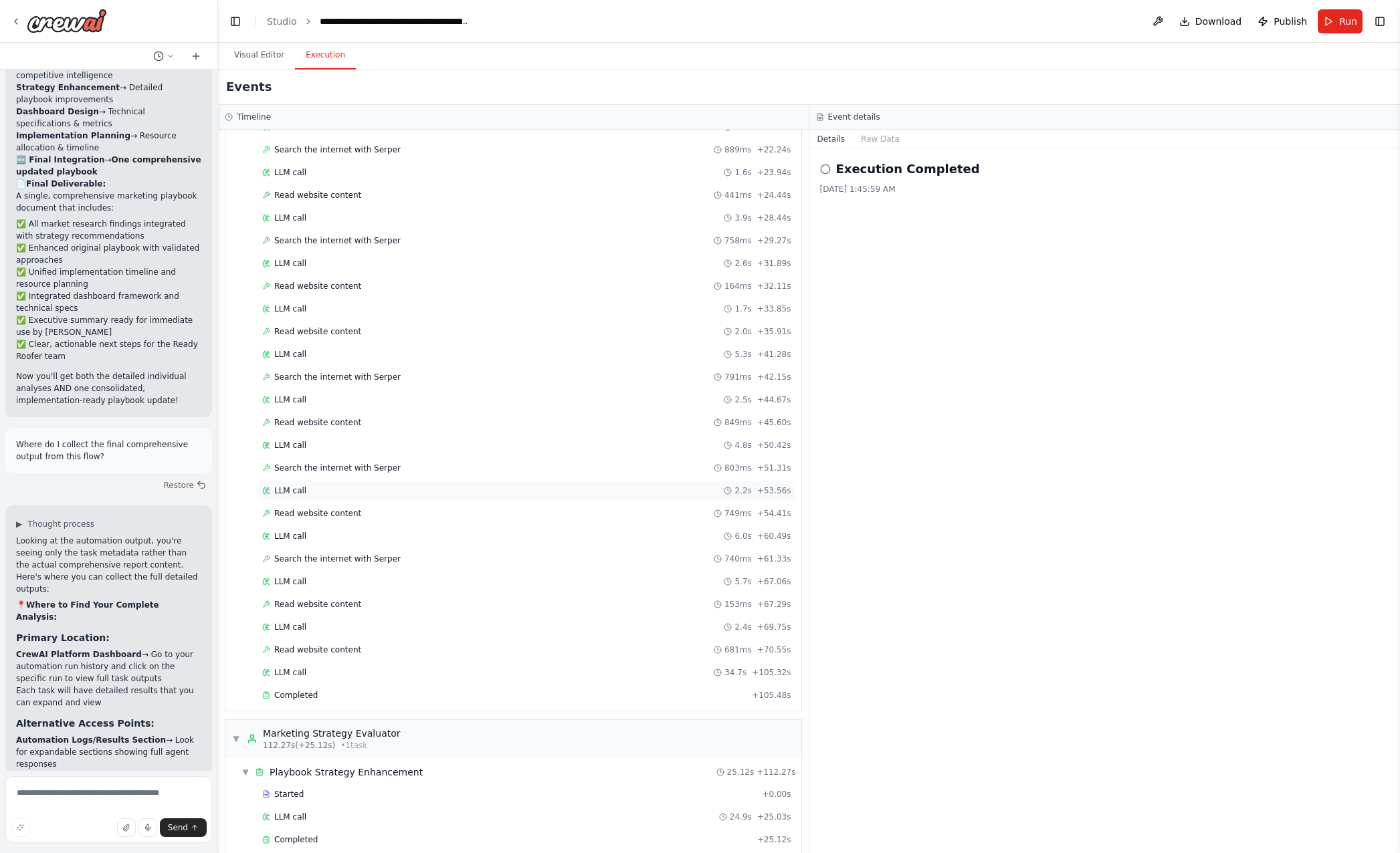
scroll to position [468, 0]
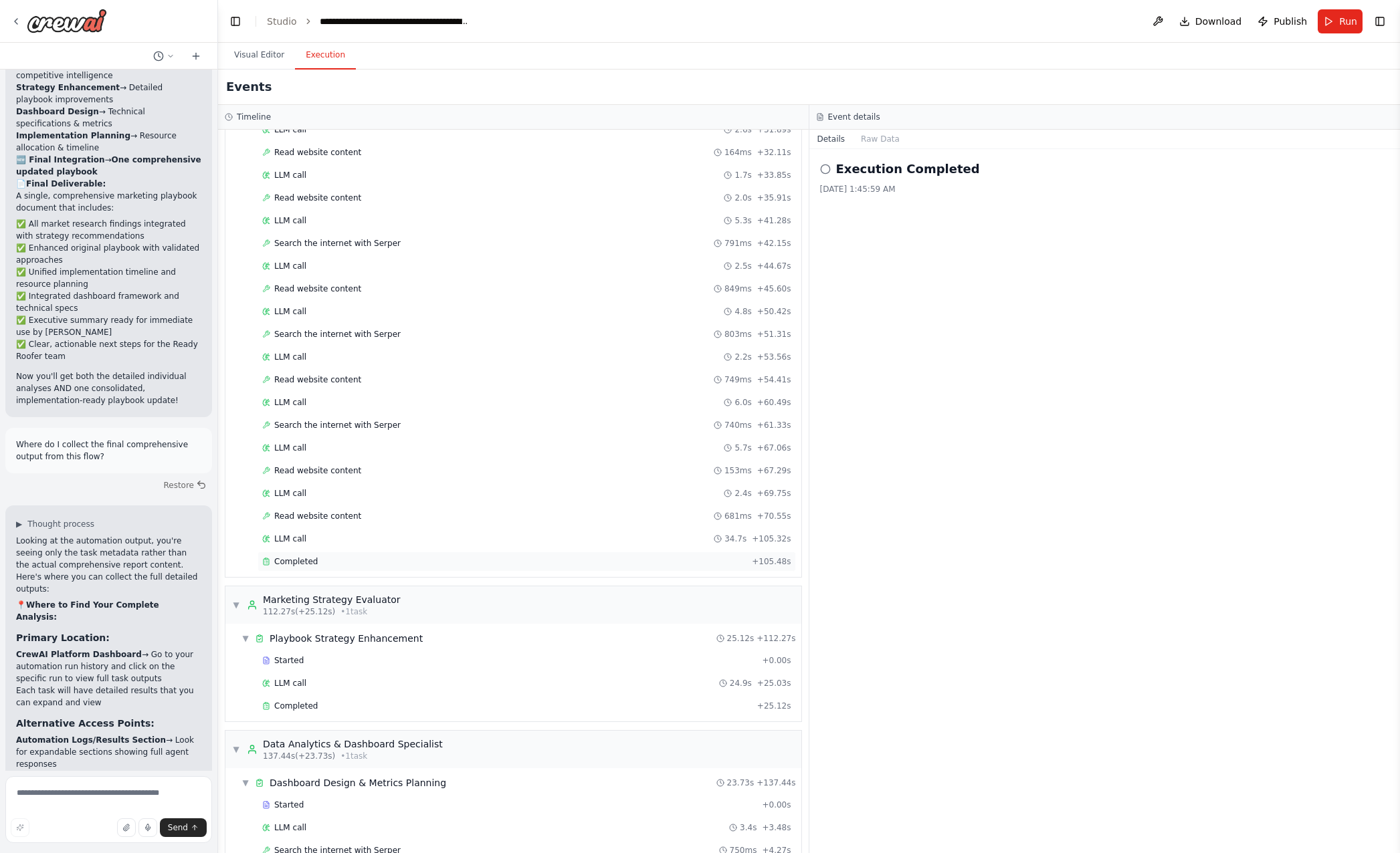
click at [308, 560] on span "Completed" at bounding box center [296, 562] width 44 height 11
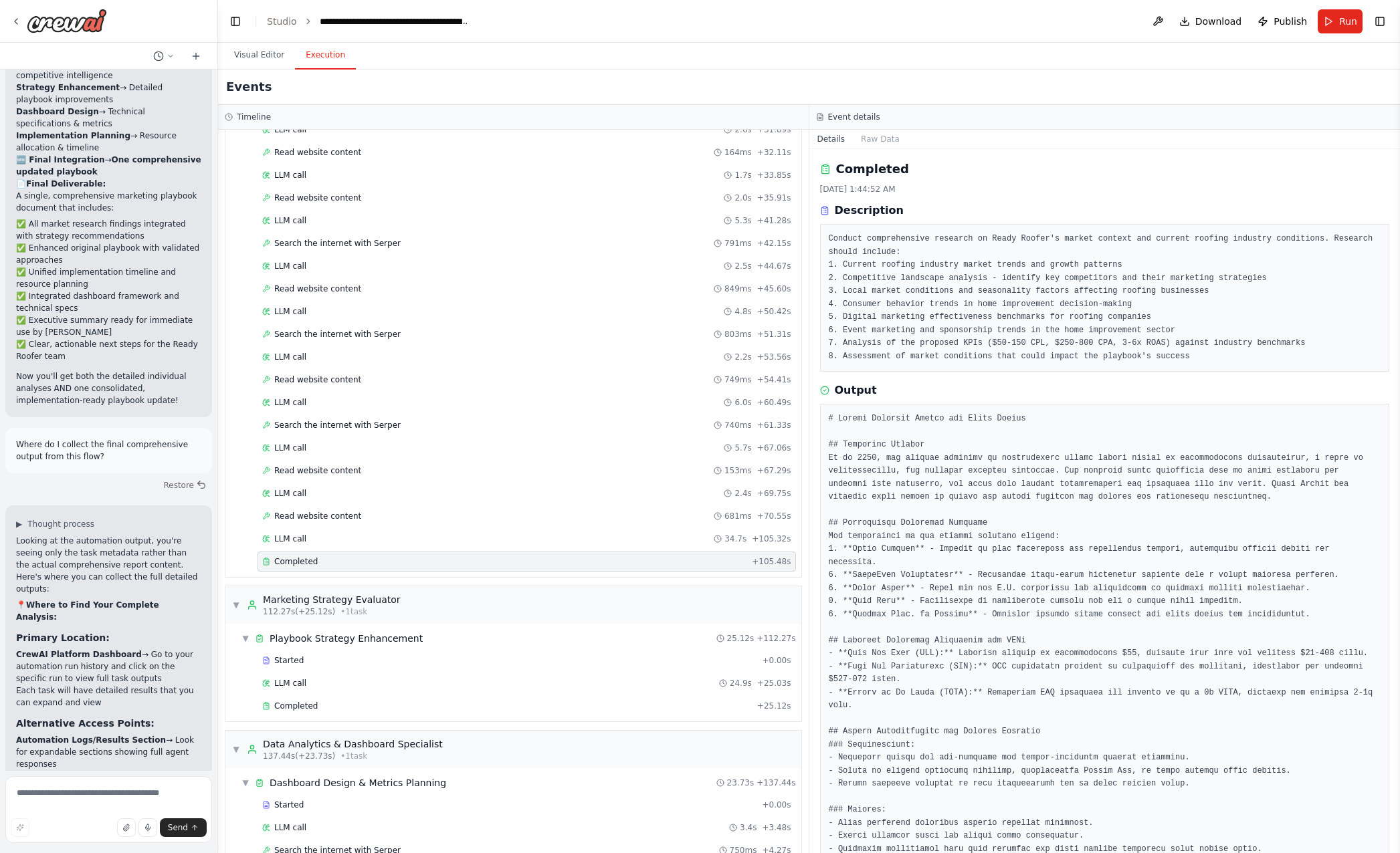
scroll to position [228, 0]
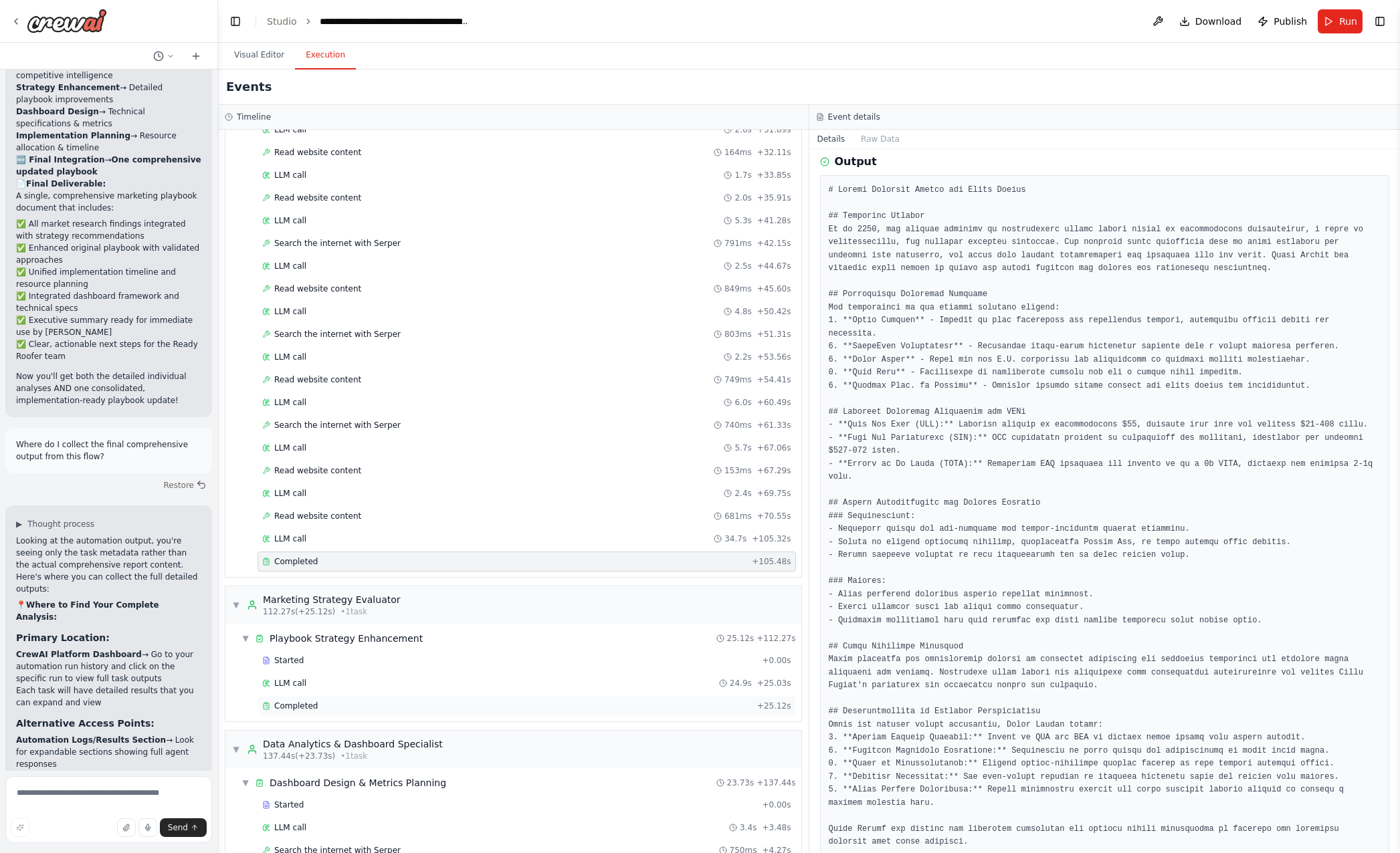
click at [315, 707] on div "Completed" at bounding box center [507, 706] width 490 height 11
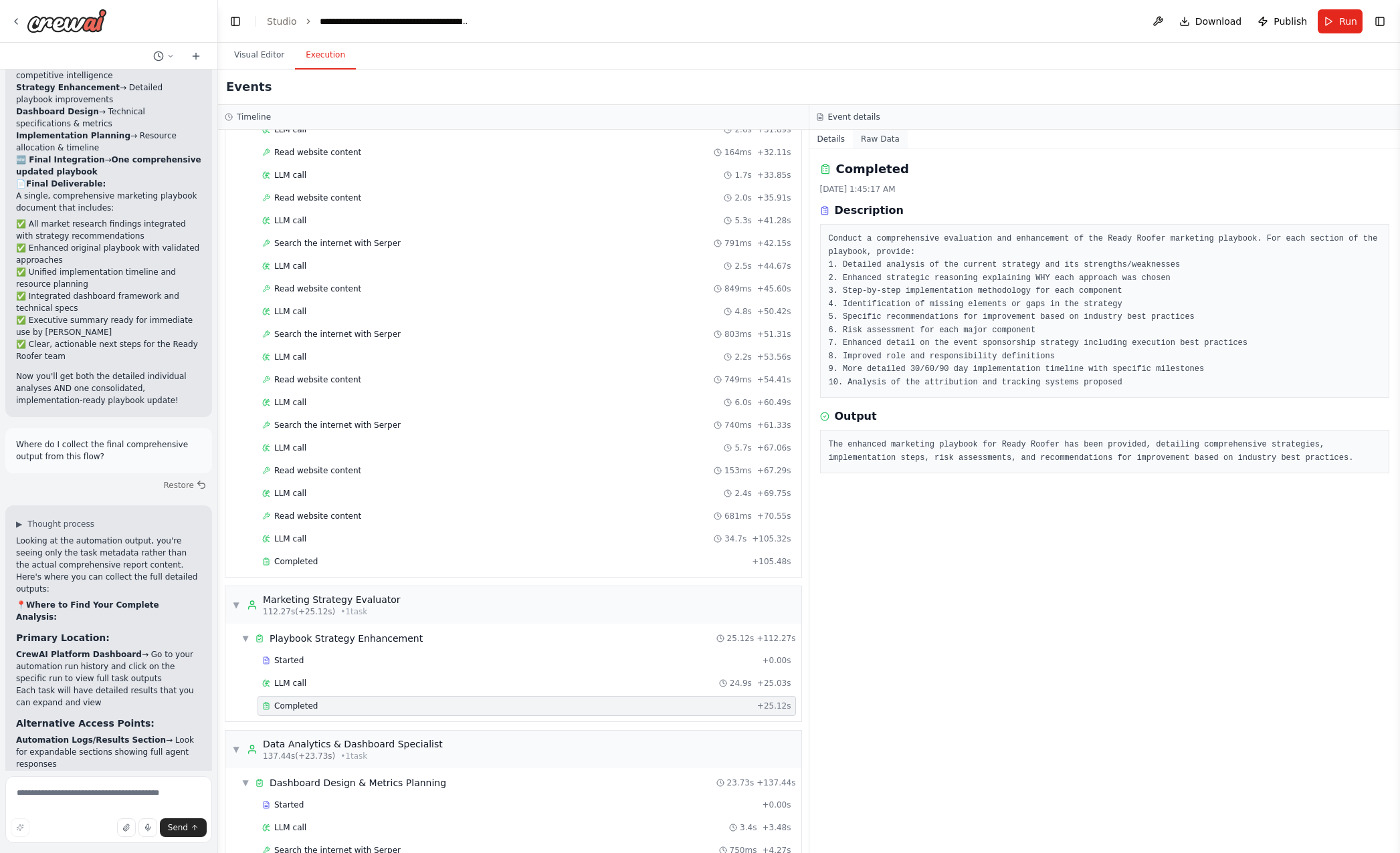
click at [868, 137] on button "Raw Data" at bounding box center [880, 139] width 55 height 18
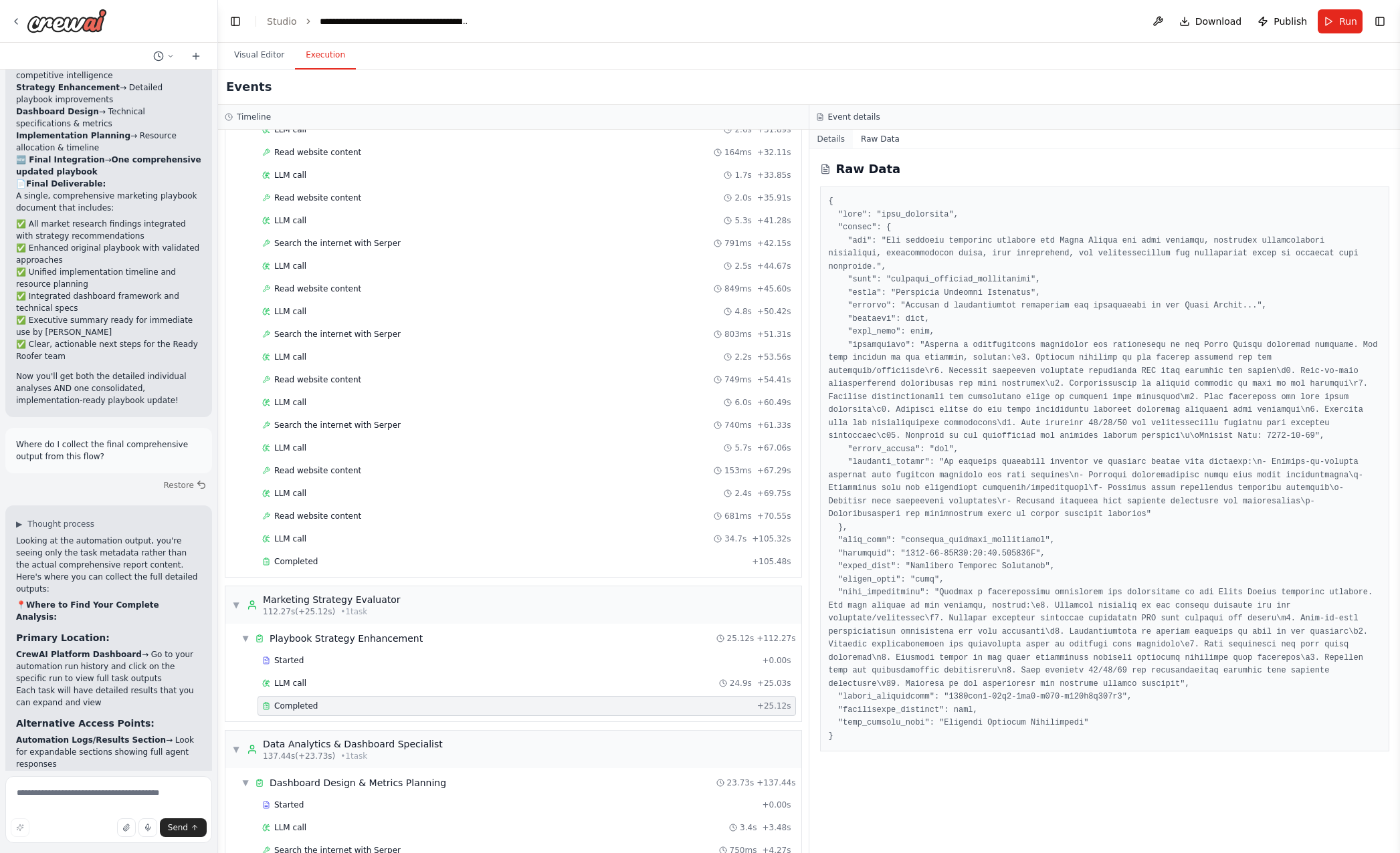
click at [823, 137] on button "Details" at bounding box center [831, 139] width 44 height 18
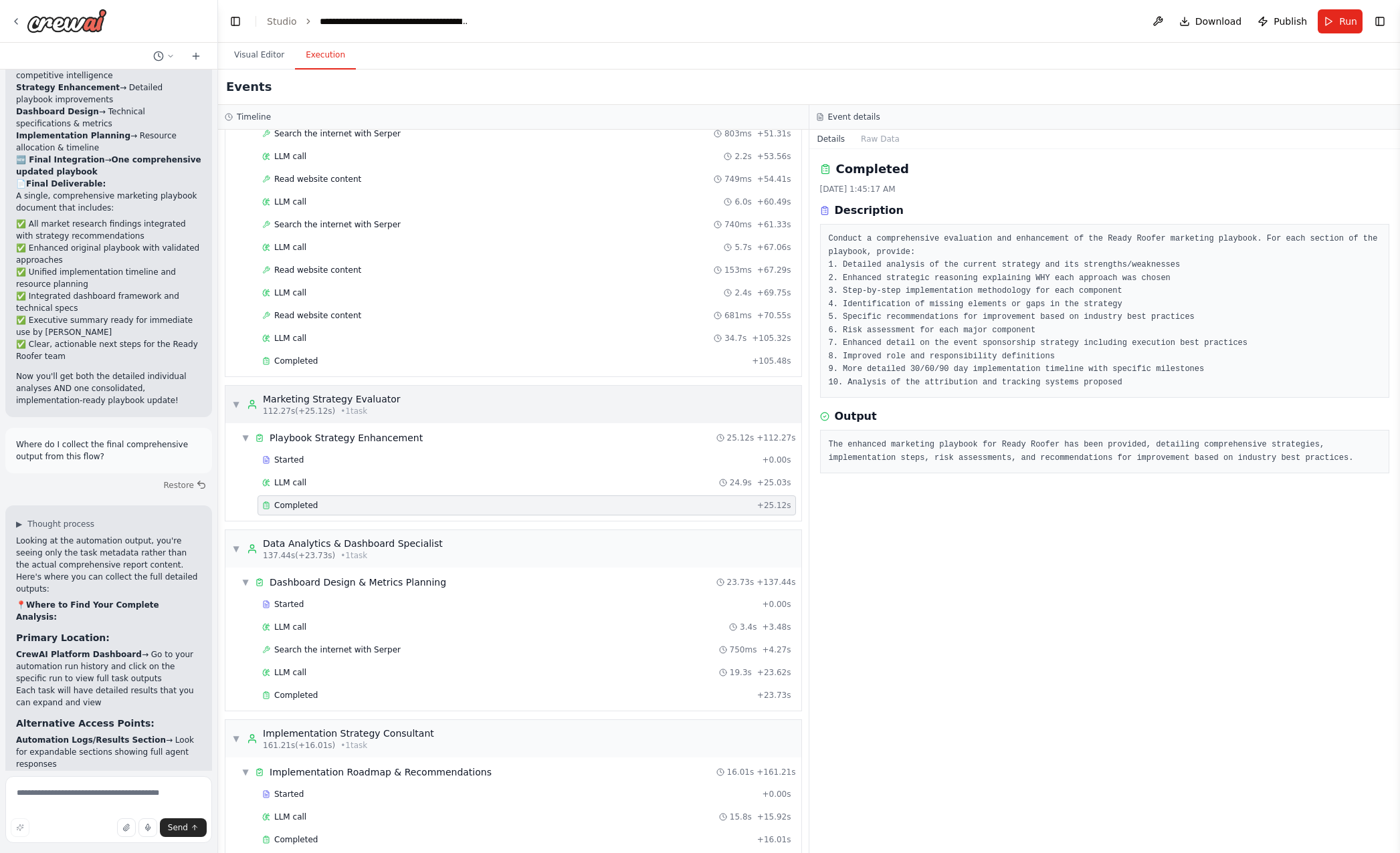
scroll to position [686, 0]
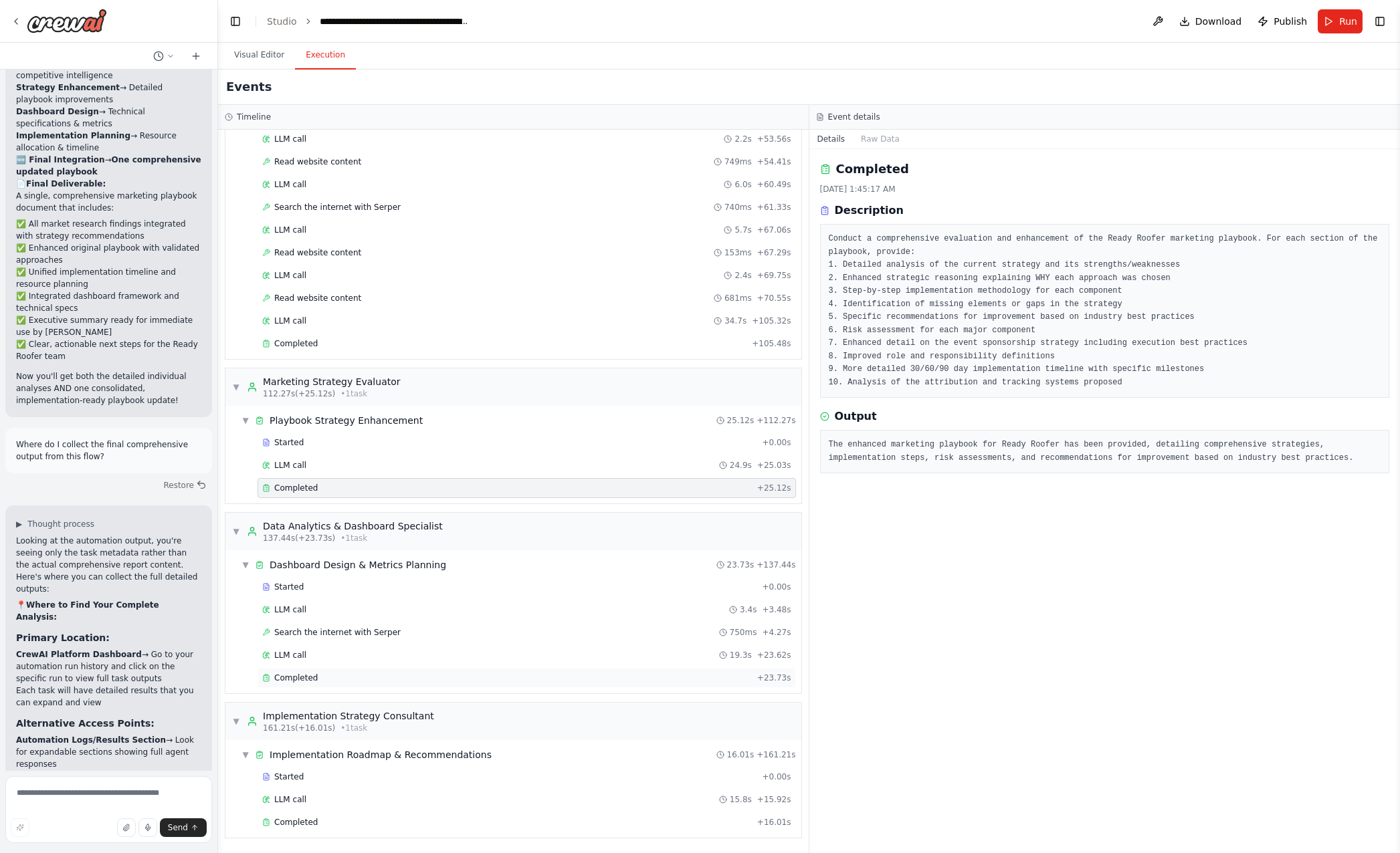
click at [311, 677] on span "Completed" at bounding box center [296, 678] width 44 height 11
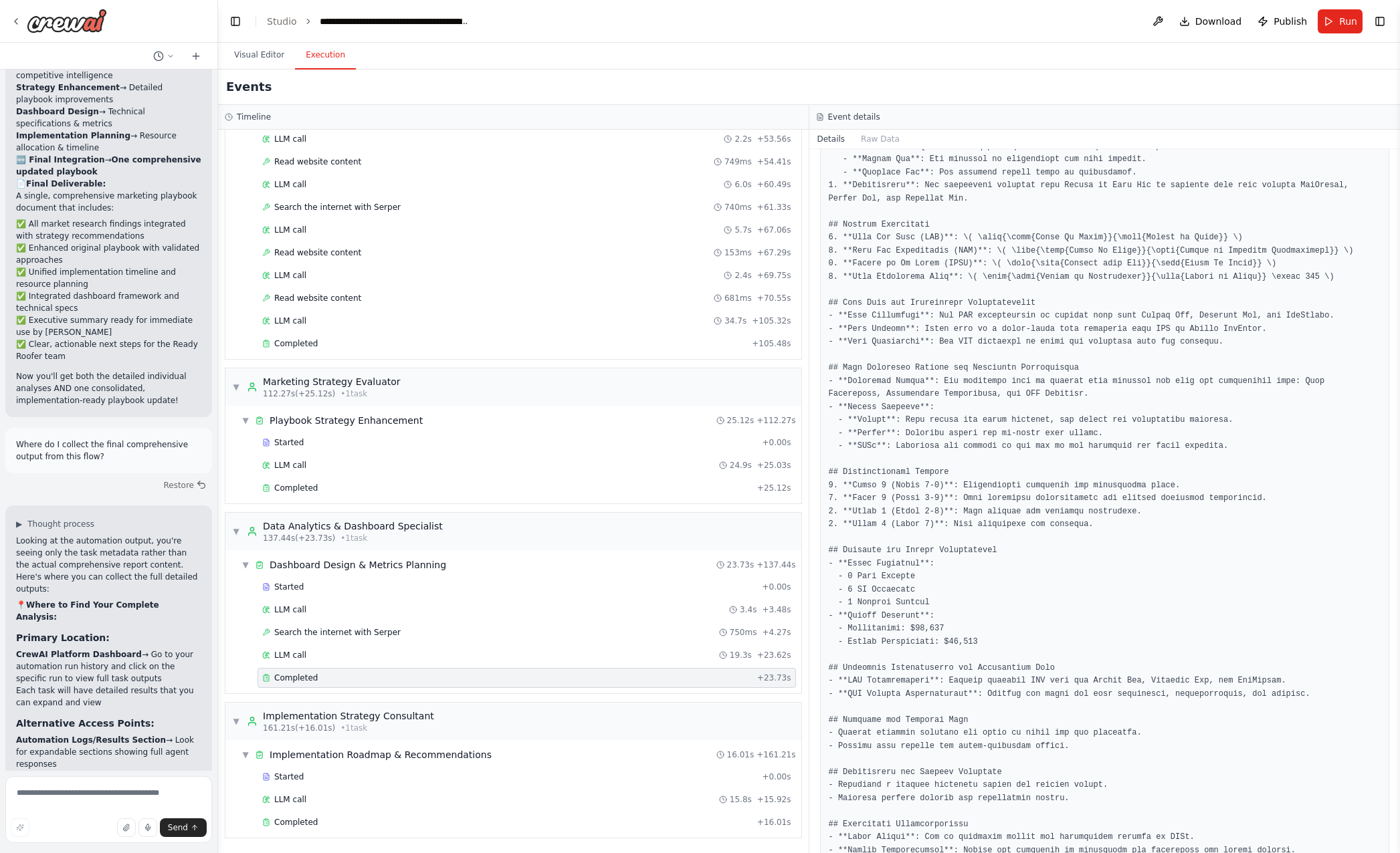
scroll to position [554, 0]
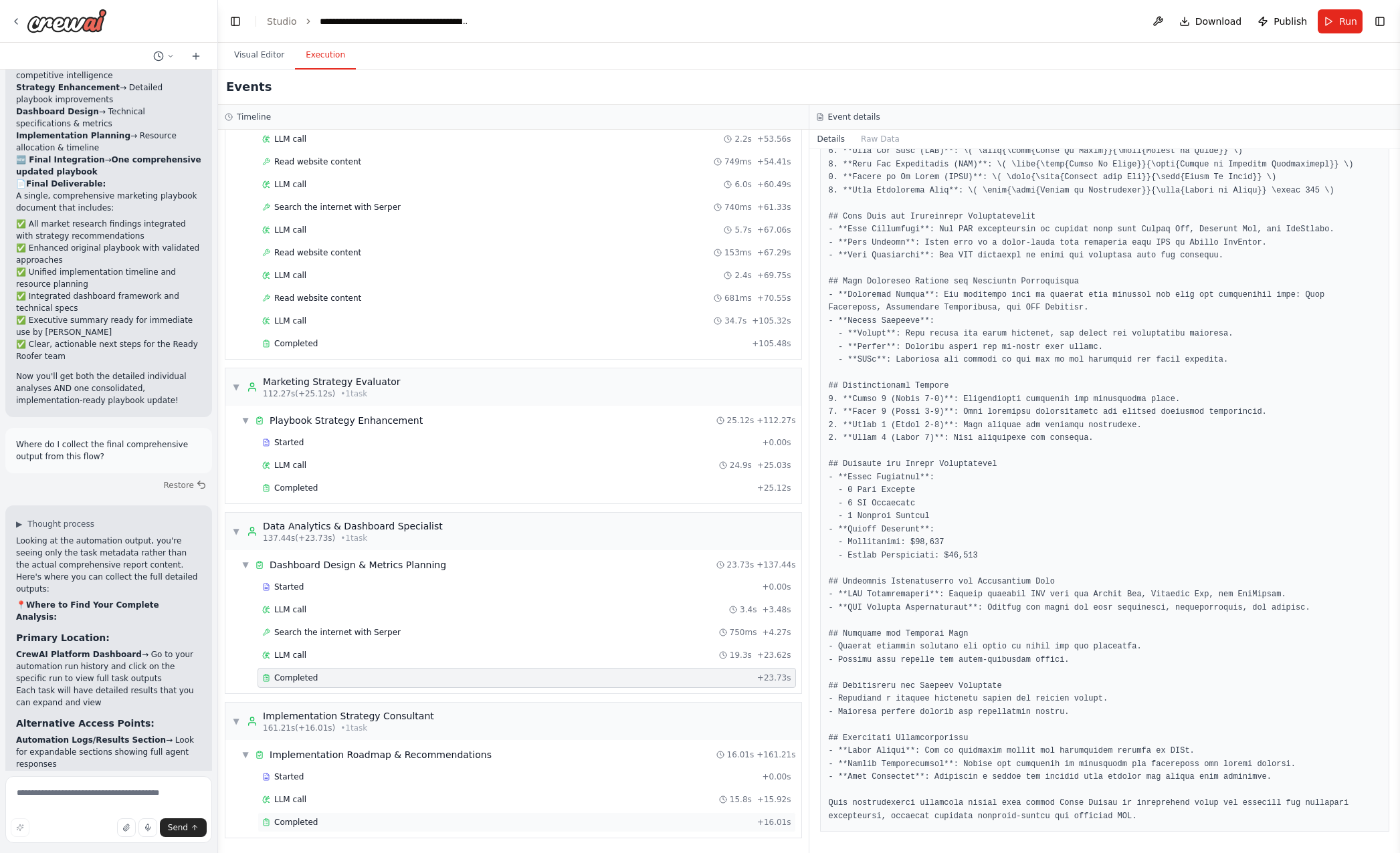
click at [326, 819] on div "Completed" at bounding box center [507, 823] width 490 height 11
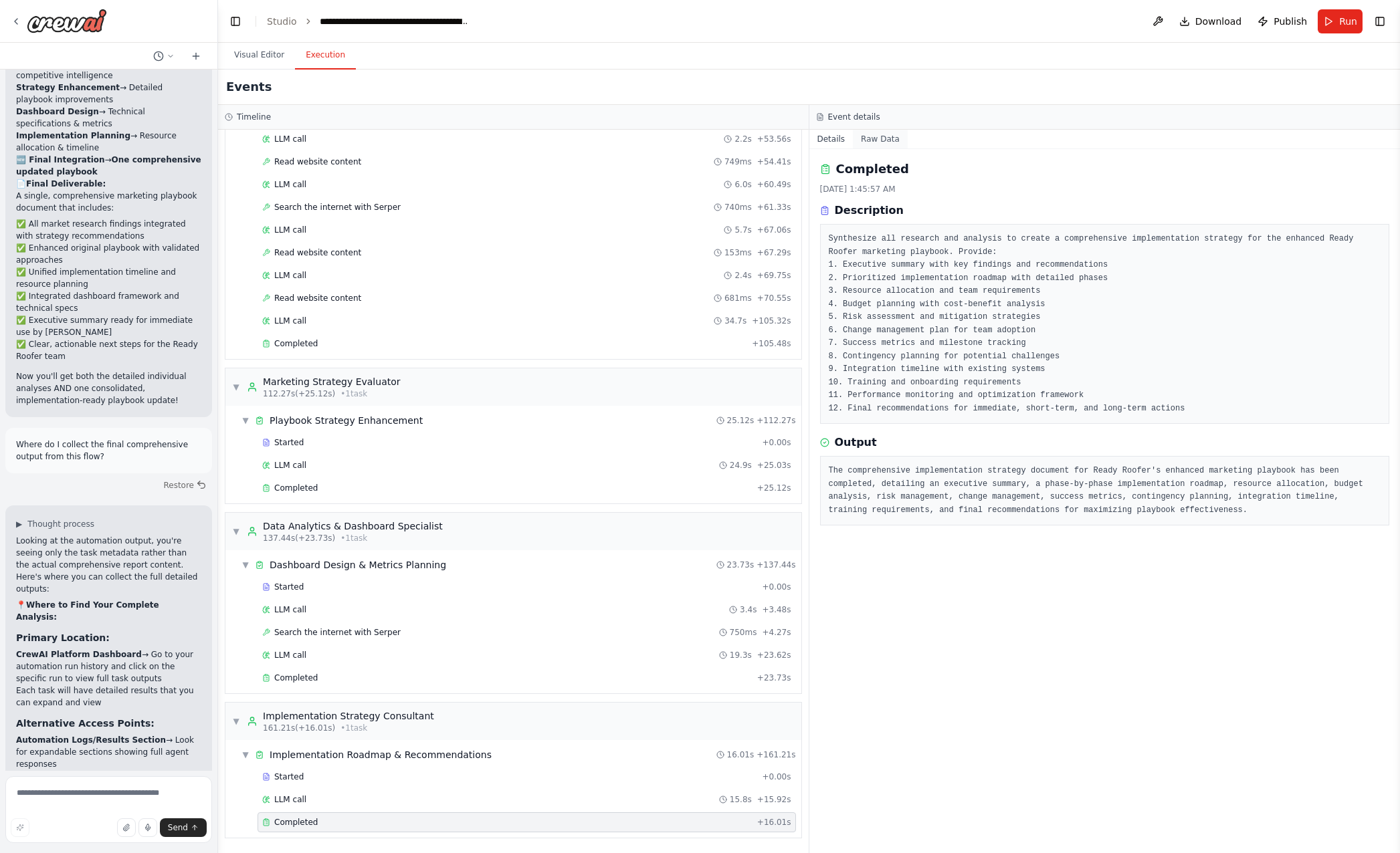
click at [881, 136] on button "Raw Data" at bounding box center [880, 139] width 55 height 18
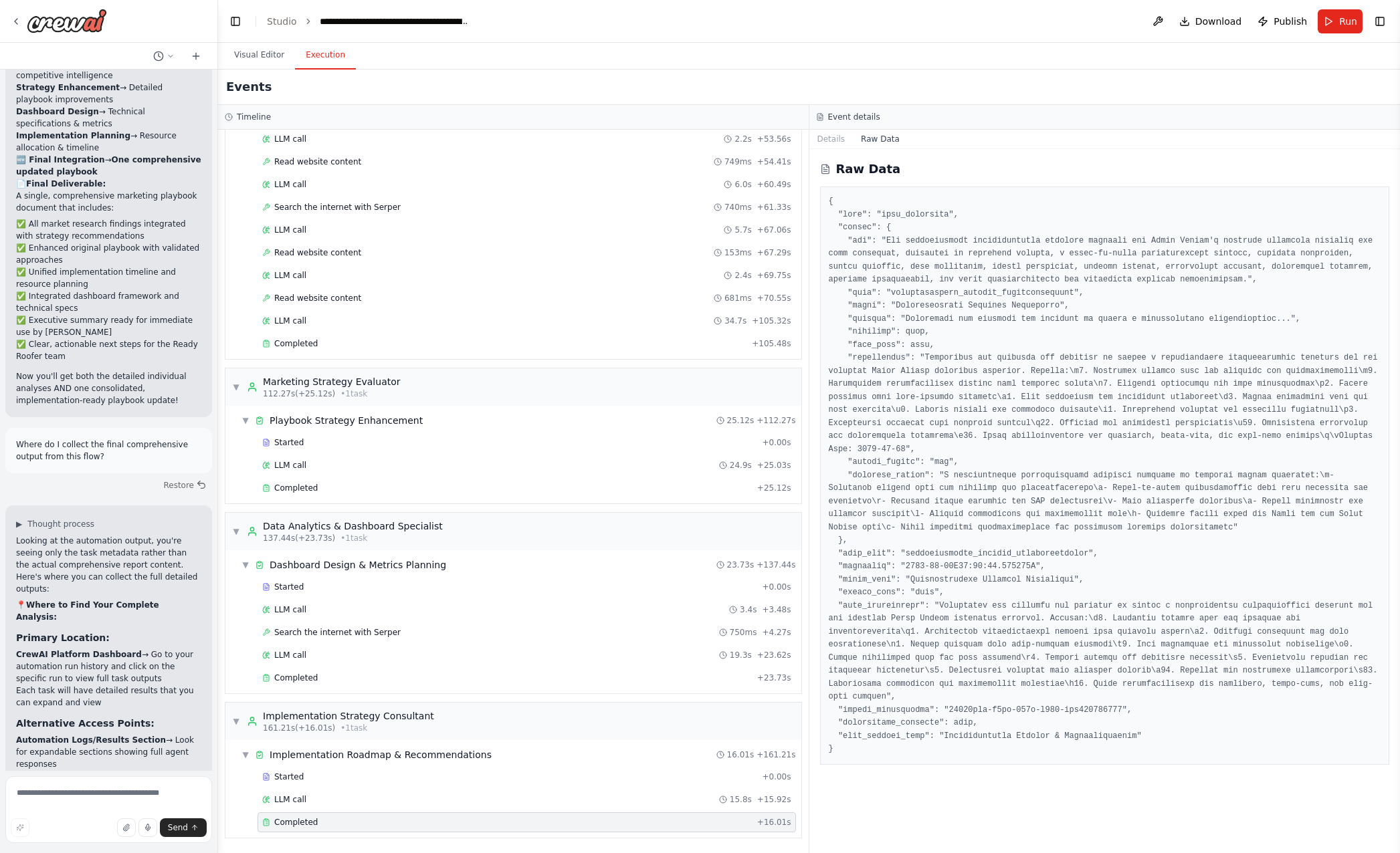
click at [305, 822] on span "Completed" at bounding box center [296, 823] width 44 height 11
click at [68, 799] on textarea at bounding box center [109, 810] width 207 height 67
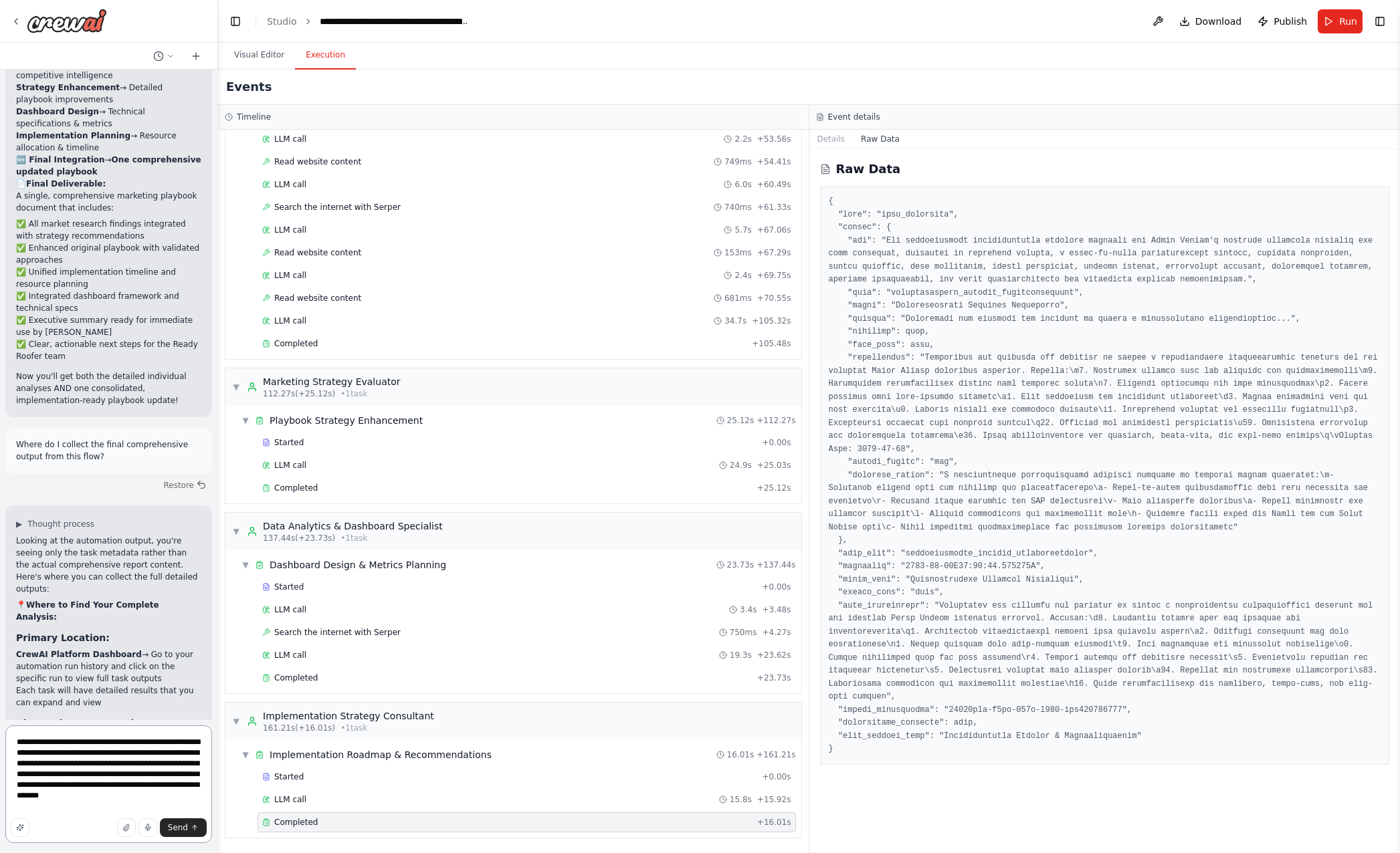
type textarea "**********"
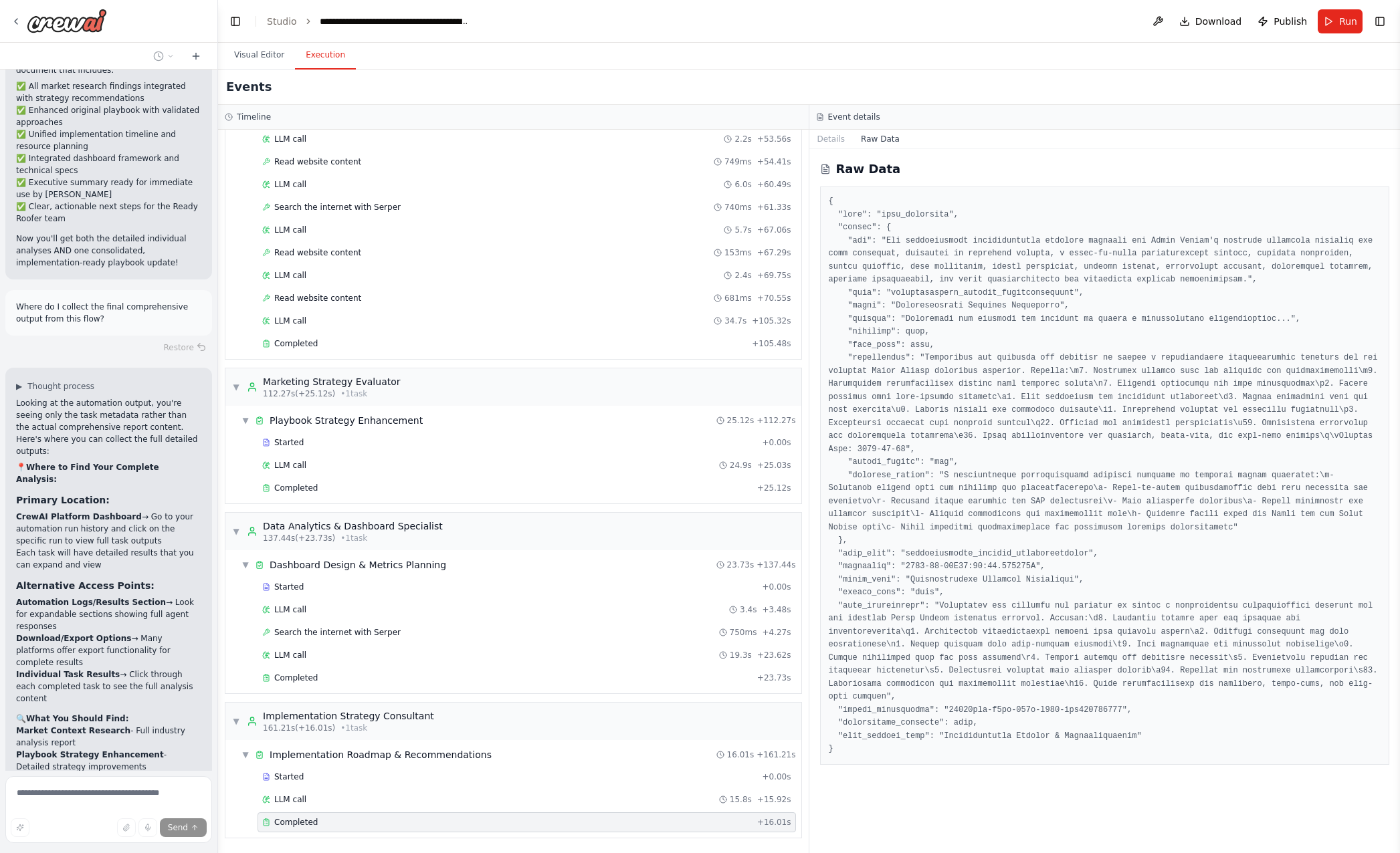
scroll to position [4712, 0]
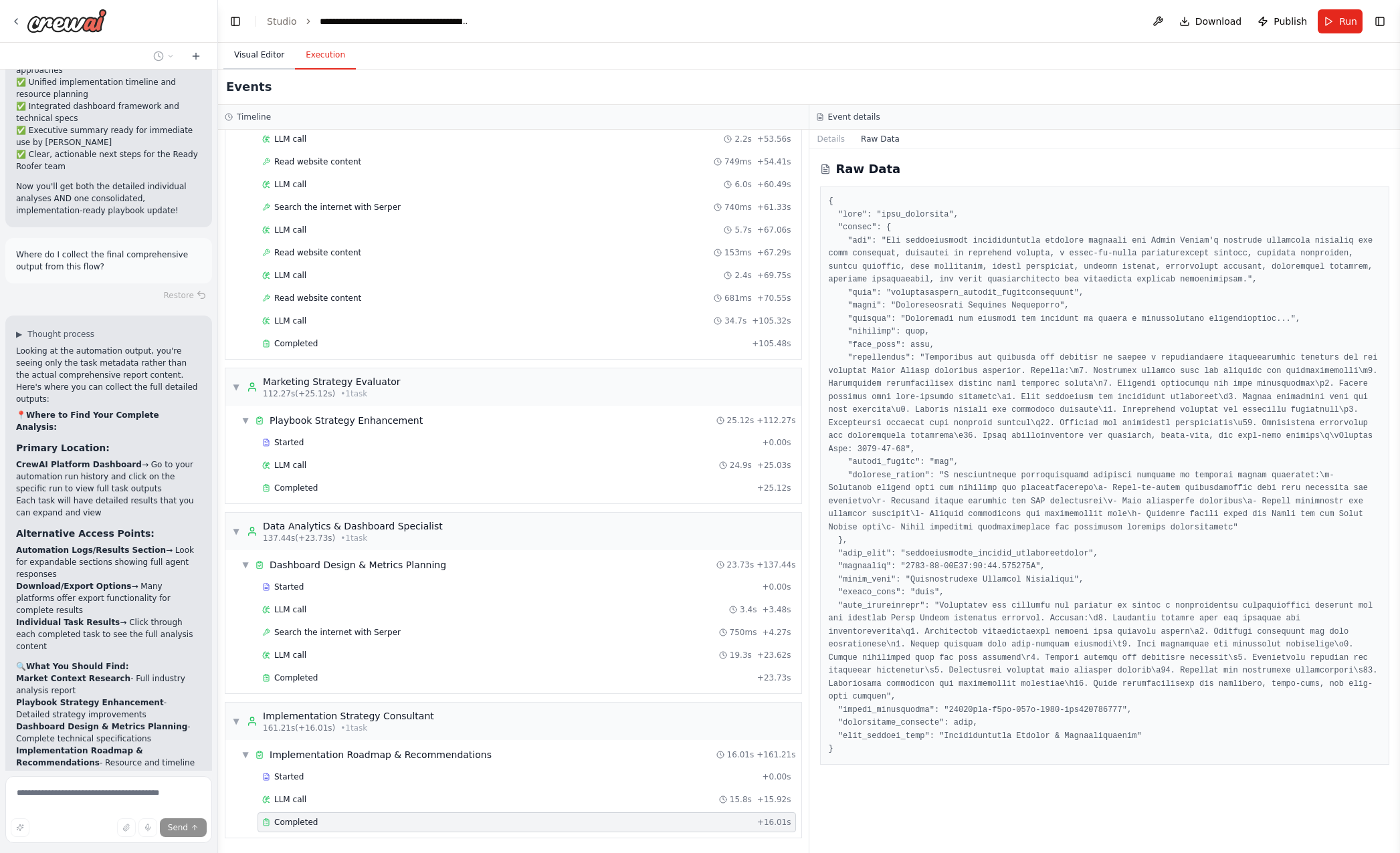
click at [263, 54] on button "Visual Editor" at bounding box center [259, 55] width 72 height 28
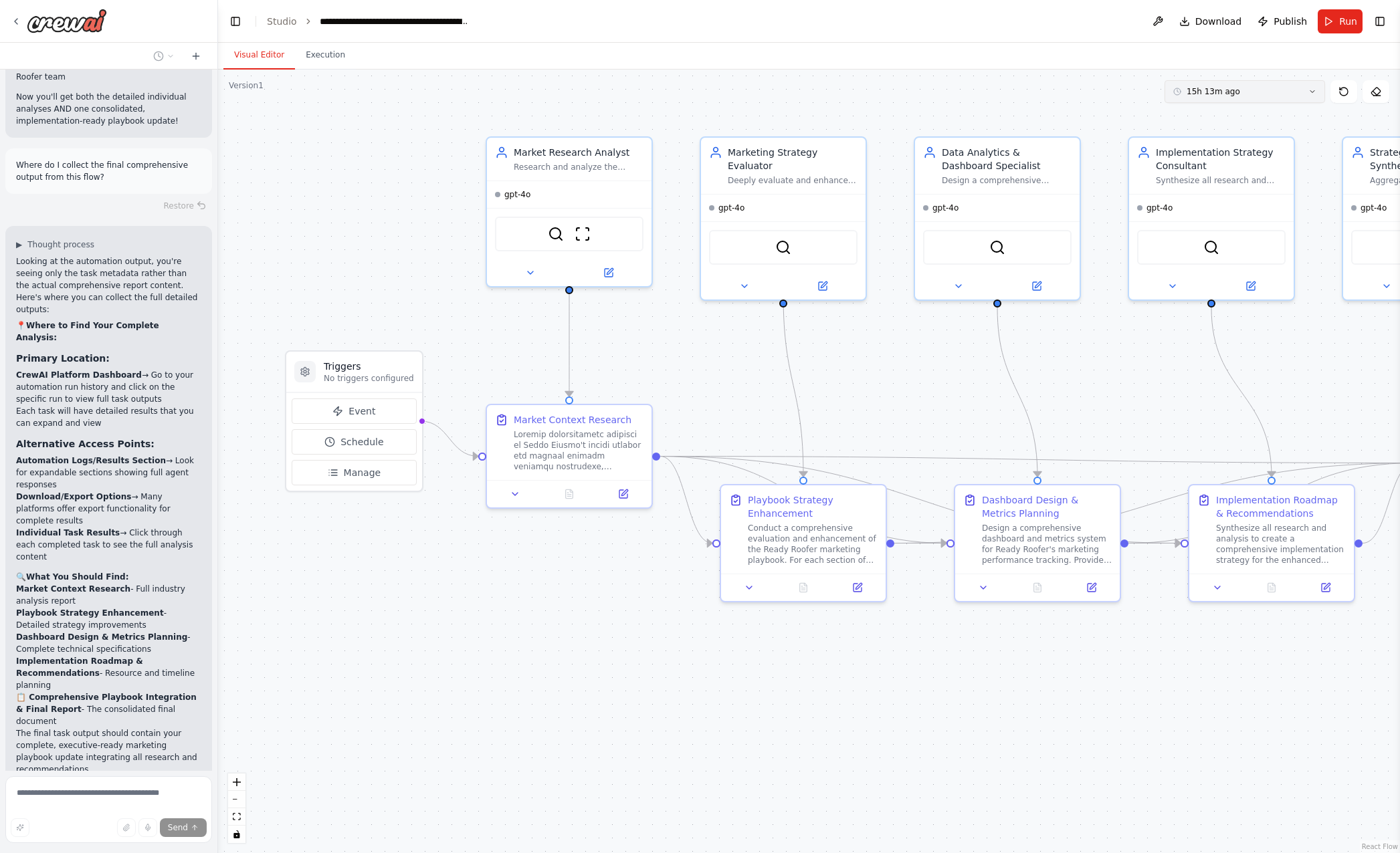
click at [1209, 90] on span "15h 13m ago" at bounding box center [1213, 92] width 53 height 11
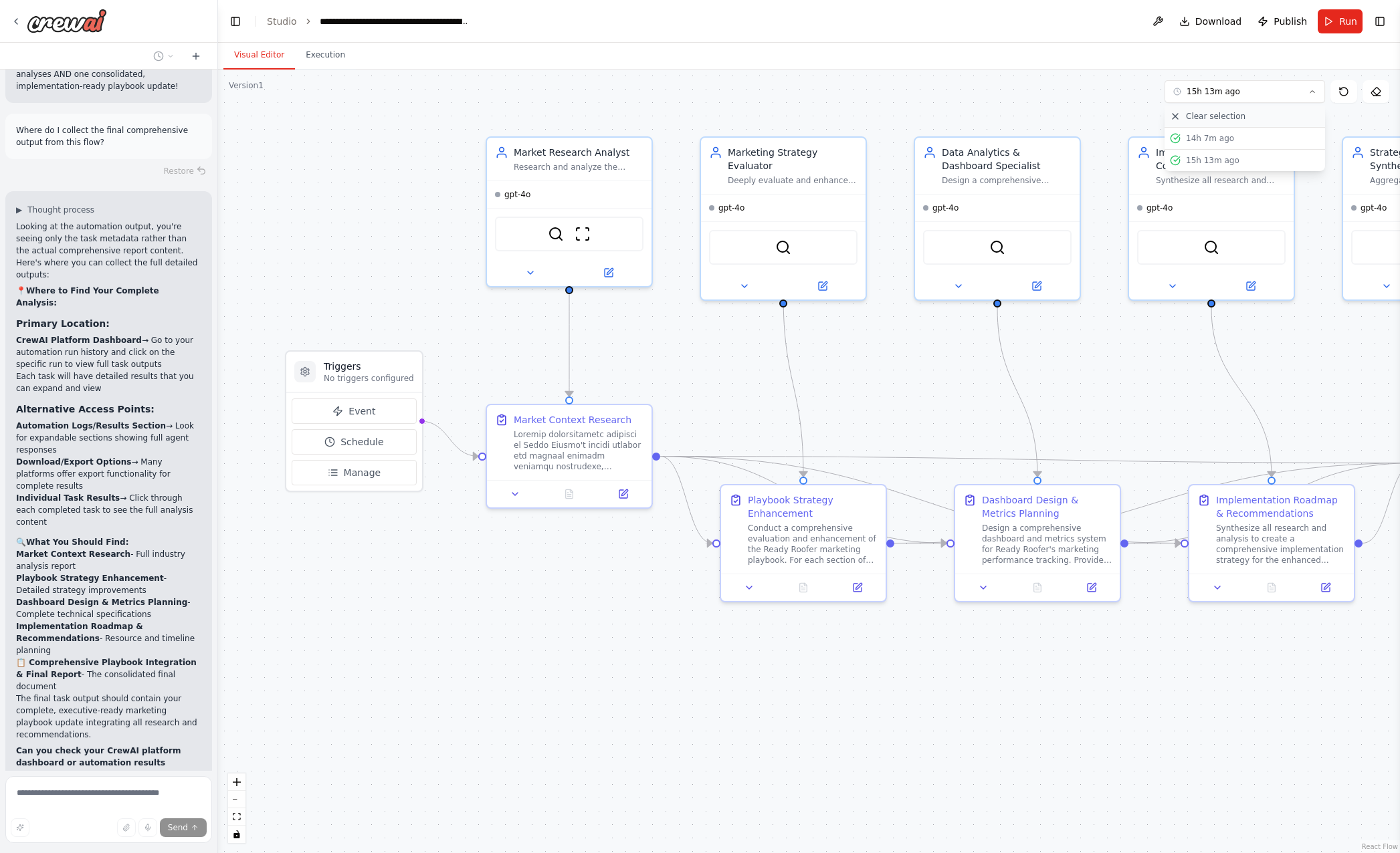
click at [1220, 118] on span "Clear selection" at bounding box center [1215, 116] width 60 height 11
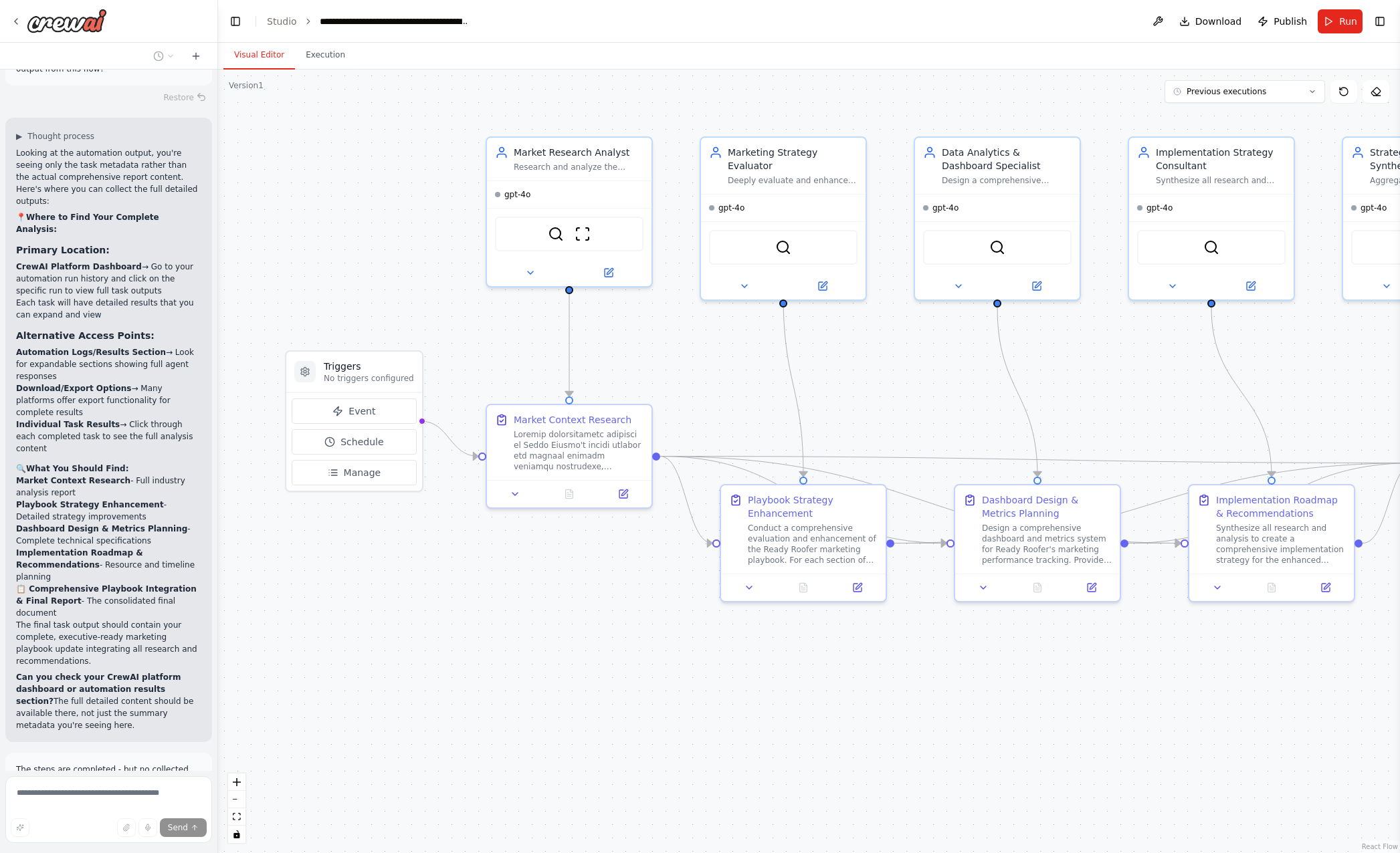
scroll to position [4948, 0]
